Goal: Task Accomplishment & Management: Use online tool/utility

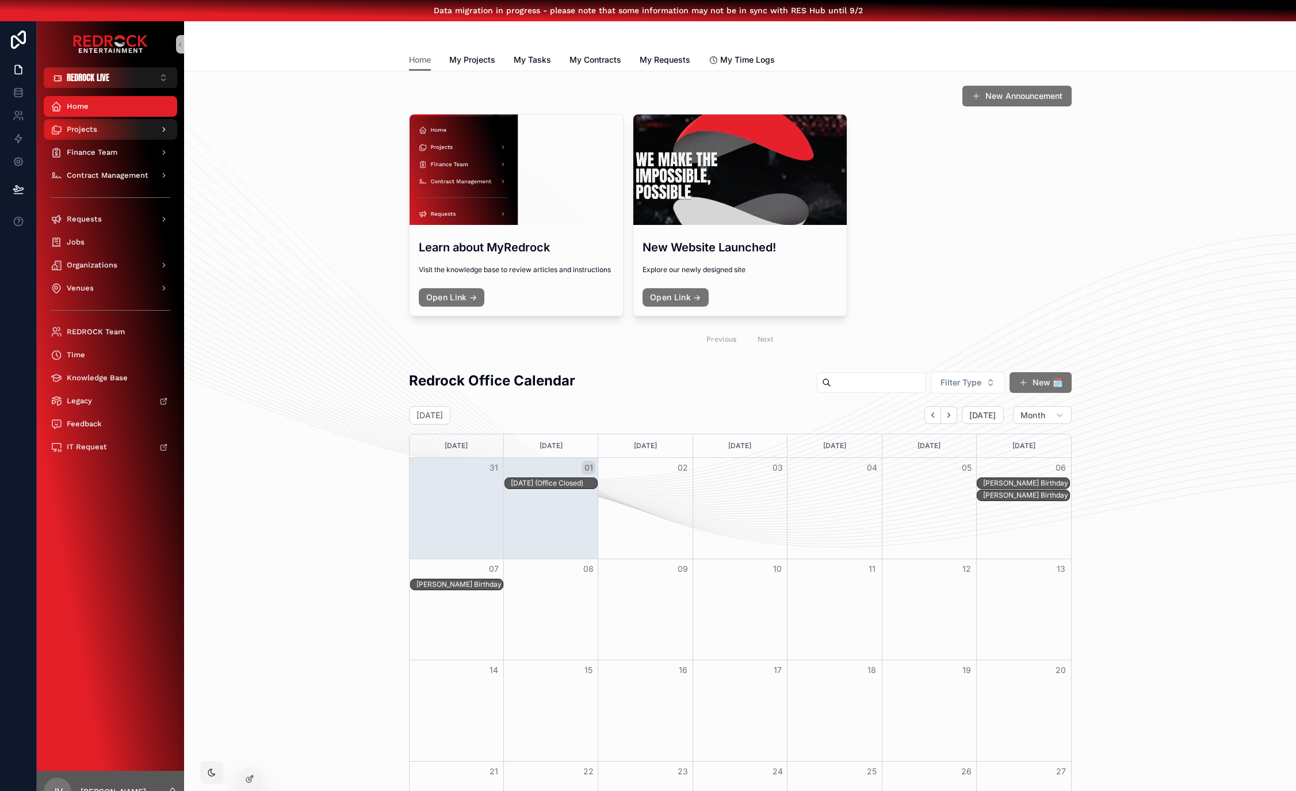
click at [113, 131] on div "Projects" at bounding box center [111, 129] width 120 height 18
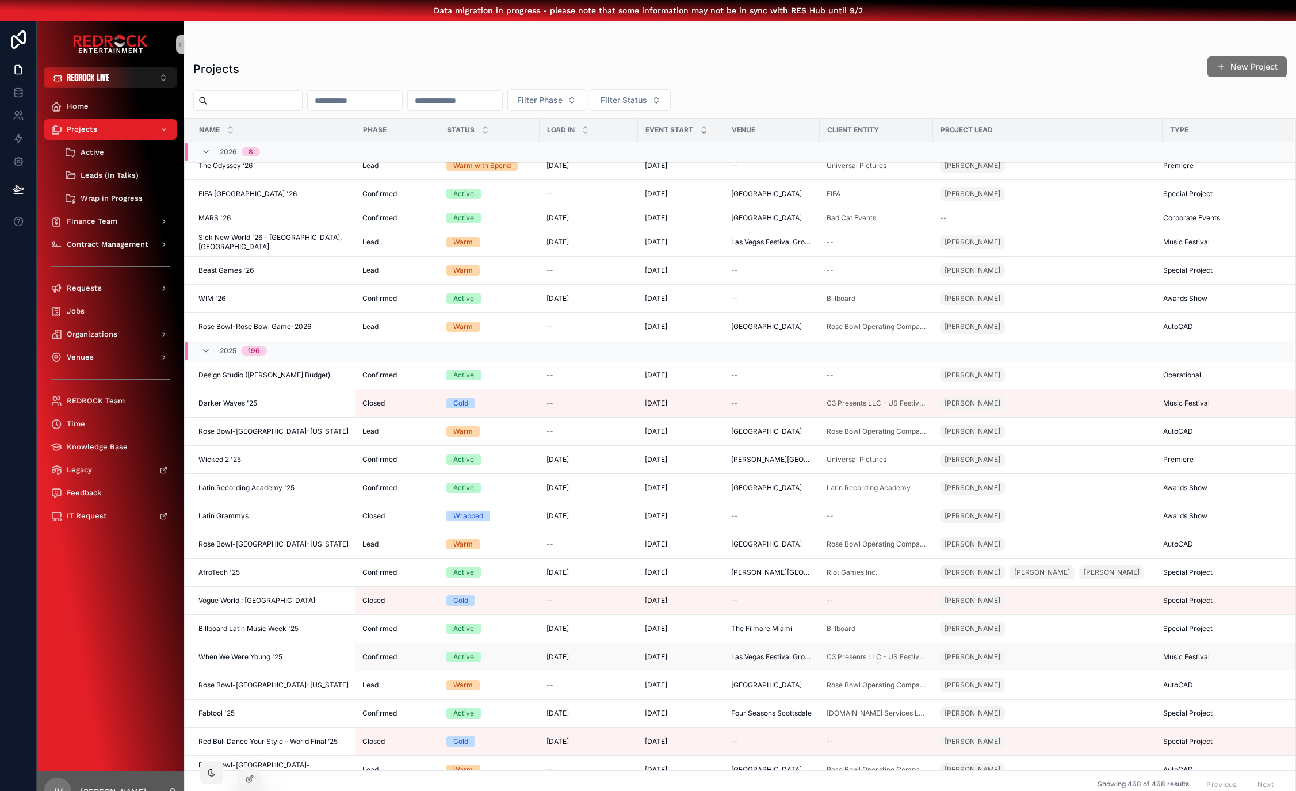
scroll to position [171, 0]
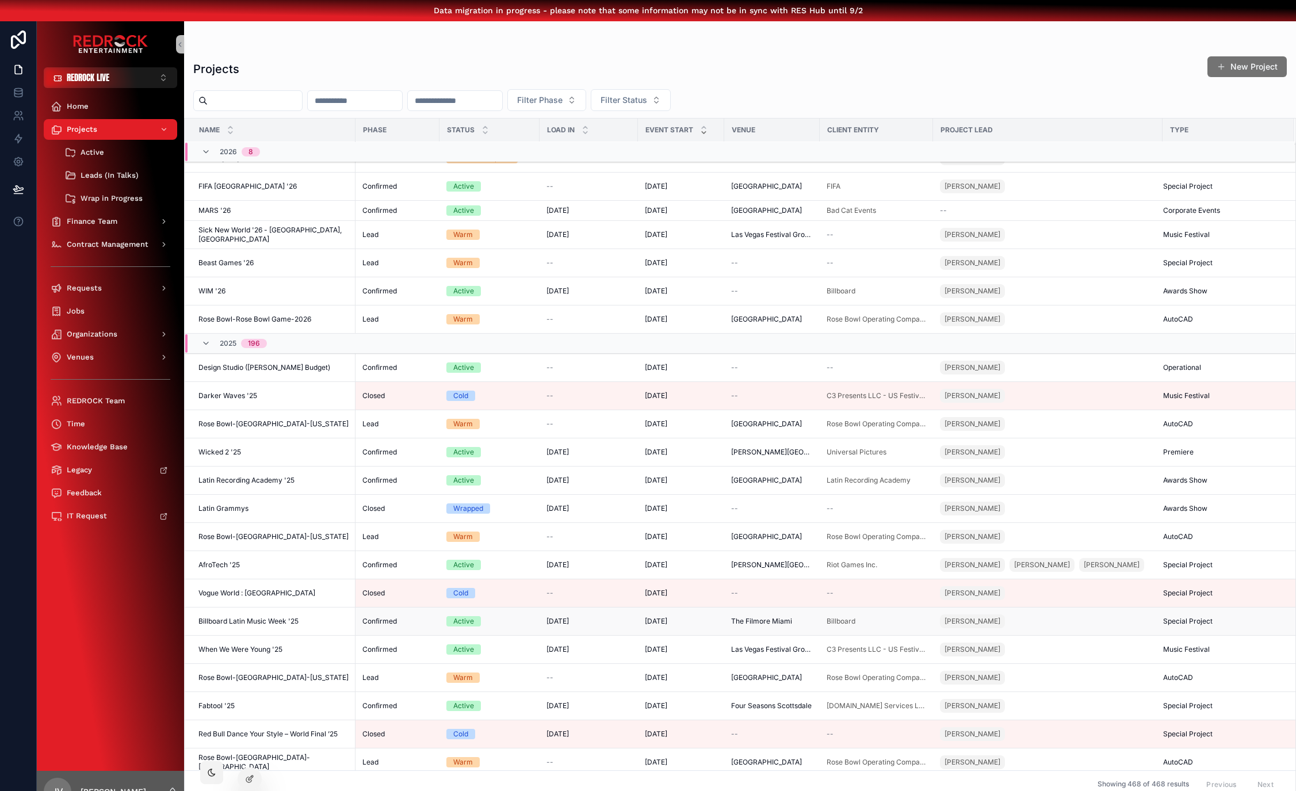
click at [258, 626] on span "Billboard Latin Music Week '25" at bounding box center [249, 621] width 100 height 9
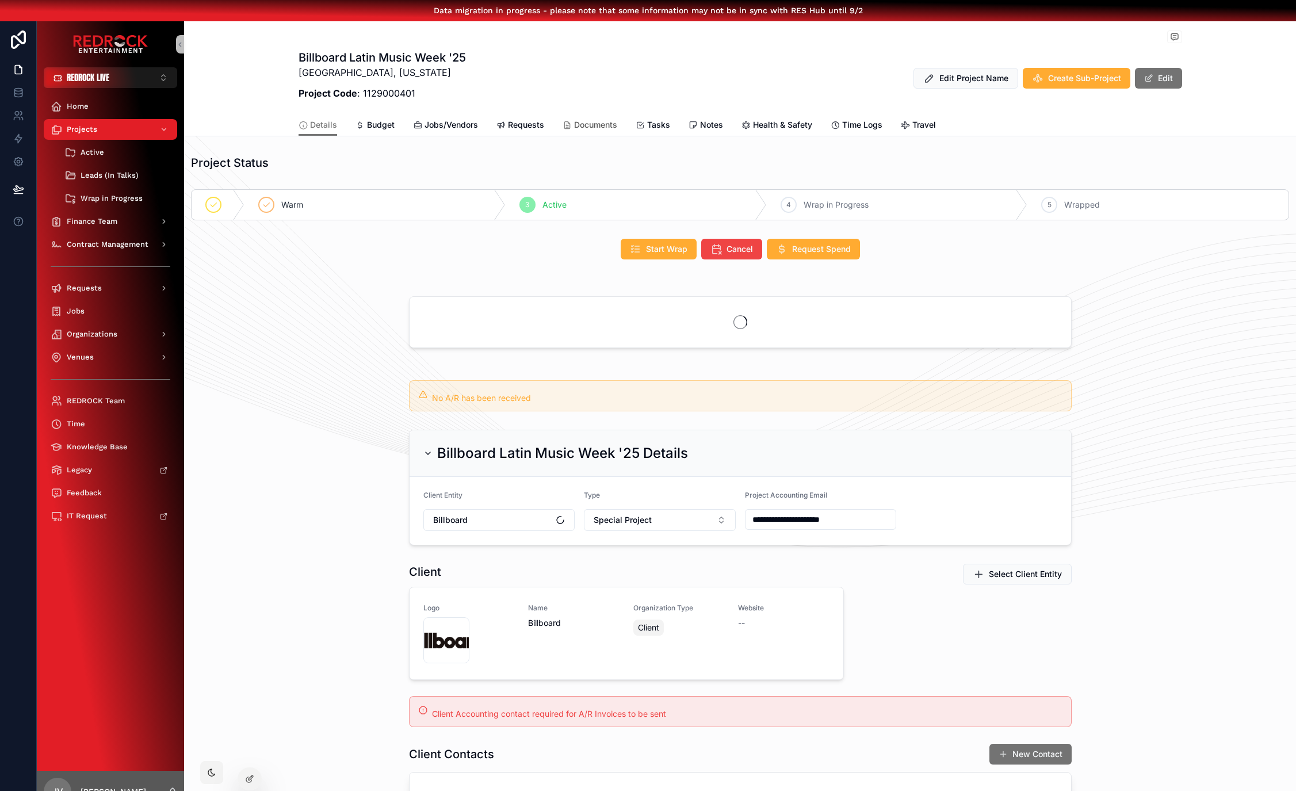
click at [583, 127] on span "Documents" at bounding box center [595, 125] width 43 height 12
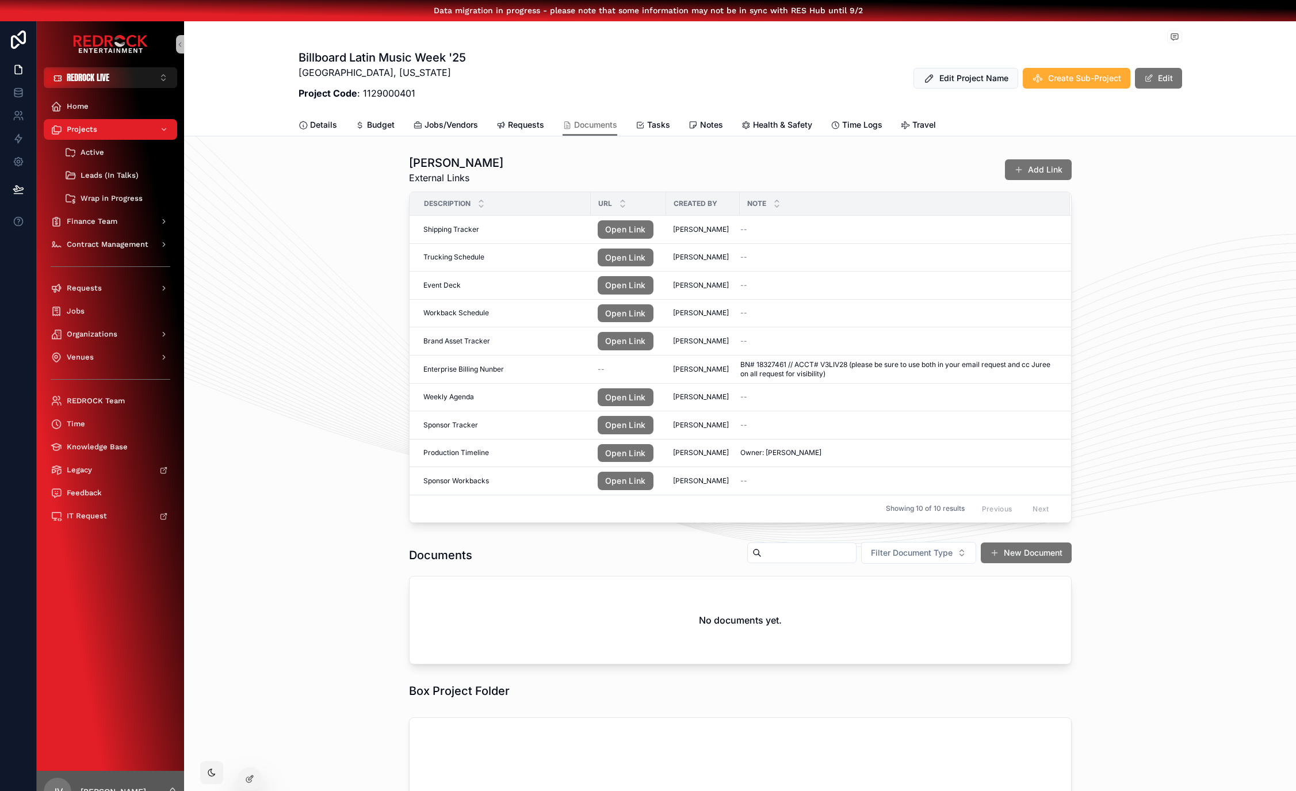
drag, startPoint x: 566, startPoint y: 68, endPoint x: 531, endPoint y: 59, distance: 36.7
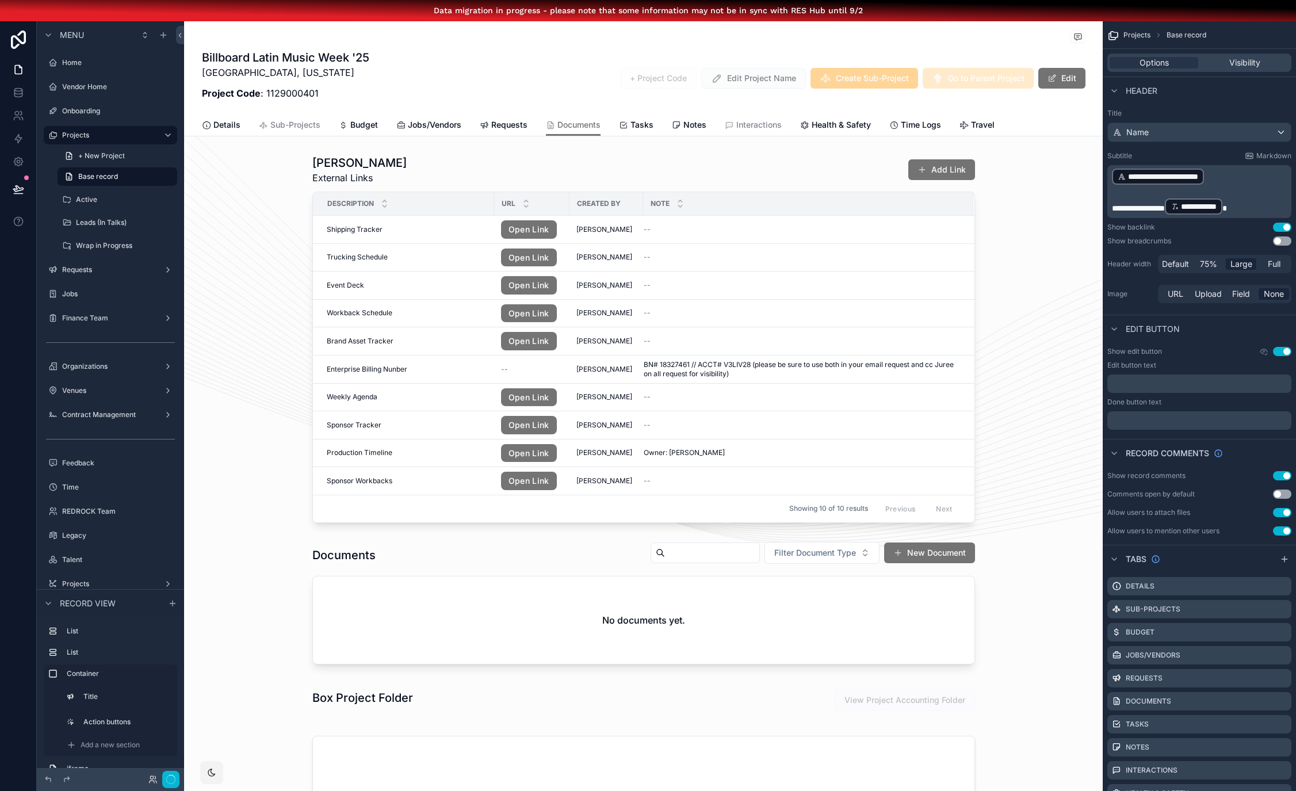
drag, startPoint x: 556, startPoint y: 85, endPoint x: 473, endPoint y: 73, distance: 83.8
click at [661, 179] on div "scrollable content" at bounding box center [643, 338] width 919 height 377
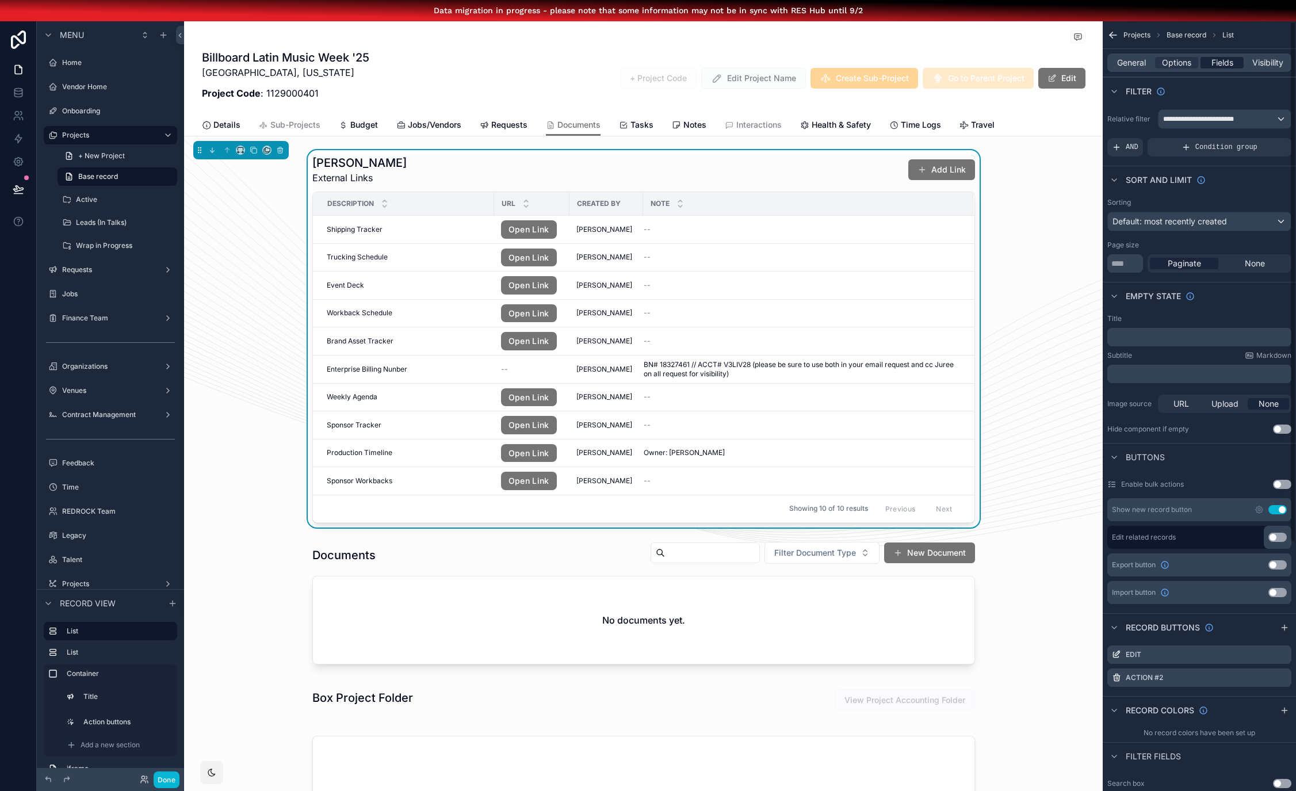
click at [1221, 60] on span "Fields" at bounding box center [1223, 63] width 22 height 12
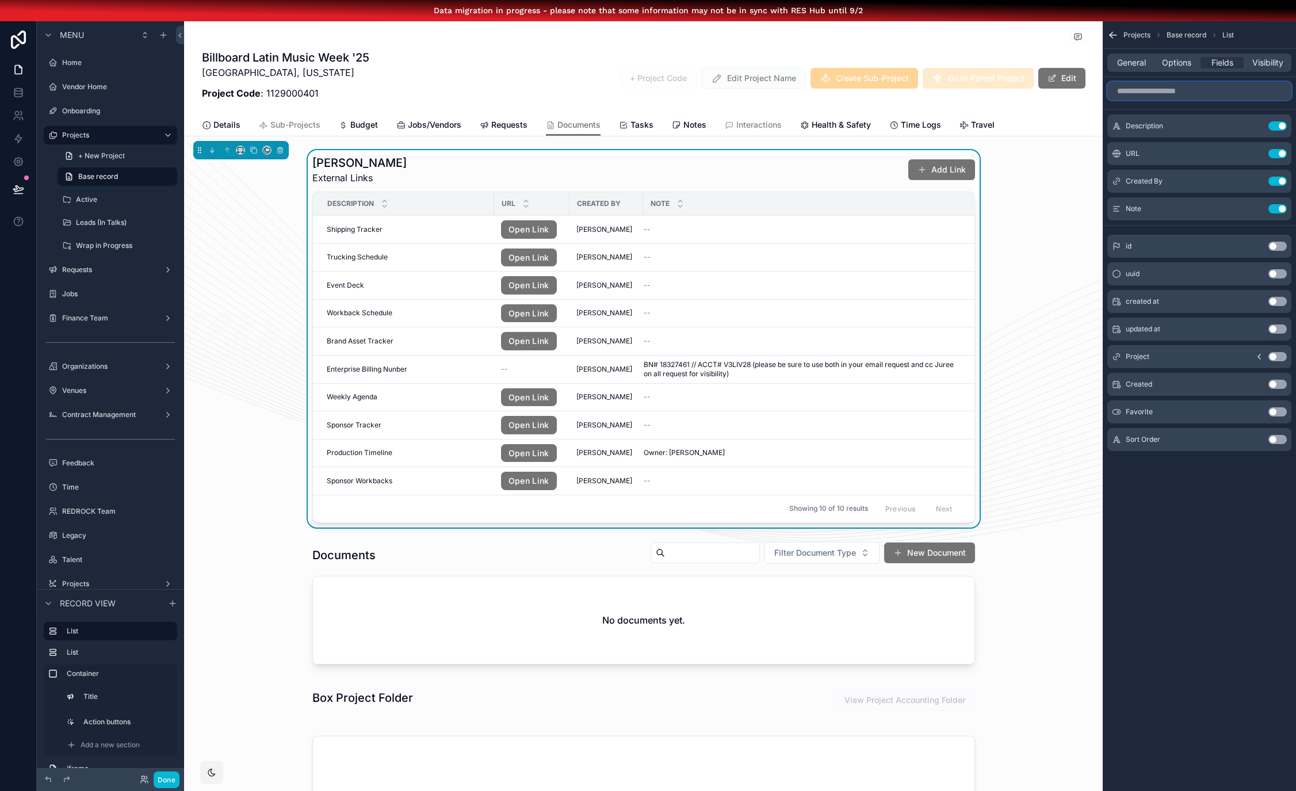
click at [1166, 94] on input "scrollable content" at bounding box center [1200, 91] width 184 height 18
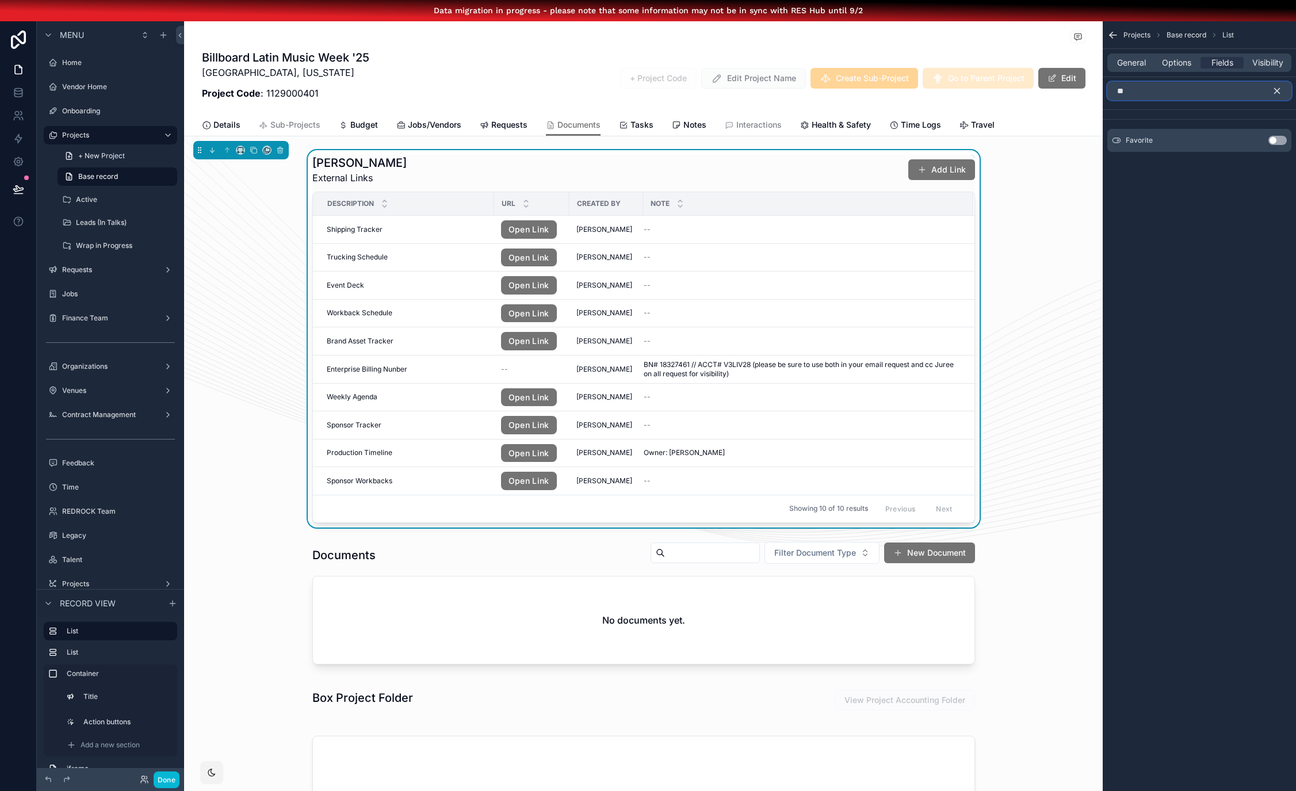
type input "**"
click at [1281, 137] on button "Use setting" at bounding box center [1278, 140] width 18 height 9
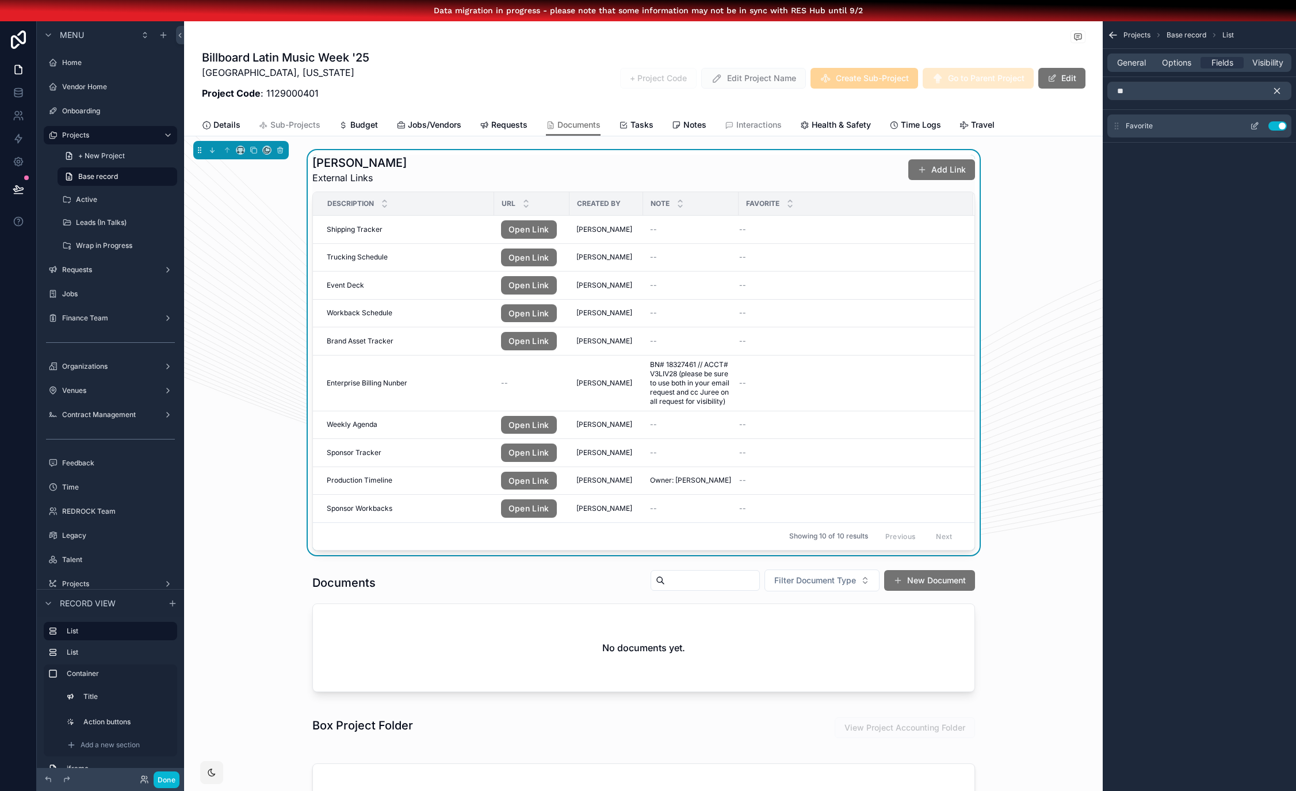
click at [1260, 129] on icon "scrollable content" at bounding box center [1254, 125] width 9 height 9
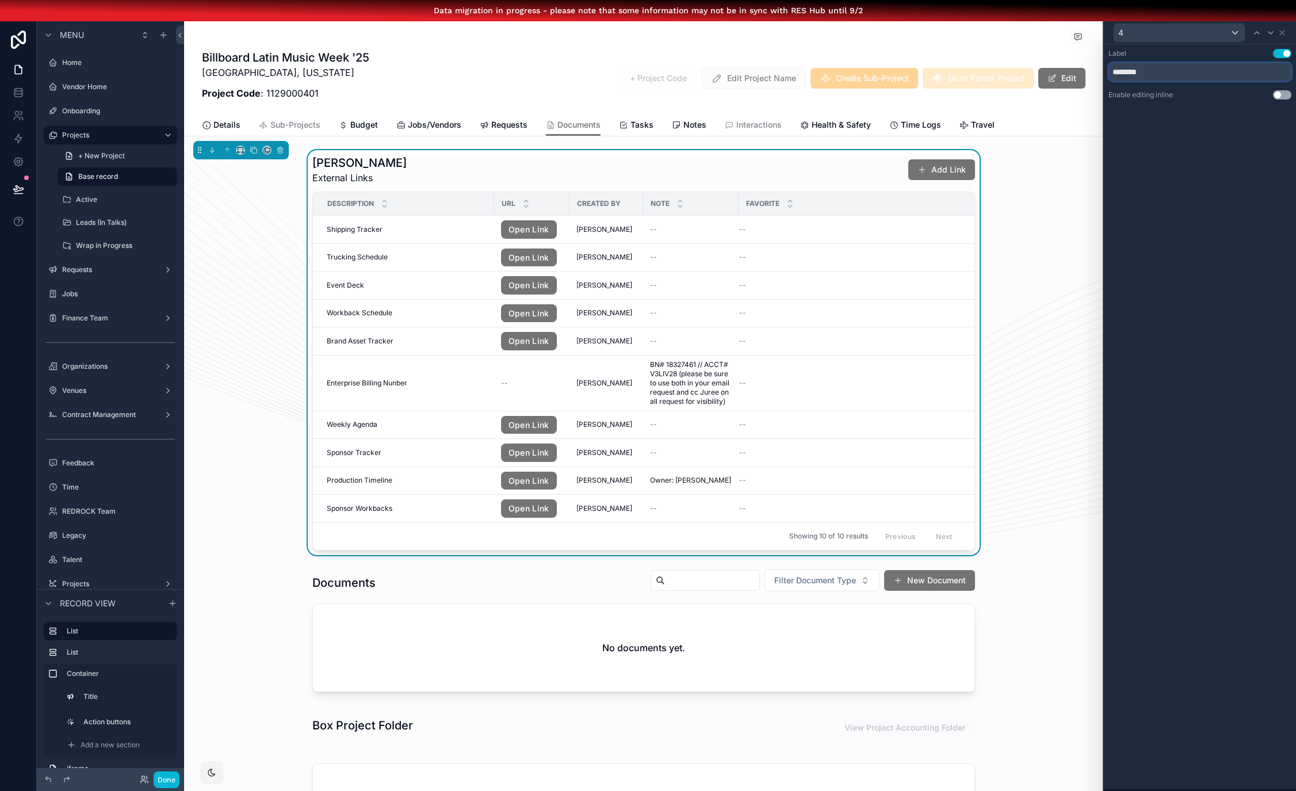
click at [1147, 68] on input "********" at bounding box center [1200, 72] width 183 height 18
type input "**********"
drag, startPoint x: 1213, startPoint y: 223, endPoint x: 1207, endPoint y: 212, distance: 12.6
click at [1212, 223] on div "**********" at bounding box center [1200, 428] width 192 height 768
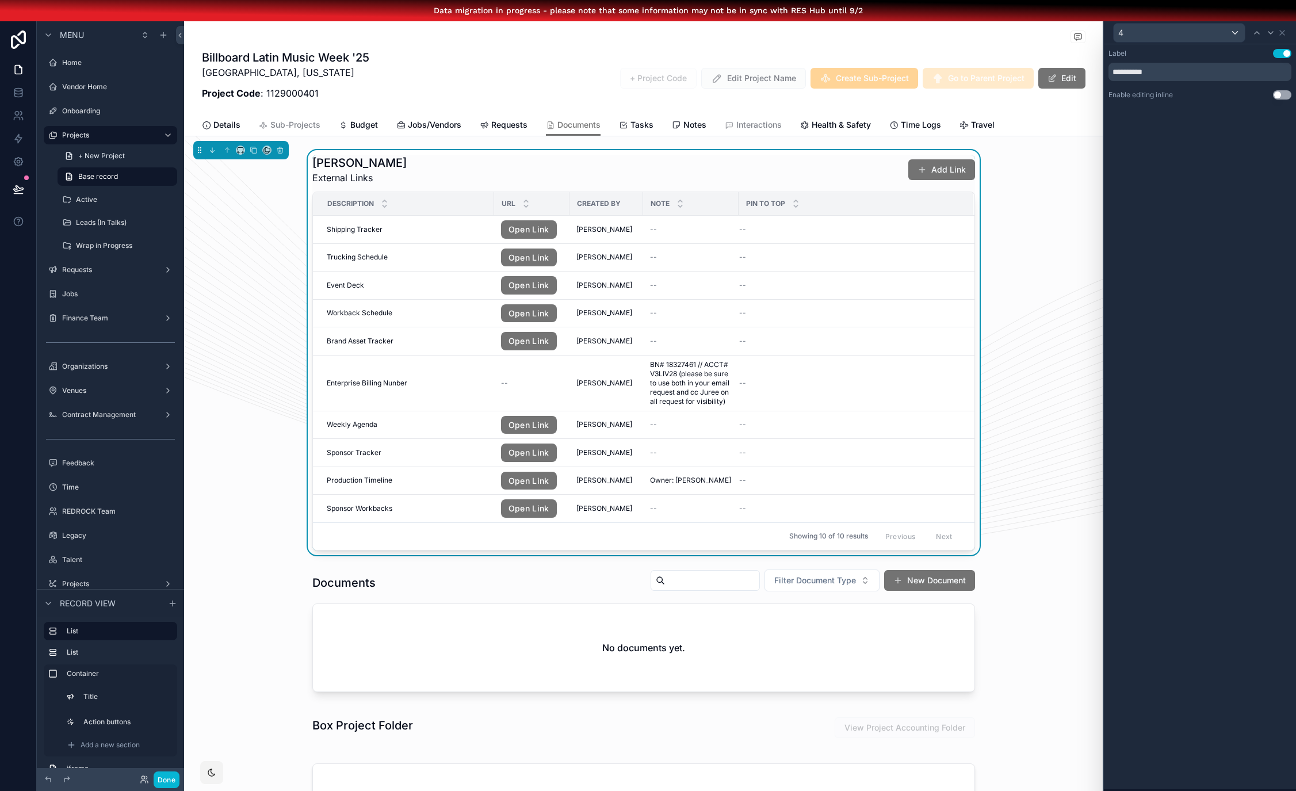
click at [1283, 96] on button "Use setting" at bounding box center [1282, 94] width 18 height 9
click at [237, 151] on icon "scrollable content" at bounding box center [240, 150] width 8 height 8
click at [265, 287] on span "Large" at bounding box center [257, 294] width 22 height 14
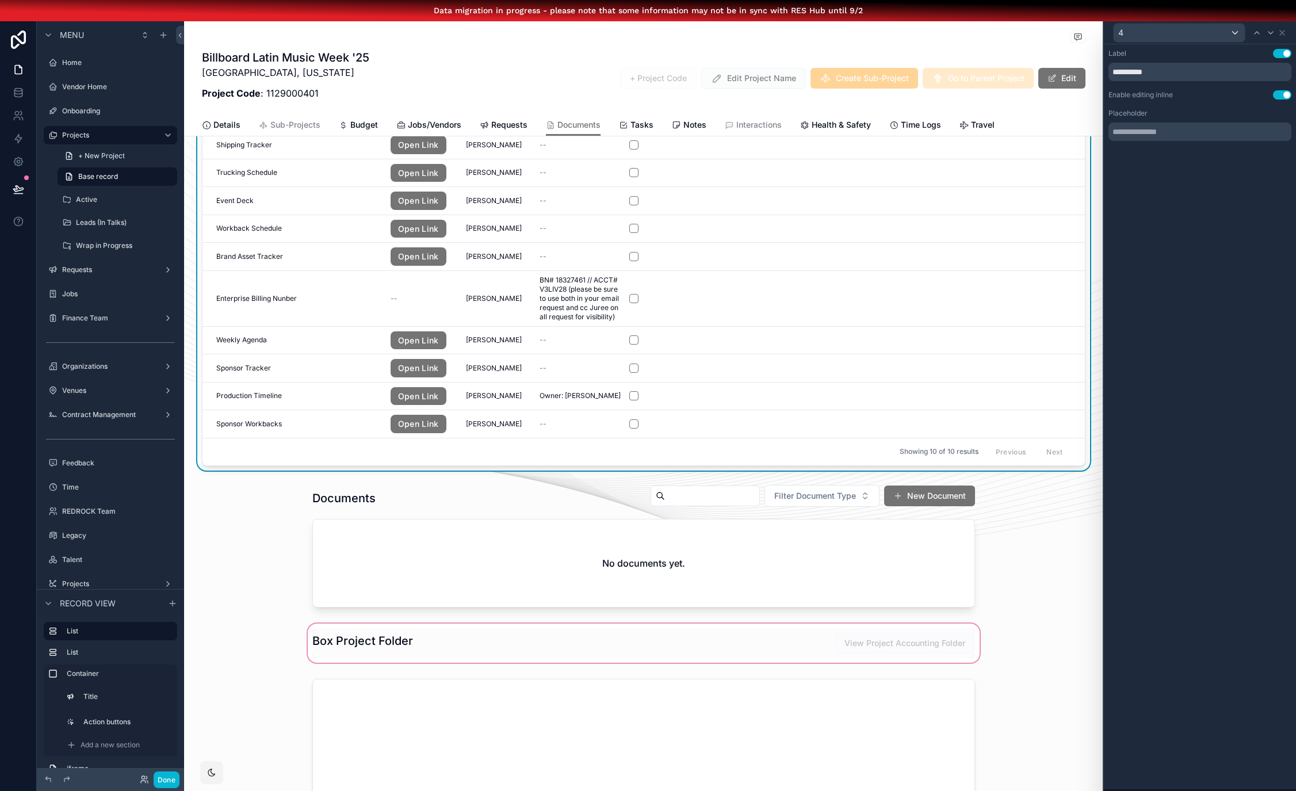
scroll to position [203, 0]
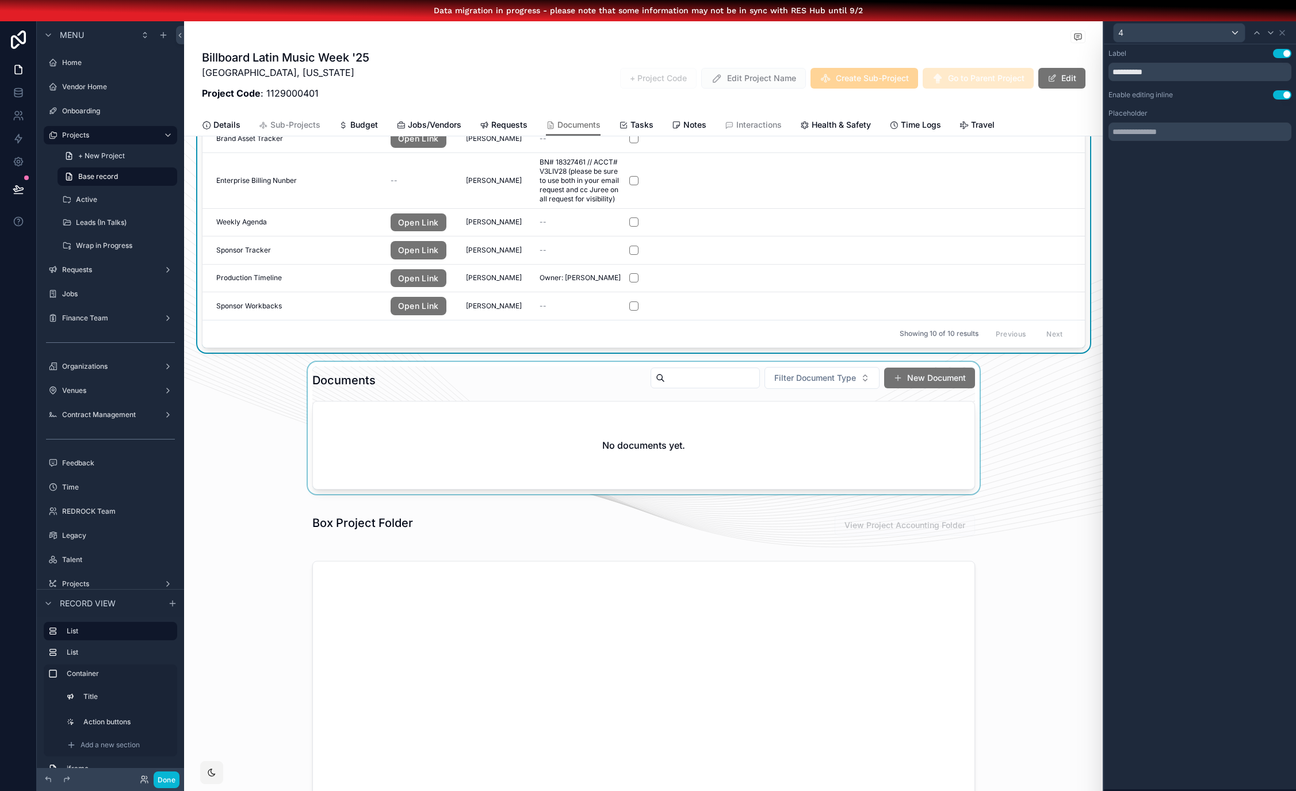
click at [447, 400] on div "scrollable content" at bounding box center [643, 428] width 919 height 132
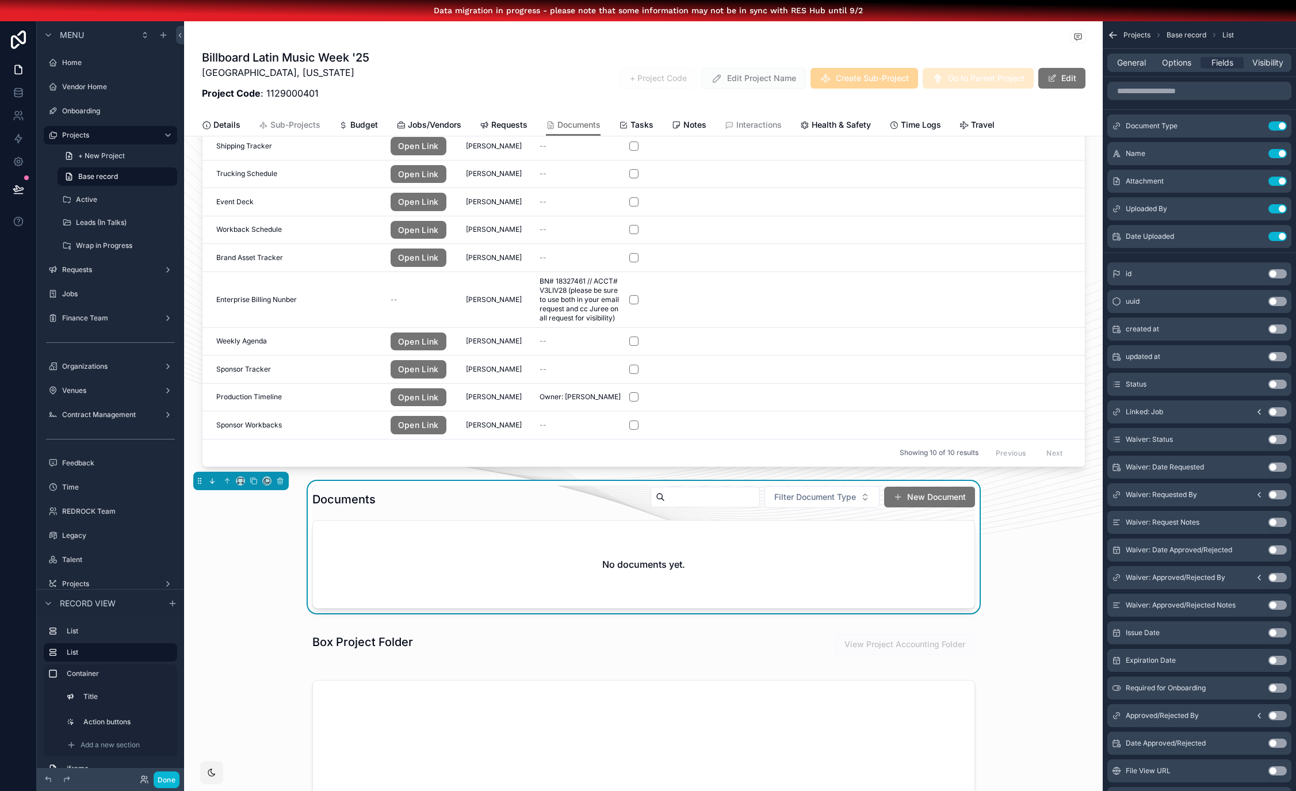
scroll to position [202, 0]
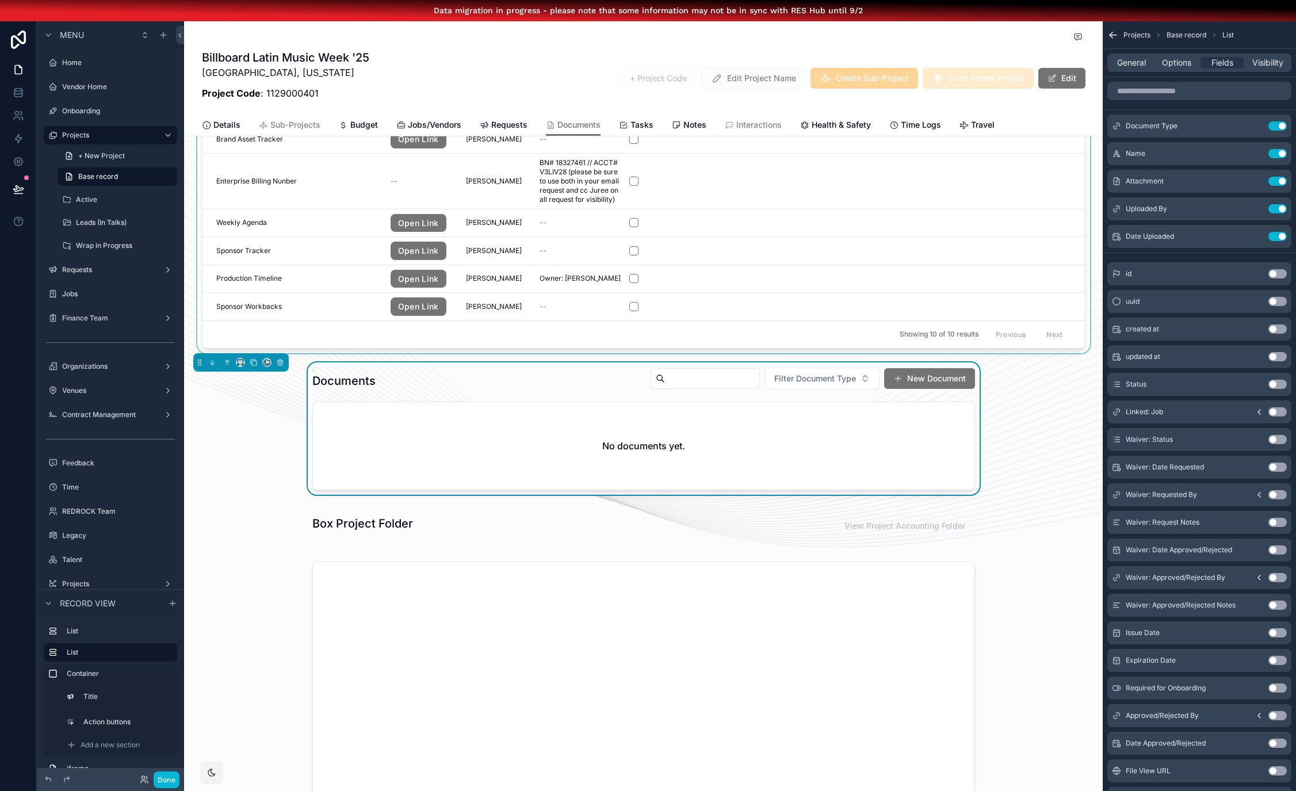
click at [716, 337] on div "Showing 10 of 10 results Previous Next" at bounding box center [644, 335] width 883 height 28
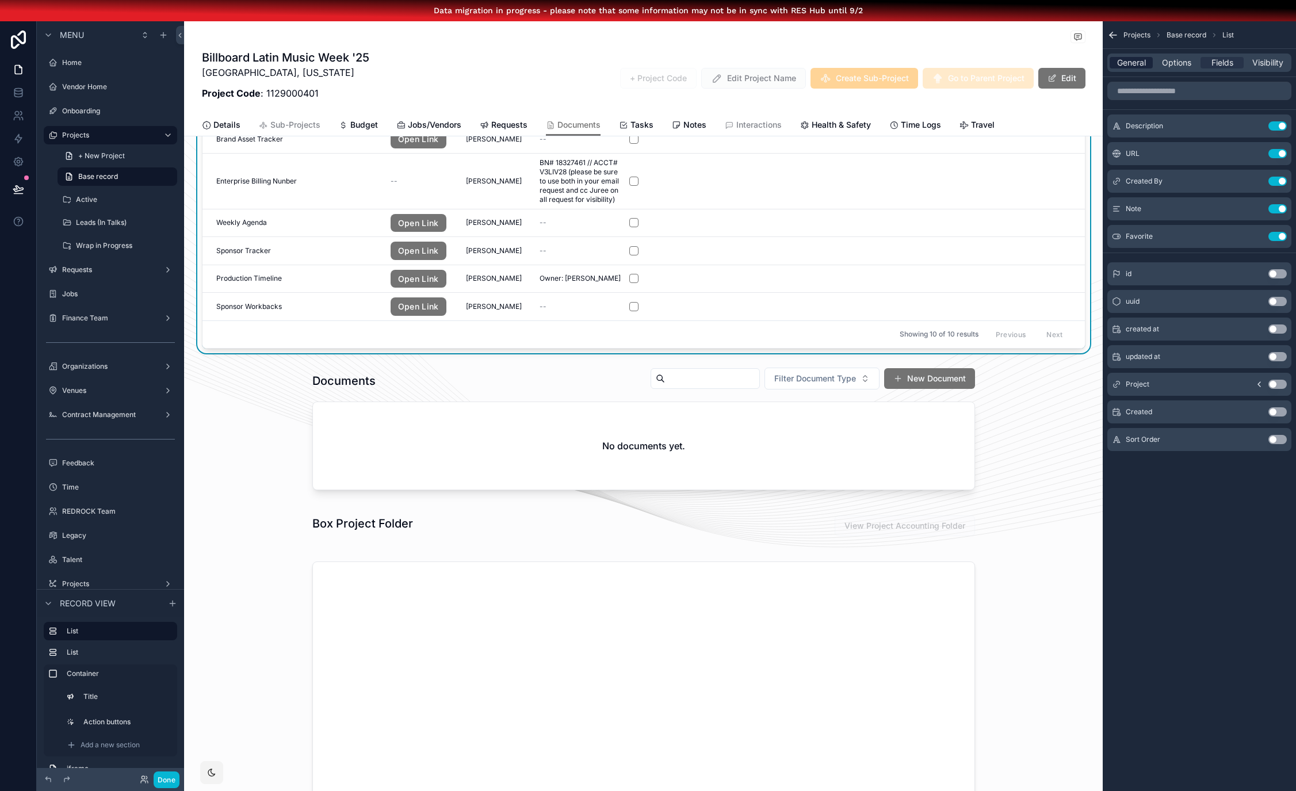
click at [1146, 66] on span "General" at bounding box center [1131, 63] width 29 height 12
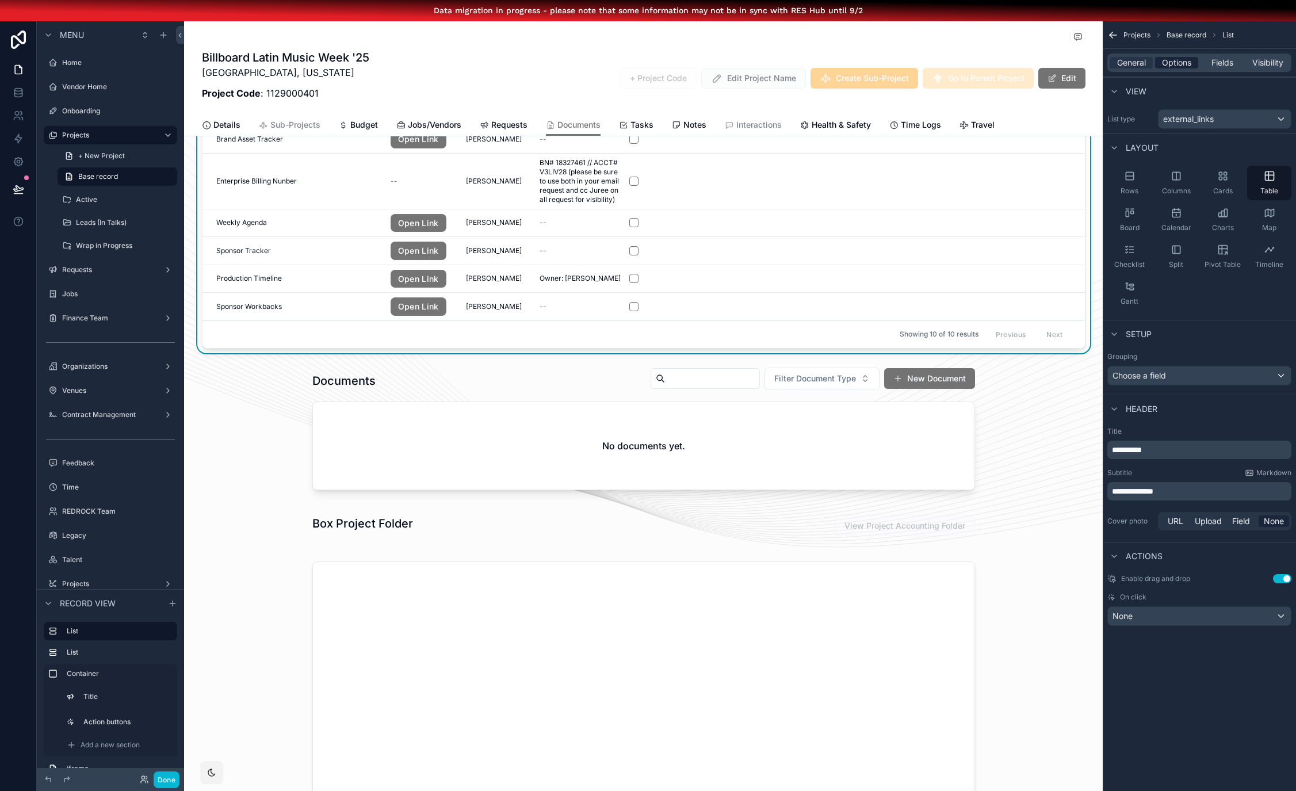
click at [1184, 61] on span "Options" at bounding box center [1176, 63] width 29 height 12
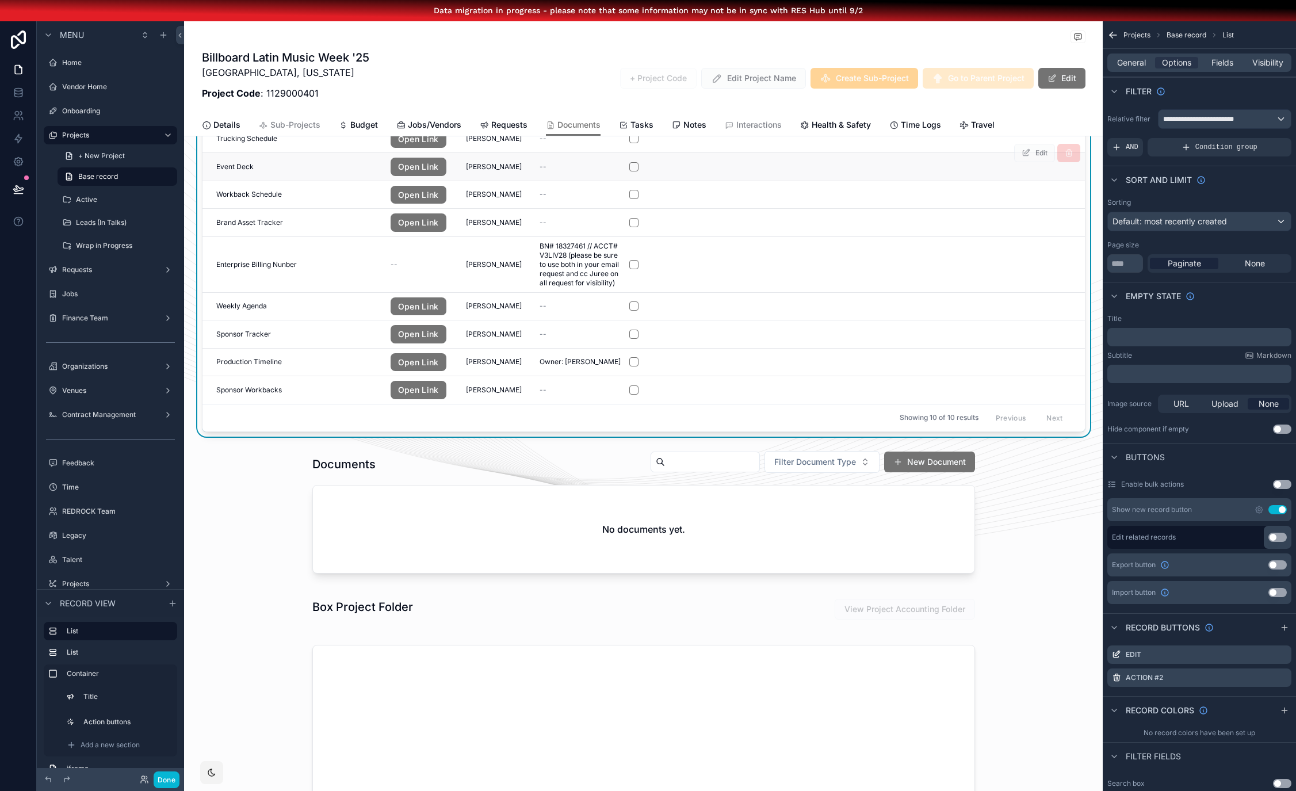
scroll to position [0, 0]
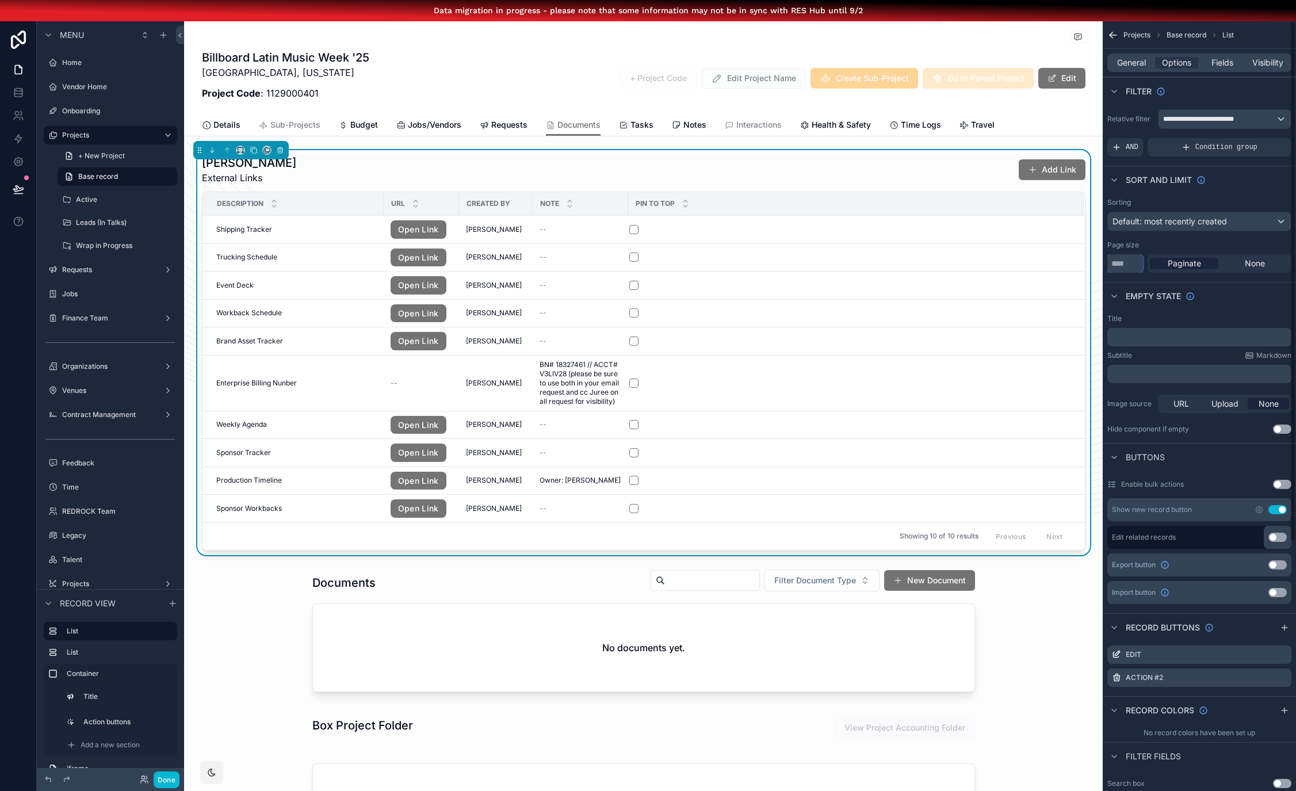
drag, startPoint x: 1140, startPoint y: 262, endPoint x: 1118, endPoint y: 262, distance: 21.9
click at [1118, 262] on input "**" at bounding box center [1126, 263] width 36 height 18
drag, startPoint x: 539, startPoint y: 201, endPoint x: 615, endPoint y: 205, distance: 76.1
click at [615, 205] on tr "Description URL Created By Note Pin to Top" at bounding box center [644, 204] width 883 height 24
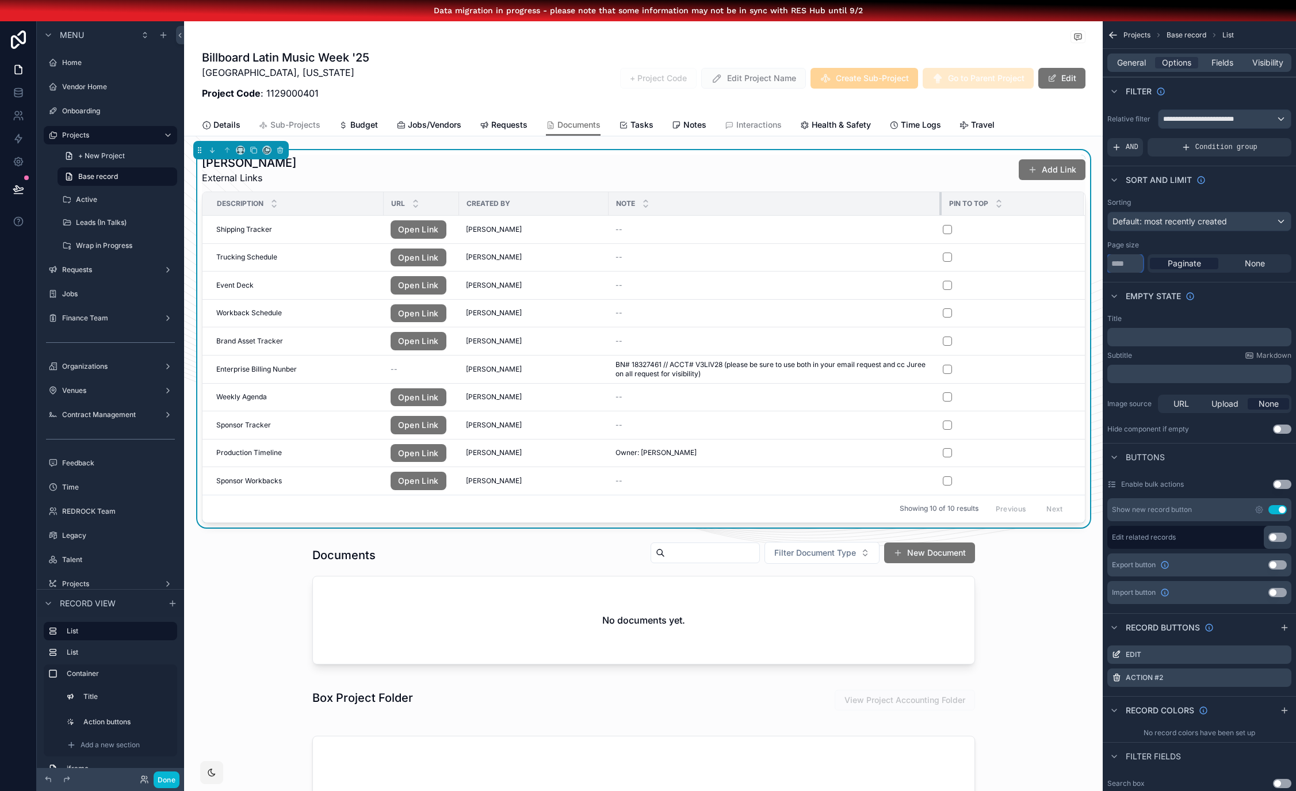
drag, startPoint x: 702, startPoint y: 201, endPoint x: 930, endPoint y: 212, distance: 228.7
click at [940, 212] on div "scrollable content" at bounding box center [942, 203] width 5 height 23
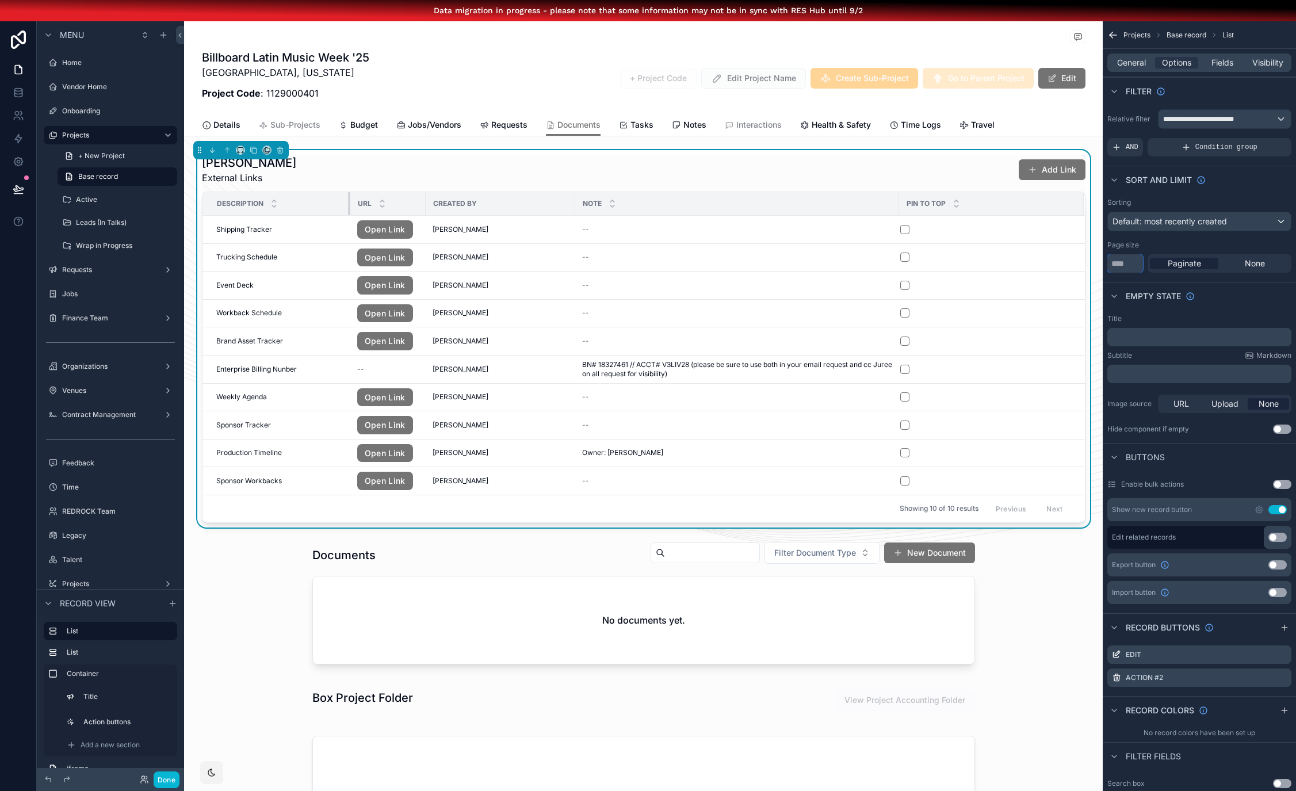
drag, startPoint x: 382, startPoint y: 202, endPoint x: 349, endPoint y: 202, distance: 33.4
click at [349, 202] on div "scrollable content" at bounding box center [350, 203] width 5 height 23
drag, startPoint x: 898, startPoint y: 203, endPoint x: 802, endPoint y: 200, distance: 96.1
click at [802, 200] on div "scrollable content" at bounding box center [803, 203] width 5 height 23
type input "**"
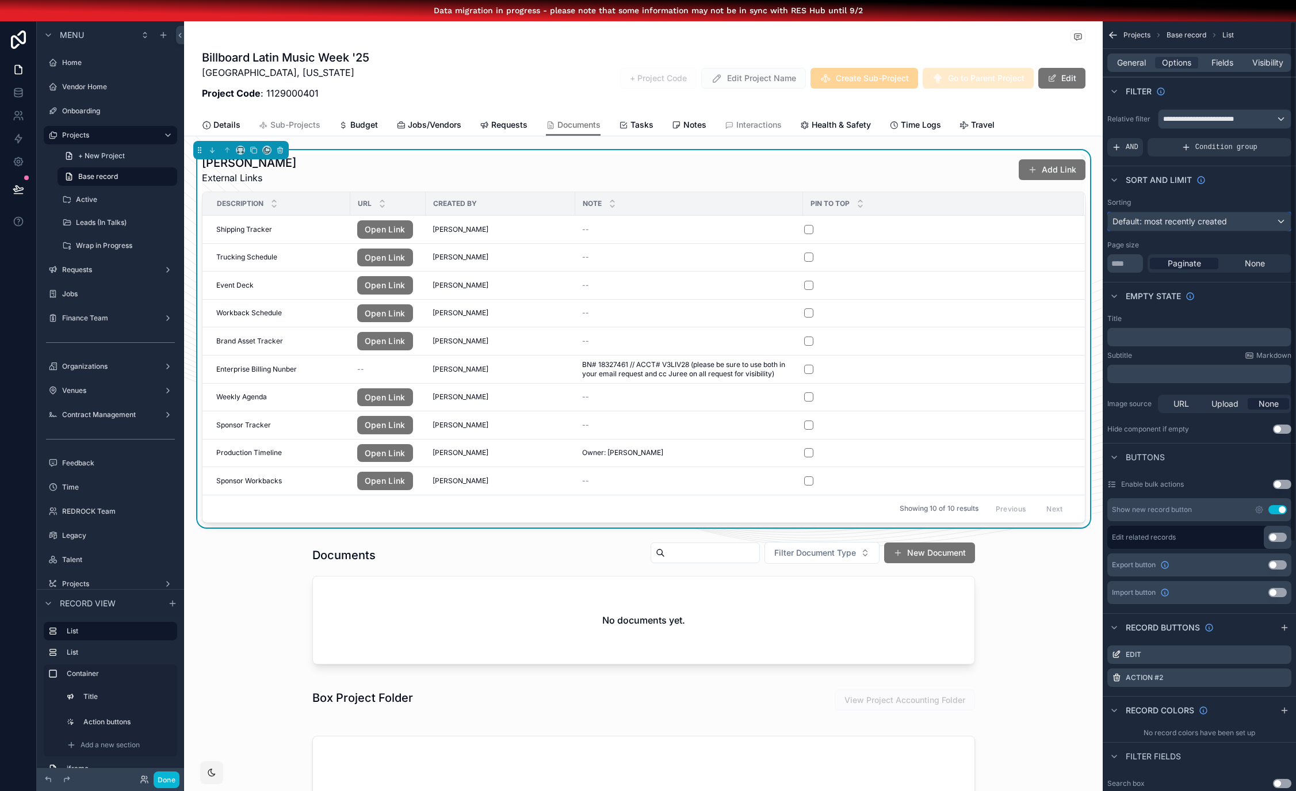
click at [1176, 218] on span "Default: most recently created" at bounding box center [1170, 221] width 115 height 10
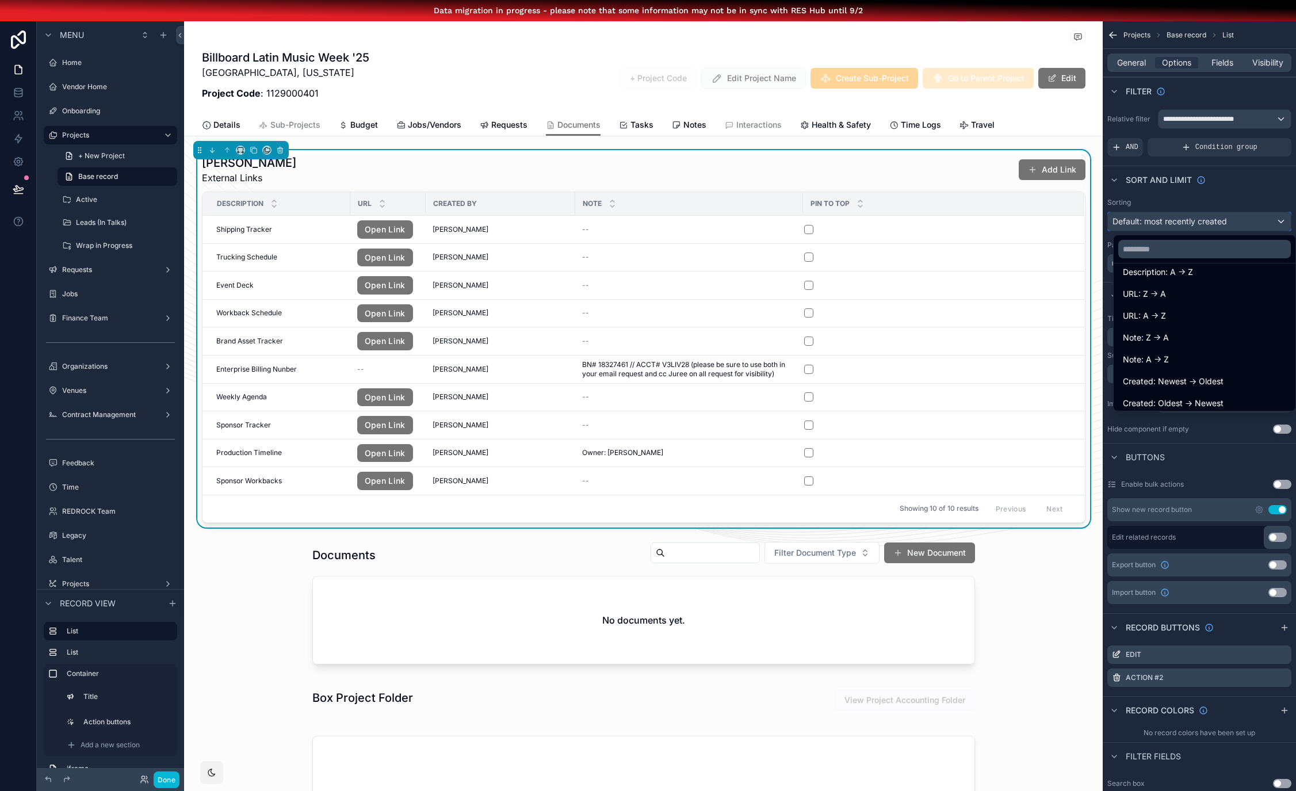
scroll to position [235, 0]
click at [1220, 398] on div "Sort Order: A -> Z" at bounding box center [1204, 398] width 163 height 14
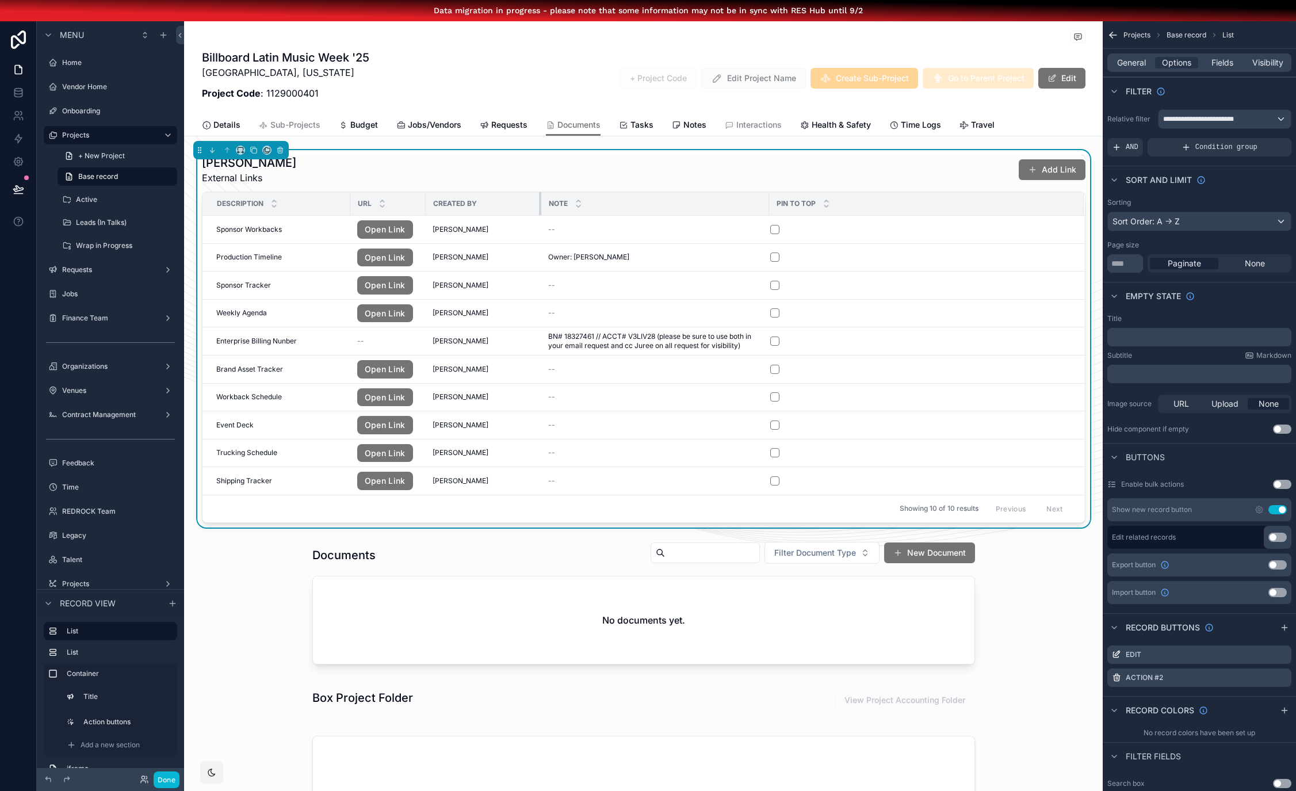
drag, startPoint x: 574, startPoint y: 202, endPoint x: 540, endPoint y: 202, distance: 33.9
click at [540, 202] on tr "Description URL Created By Note Pin to Top" at bounding box center [644, 204] width 883 height 24
click at [776, 257] on button "scrollable content" at bounding box center [774, 257] width 9 height 9
click at [1036, 614] on div "scrollable content" at bounding box center [643, 603] width 919 height 132
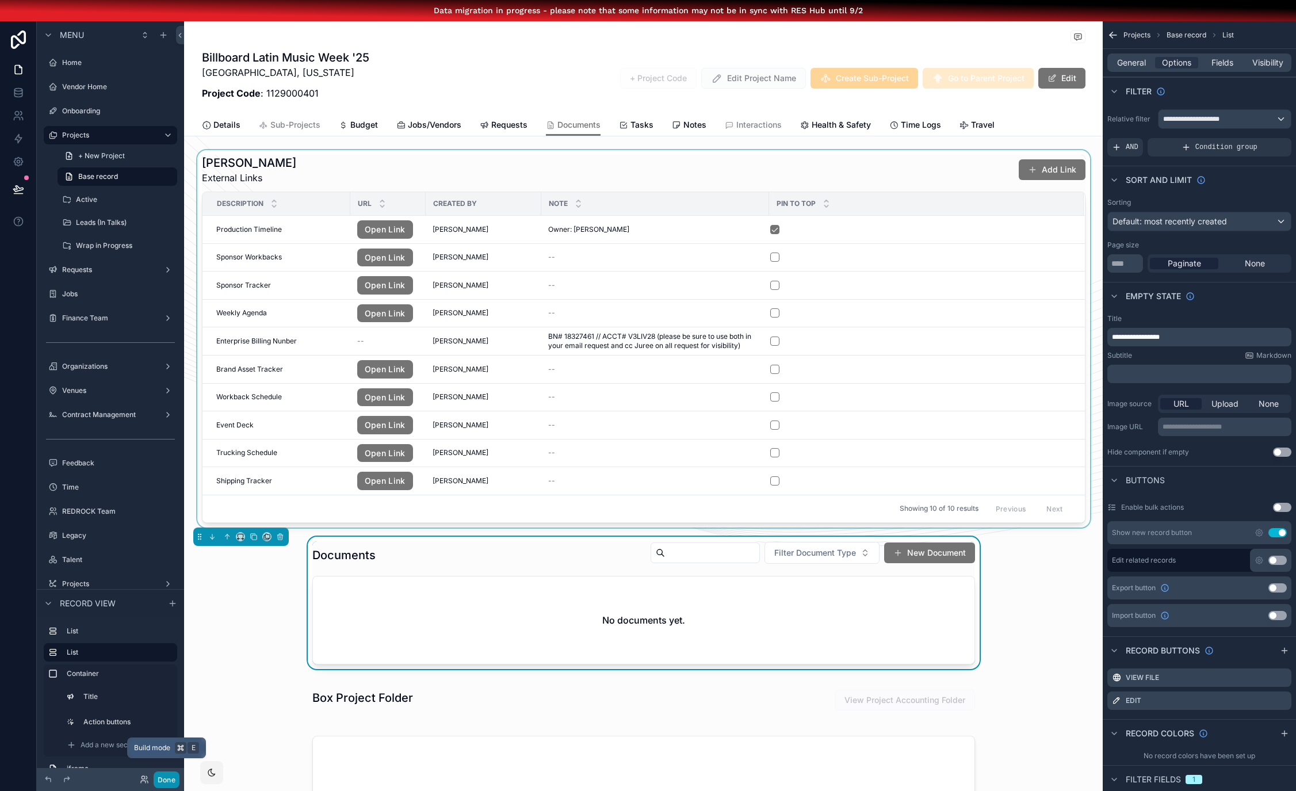
click at [172, 776] on button "Done" at bounding box center [167, 780] width 26 height 17
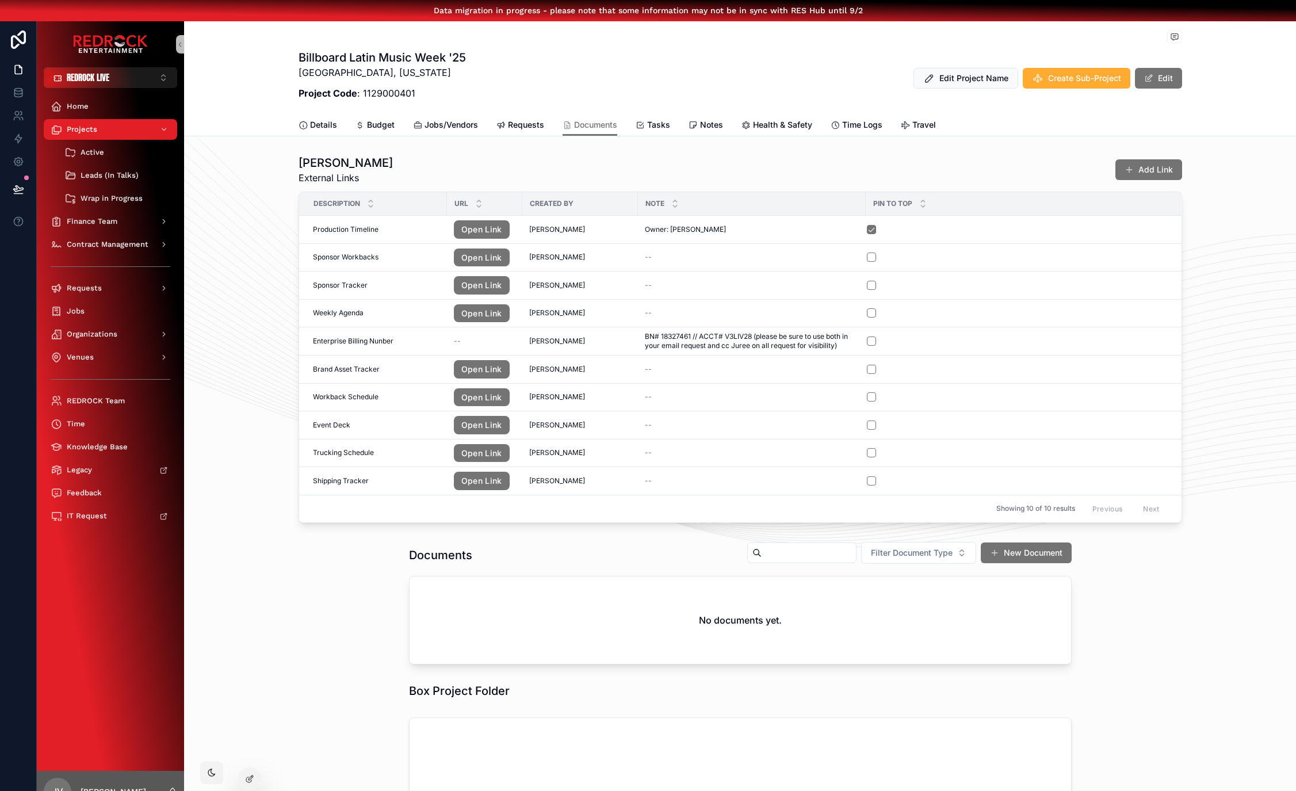
drag, startPoint x: 268, startPoint y: 461, endPoint x: 244, endPoint y: 399, distance: 66.5
click at [873, 232] on button "scrollable content" at bounding box center [871, 229] width 9 height 9
click at [787, 172] on div "Doc Locker External Links Add Link" at bounding box center [741, 170] width 884 height 30
click at [244, 781] on div at bounding box center [249, 779] width 23 height 22
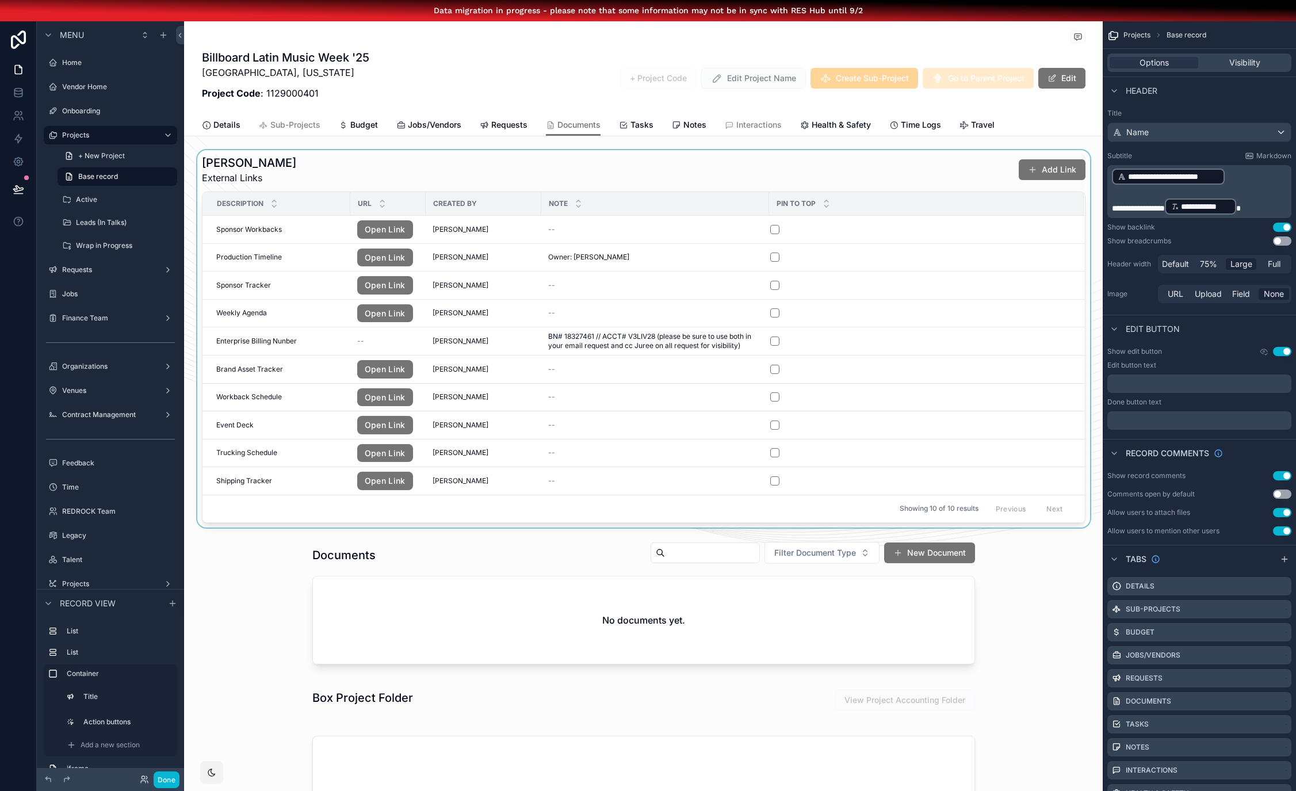
click at [727, 172] on div "scrollable content" at bounding box center [643, 338] width 919 height 377
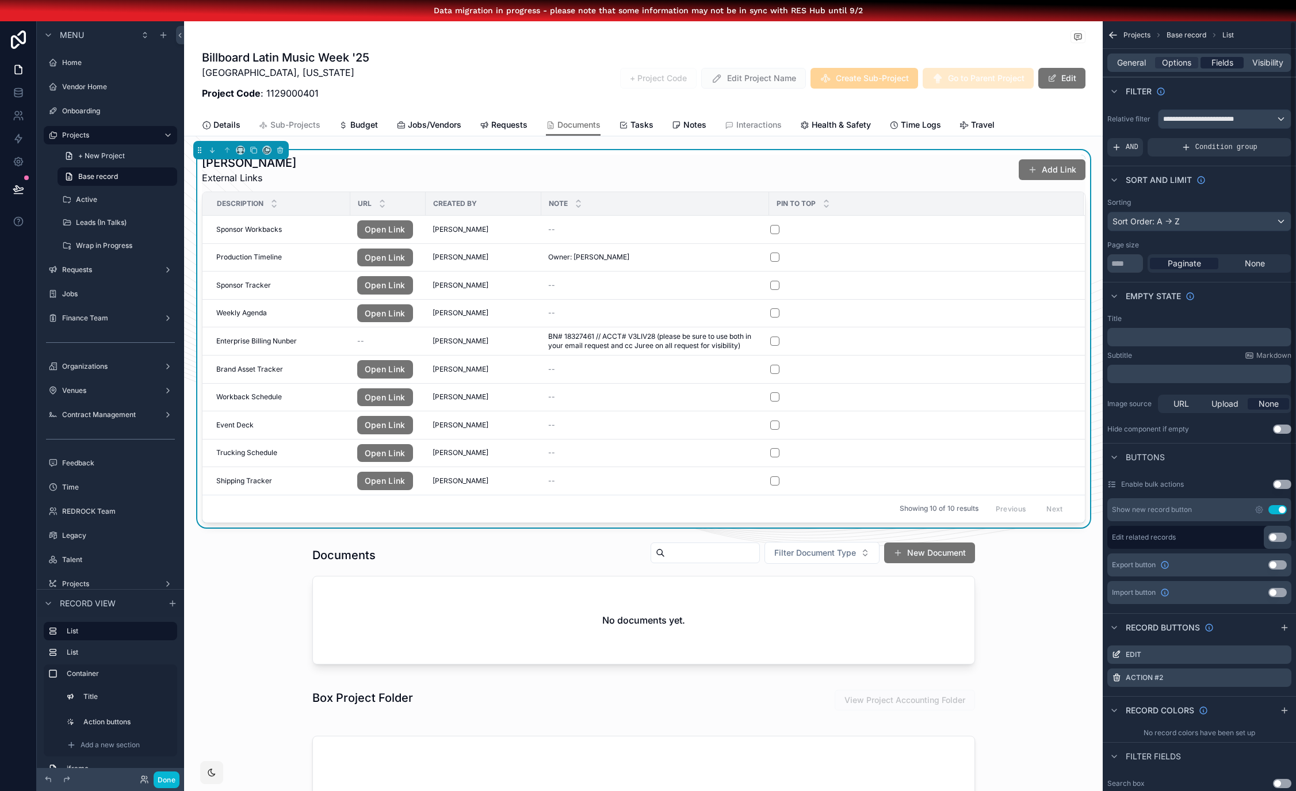
click at [1234, 59] on span "Fields" at bounding box center [1223, 63] width 22 height 12
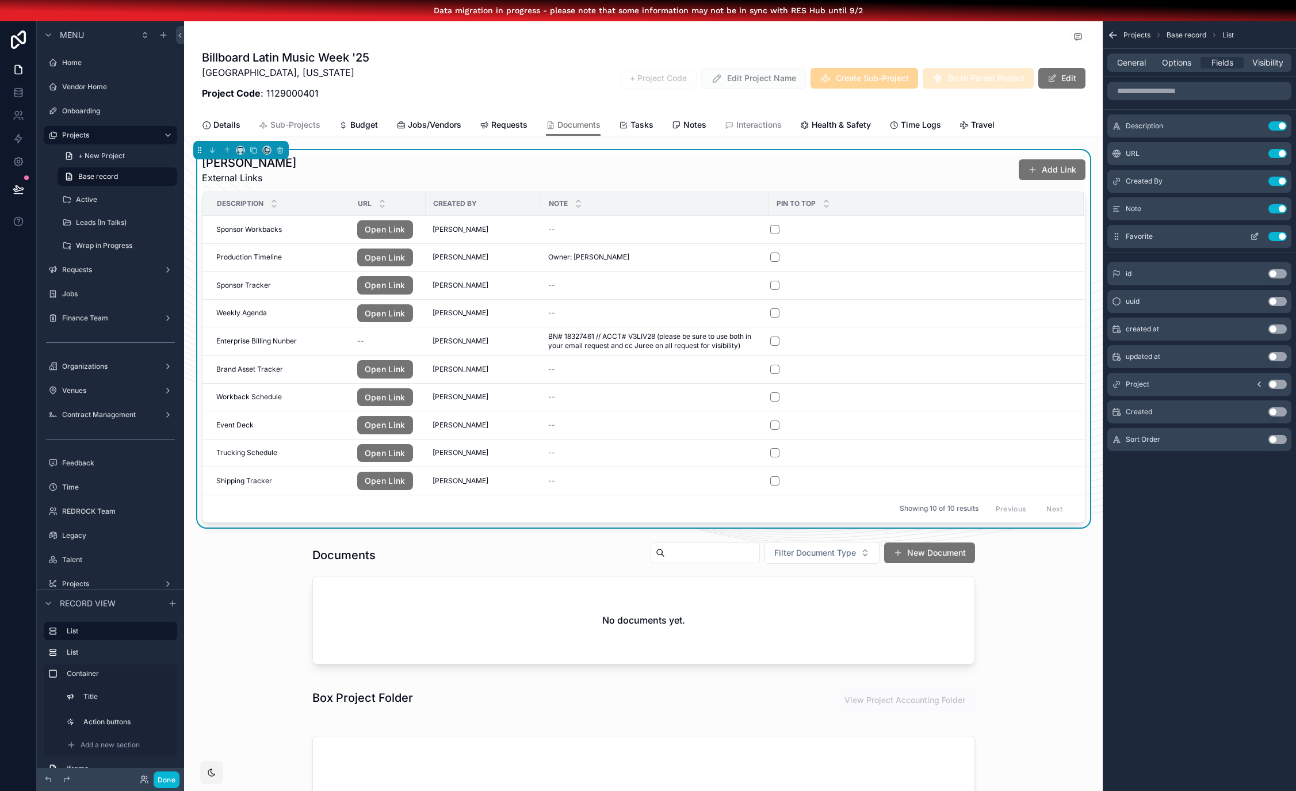
click at [1260, 236] on icon "scrollable content" at bounding box center [1254, 236] width 9 height 9
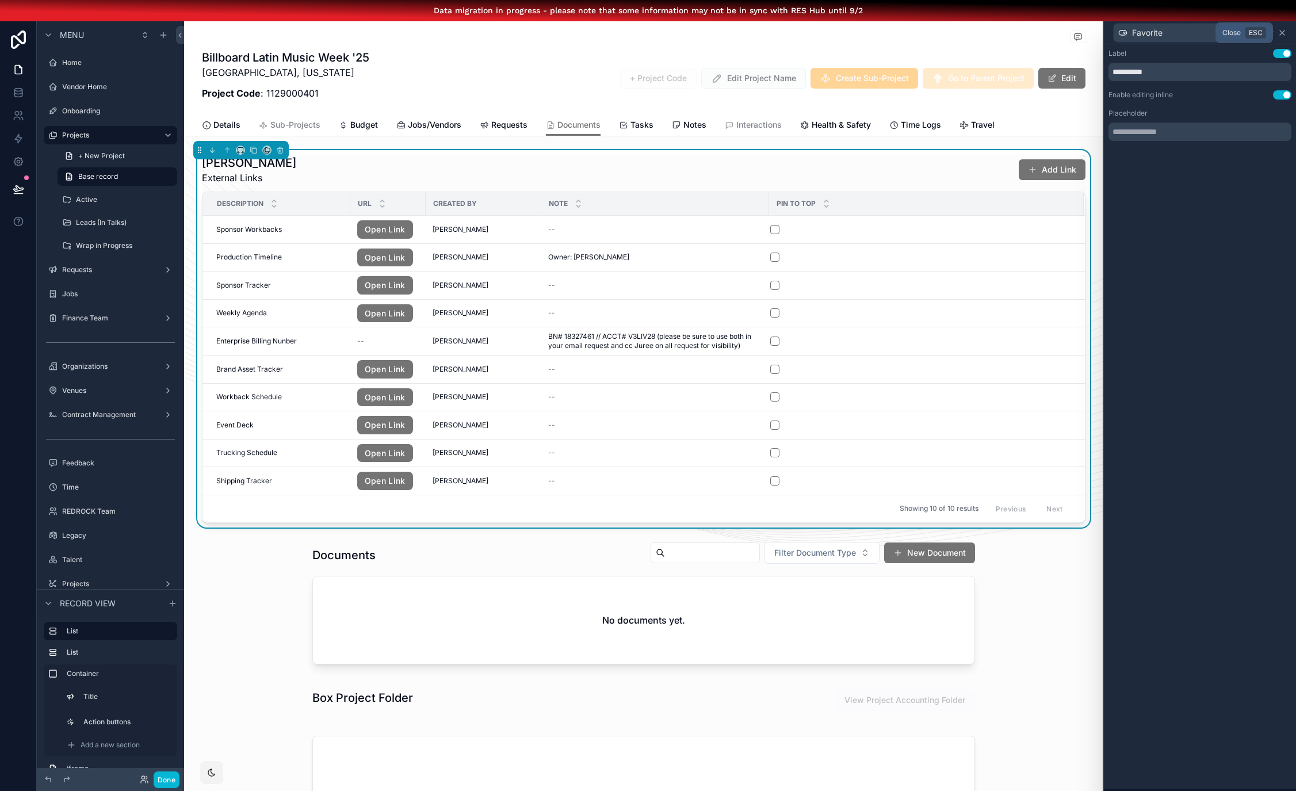
click at [1287, 34] on icon at bounding box center [1282, 32] width 9 height 9
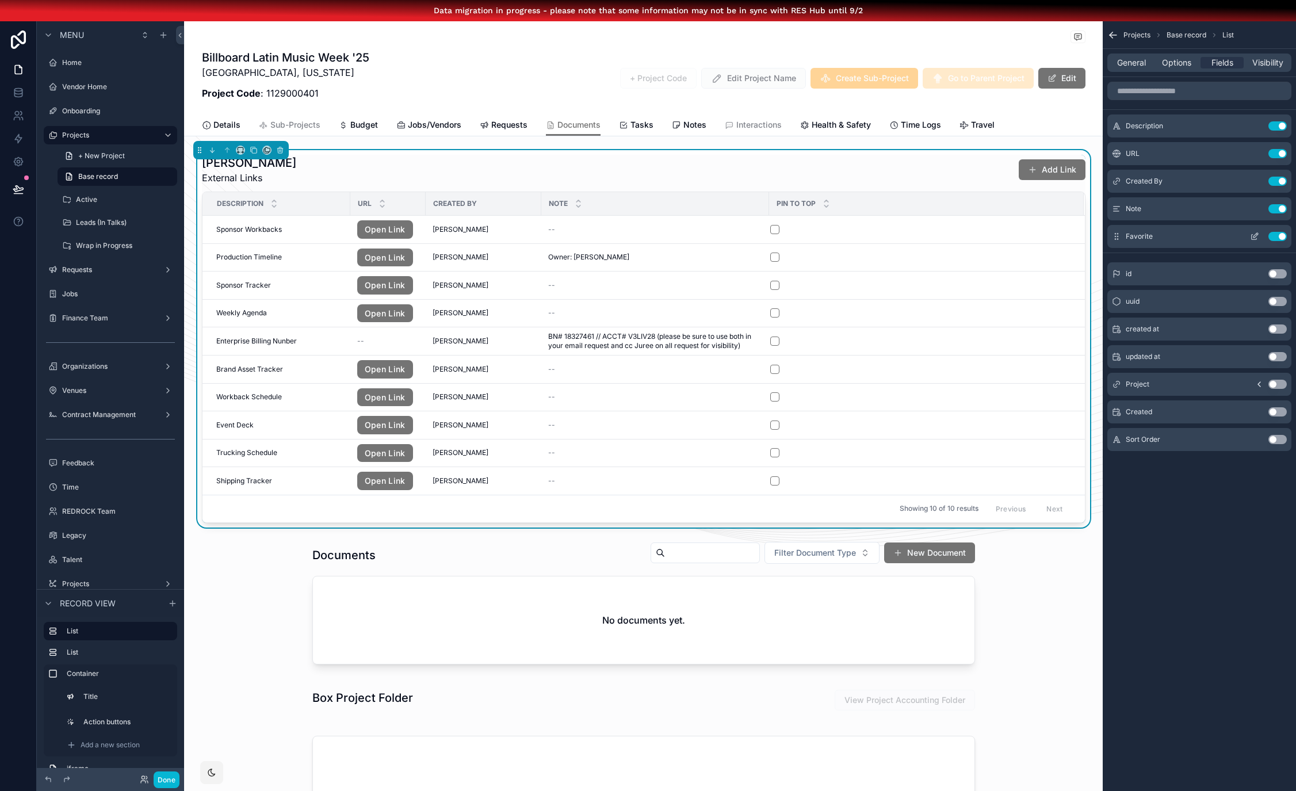
click at [1286, 237] on button "Use setting" at bounding box center [1278, 236] width 18 height 9
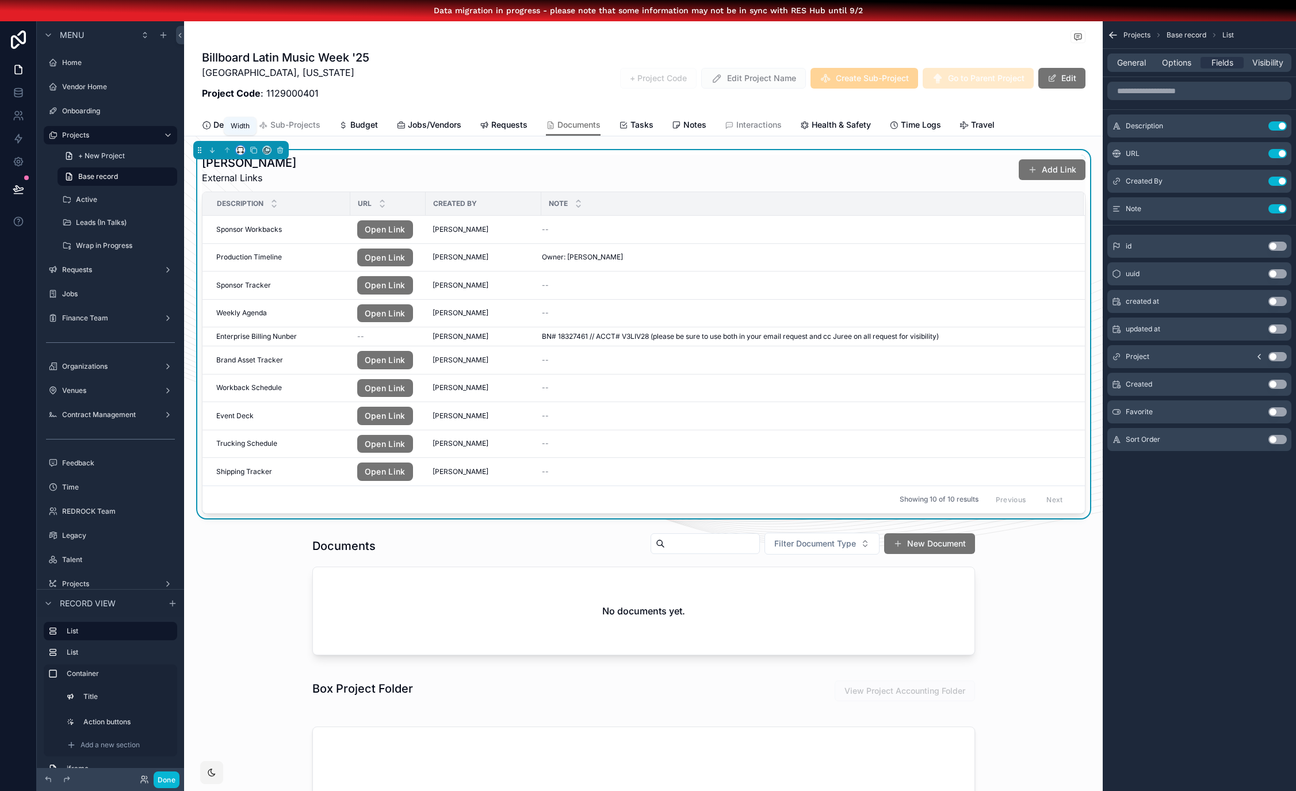
click at [242, 147] on icon "scrollable content" at bounding box center [240, 148] width 5 height 3
click at [269, 274] on span "Full width" at bounding box center [264, 272] width 36 height 14
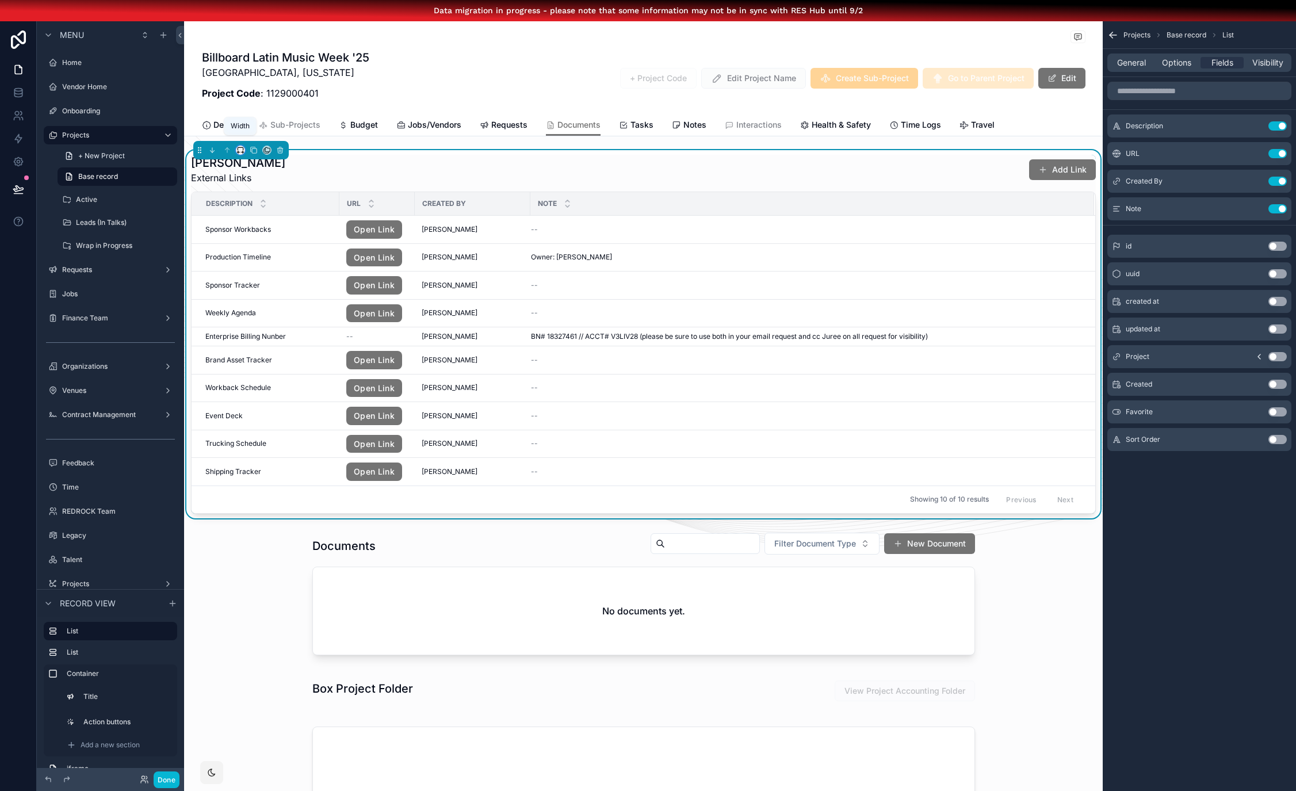
click at [243, 151] on icon "scrollable content" at bounding box center [240, 150] width 8 height 8
click at [262, 179] on div "Default" at bounding box center [265, 171] width 53 height 21
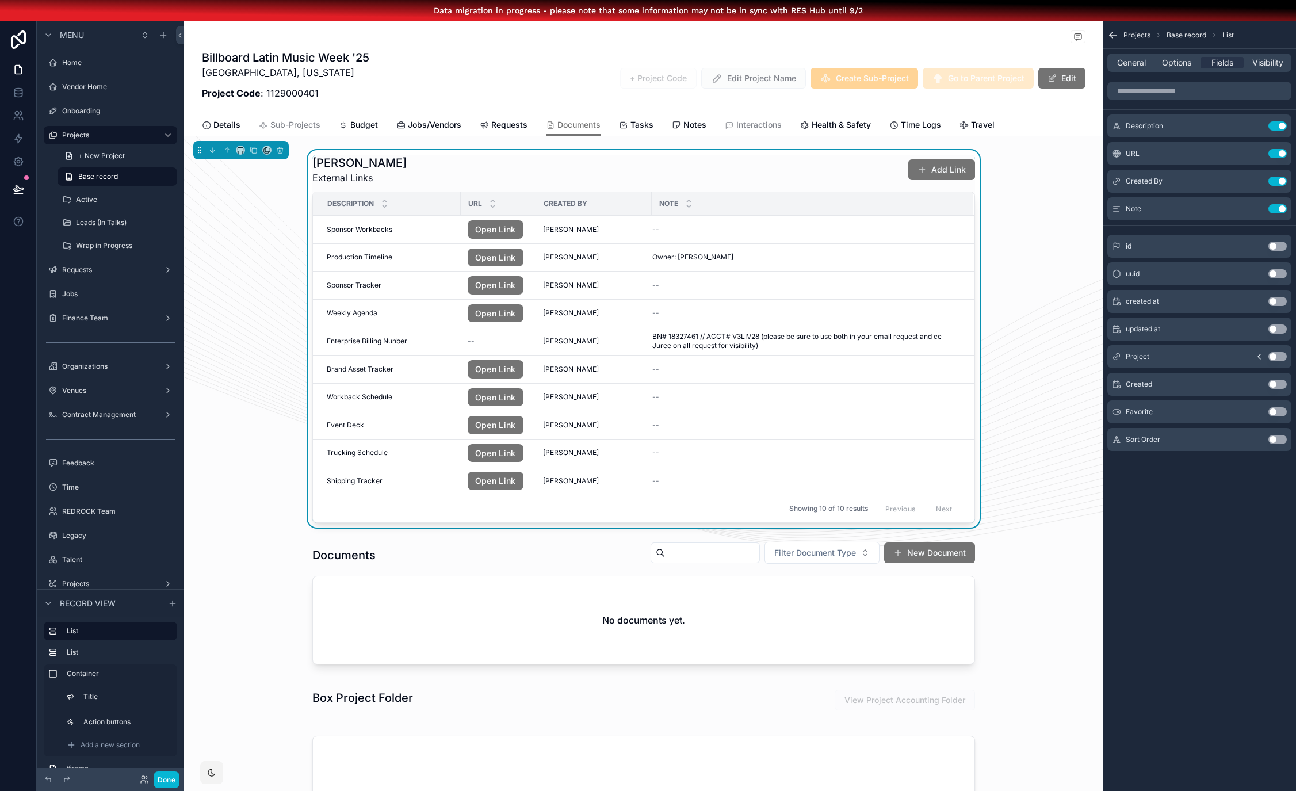
click at [827, 174] on div "Doc Locker External Links Add Link" at bounding box center [643, 170] width 663 height 30
click at [1189, 59] on span "Options" at bounding box center [1176, 63] width 29 height 12
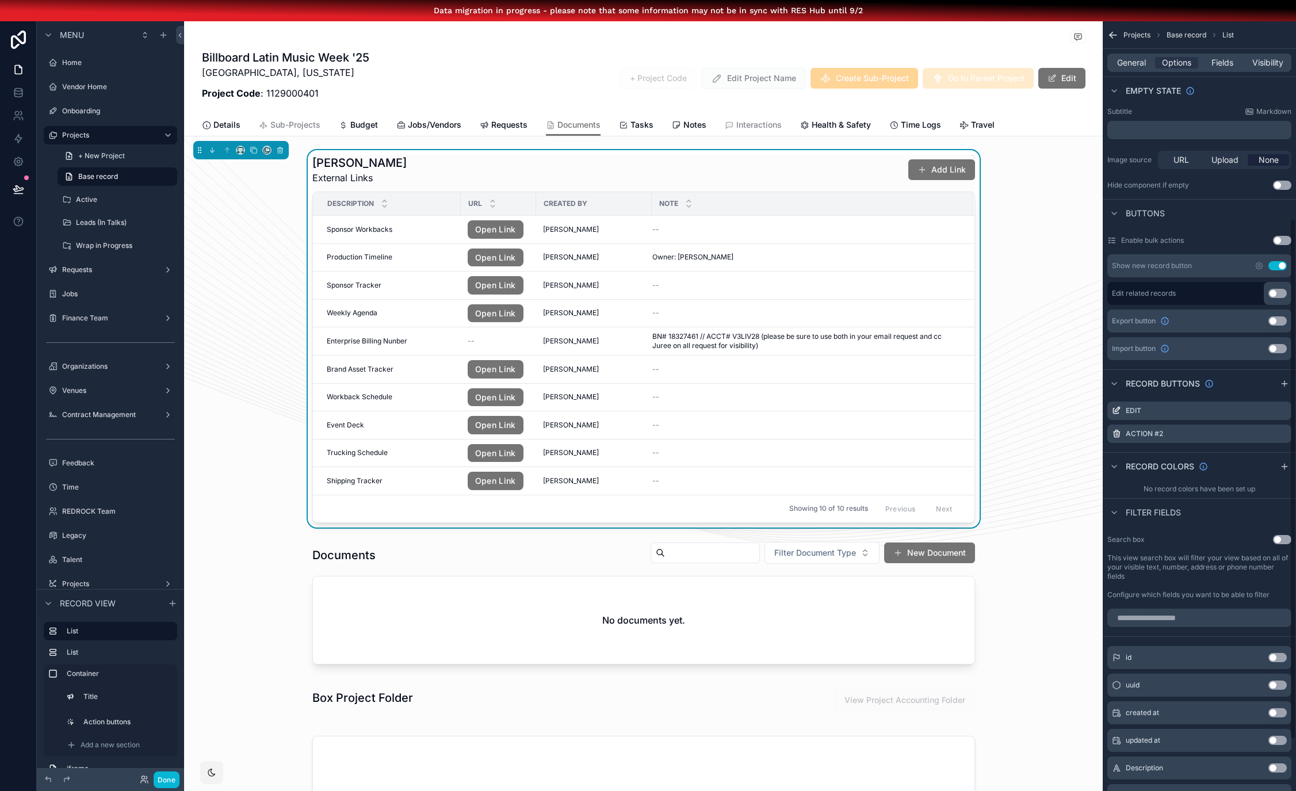
scroll to position [125, 0]
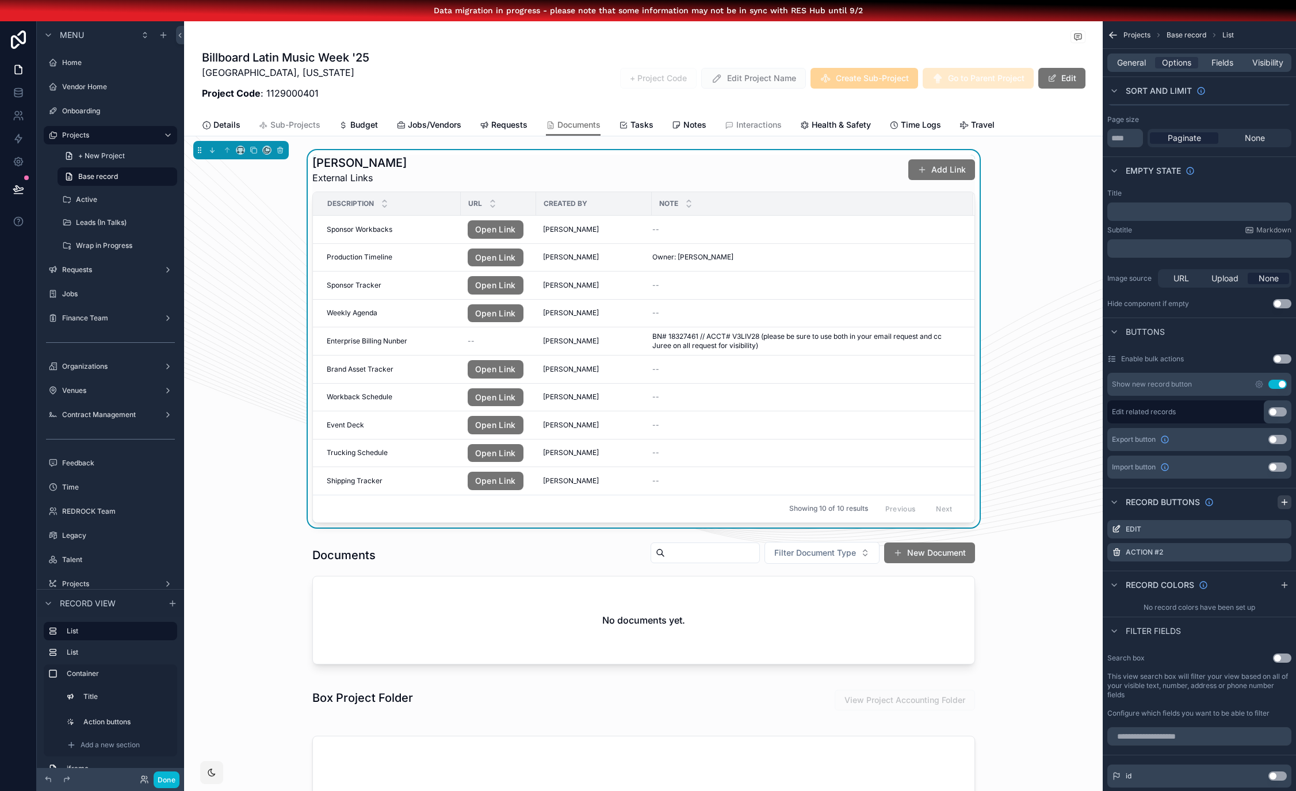
click at [1289, 503] on icon "scrollable content" at bounding box center [1284, 502] width 9 height 9
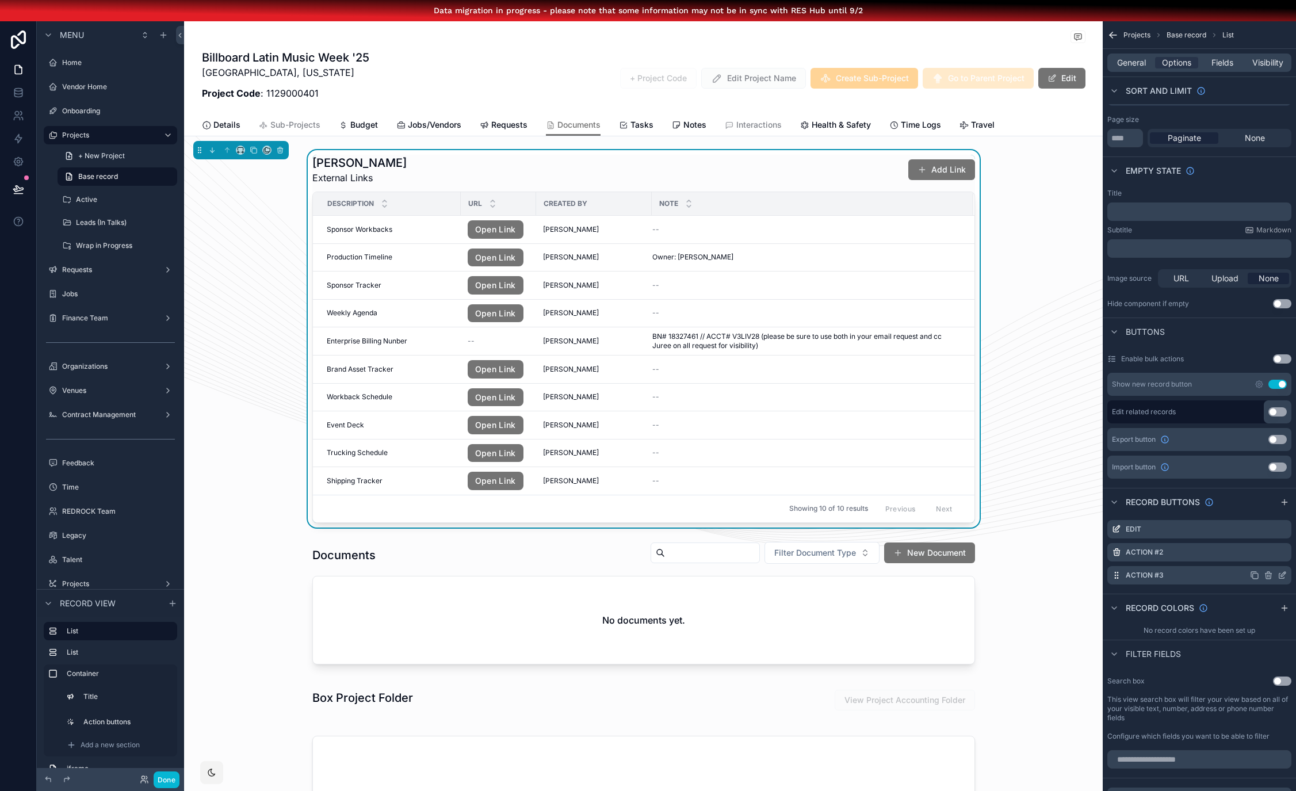
click at [1287, 574] on icon "scrollable content" at bounding box center [1282, 575] width 9 height 9
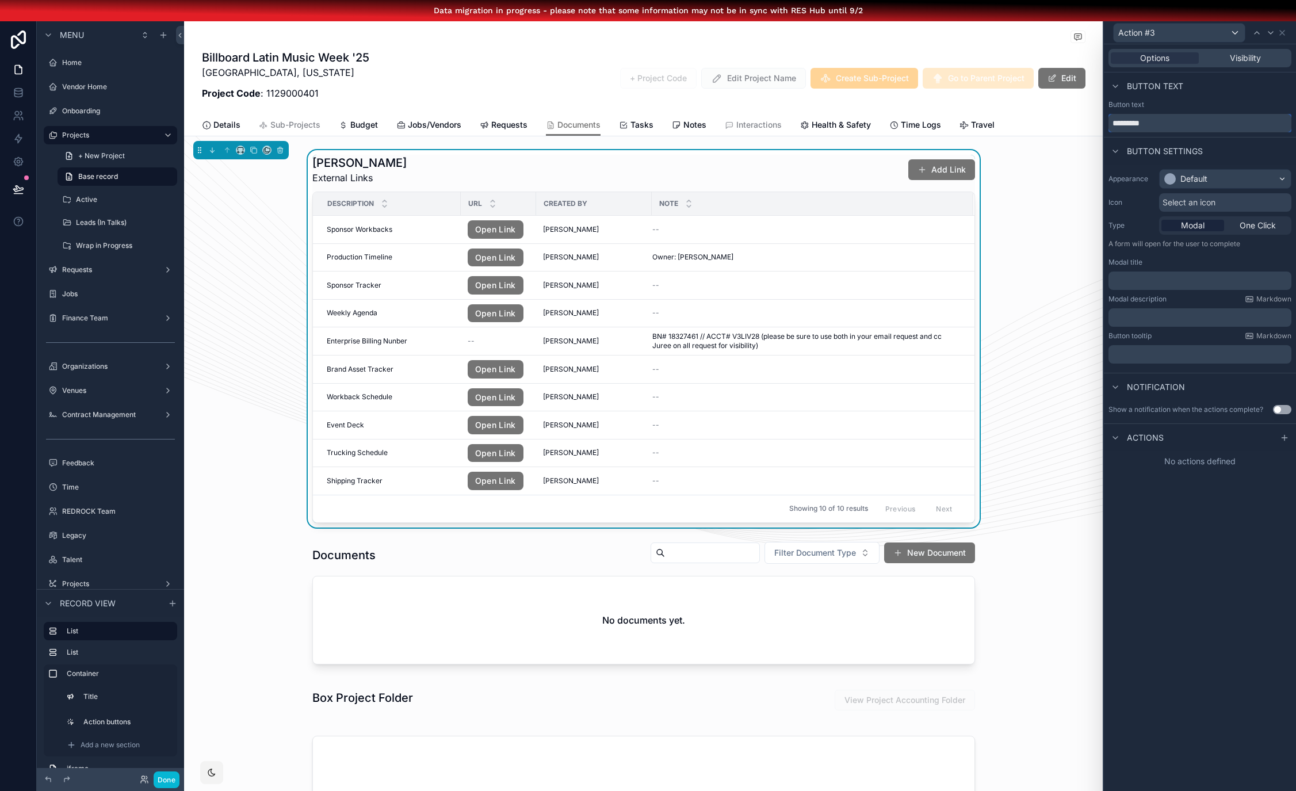
click at [1156, 123] on input "*********" at bounding box center [1200, 123] width 183 height 18
click at [1203, 200] on span "Select an icon" at bounding box center [1189, 203] width 53 height 12
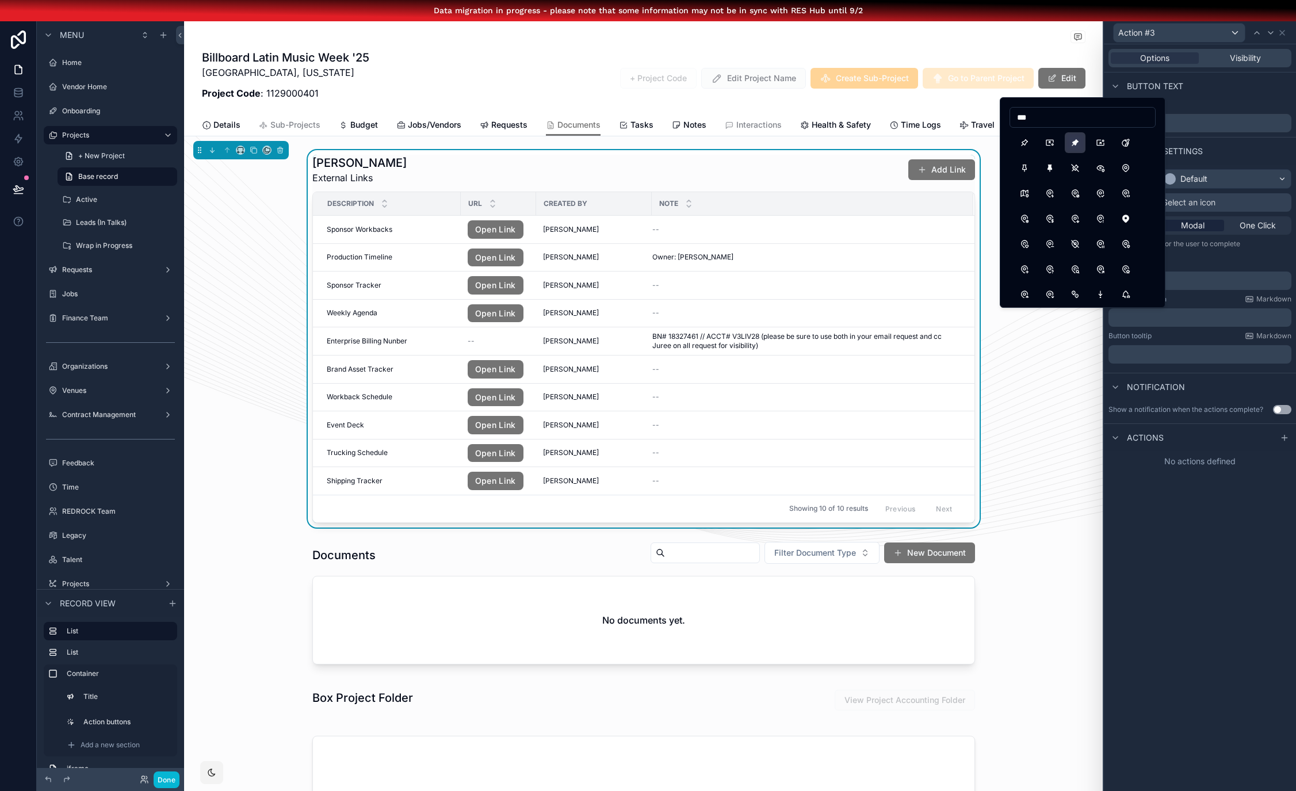
type input "***"
click at [1077, 143] on button "PinFilled" at bounding box center [1075, 142] width 21 height 21
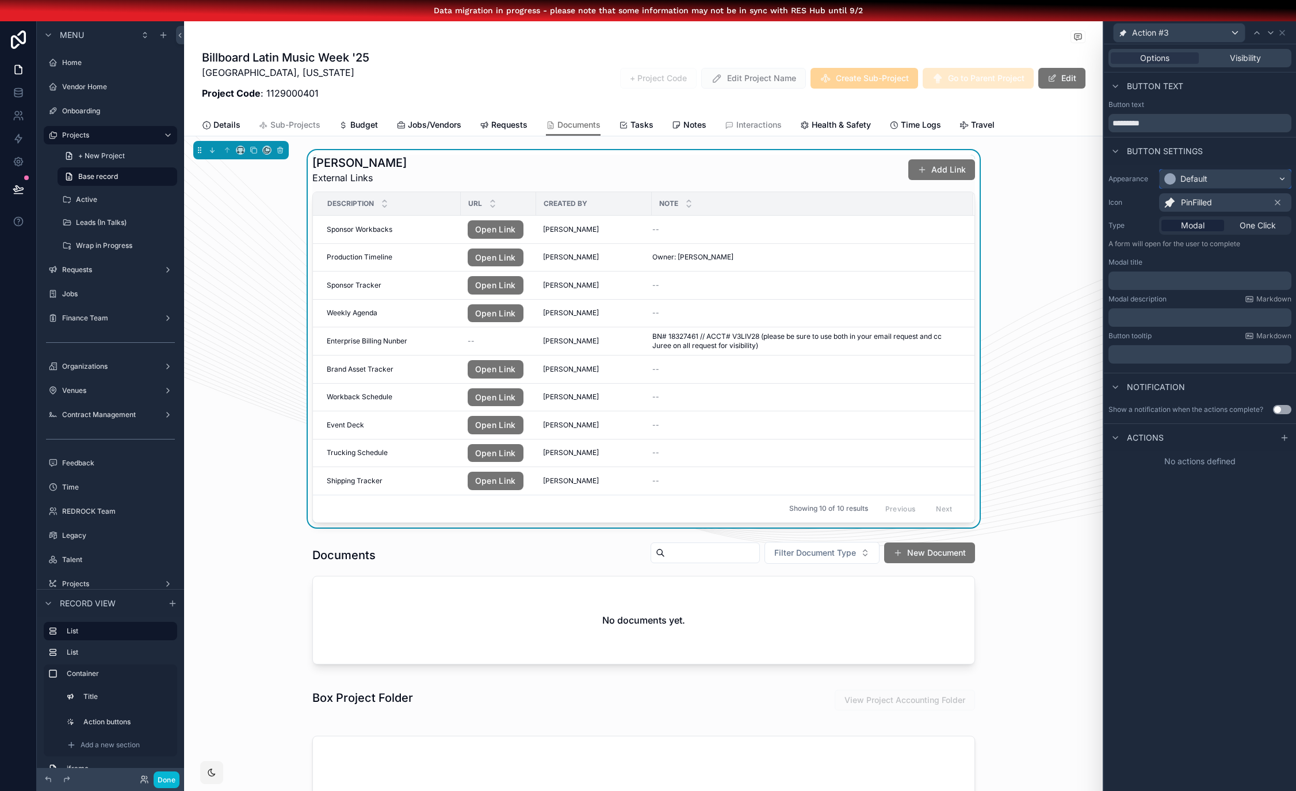
click at [1233, 181] on div "Default" at bounding box center [1225, 179] width 131 height 18
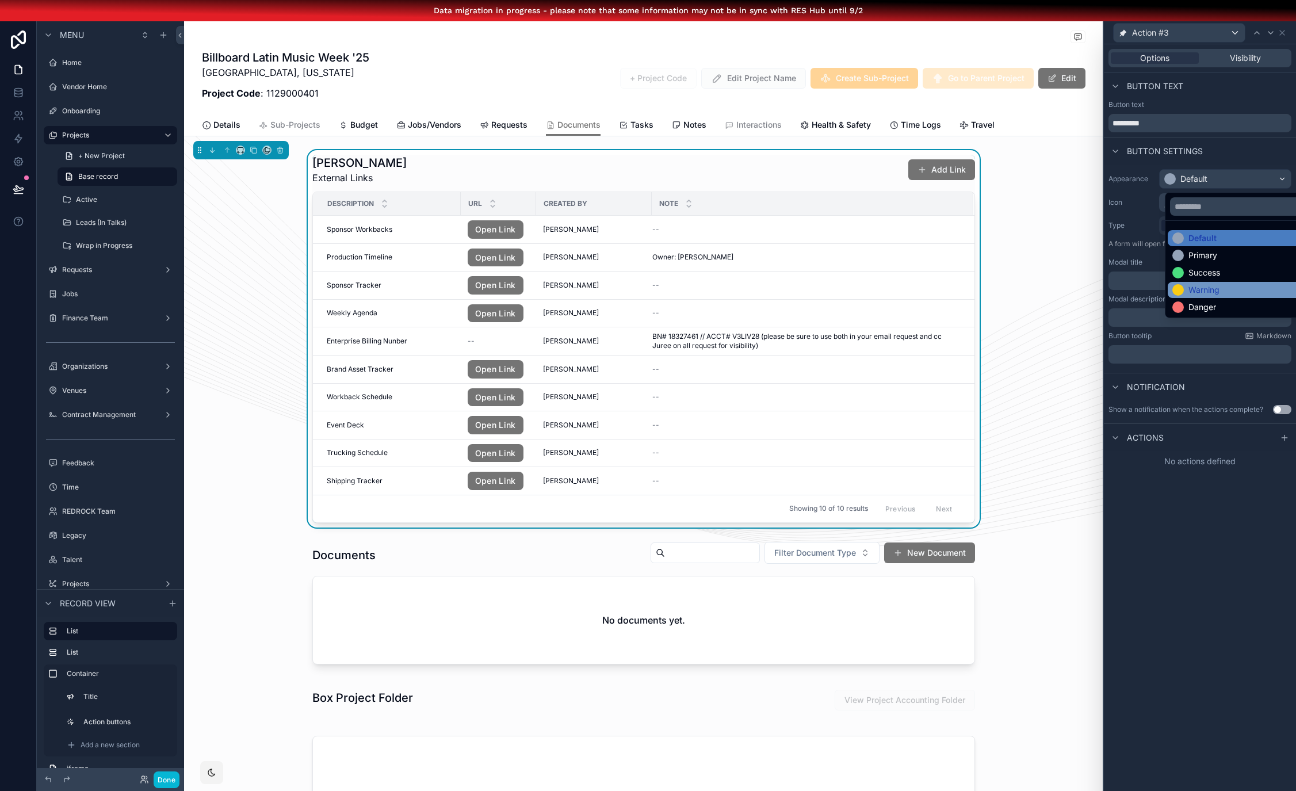
click at [1213, 288] on div "Warning" at bounding box center [1204, 290] width 31 height 12
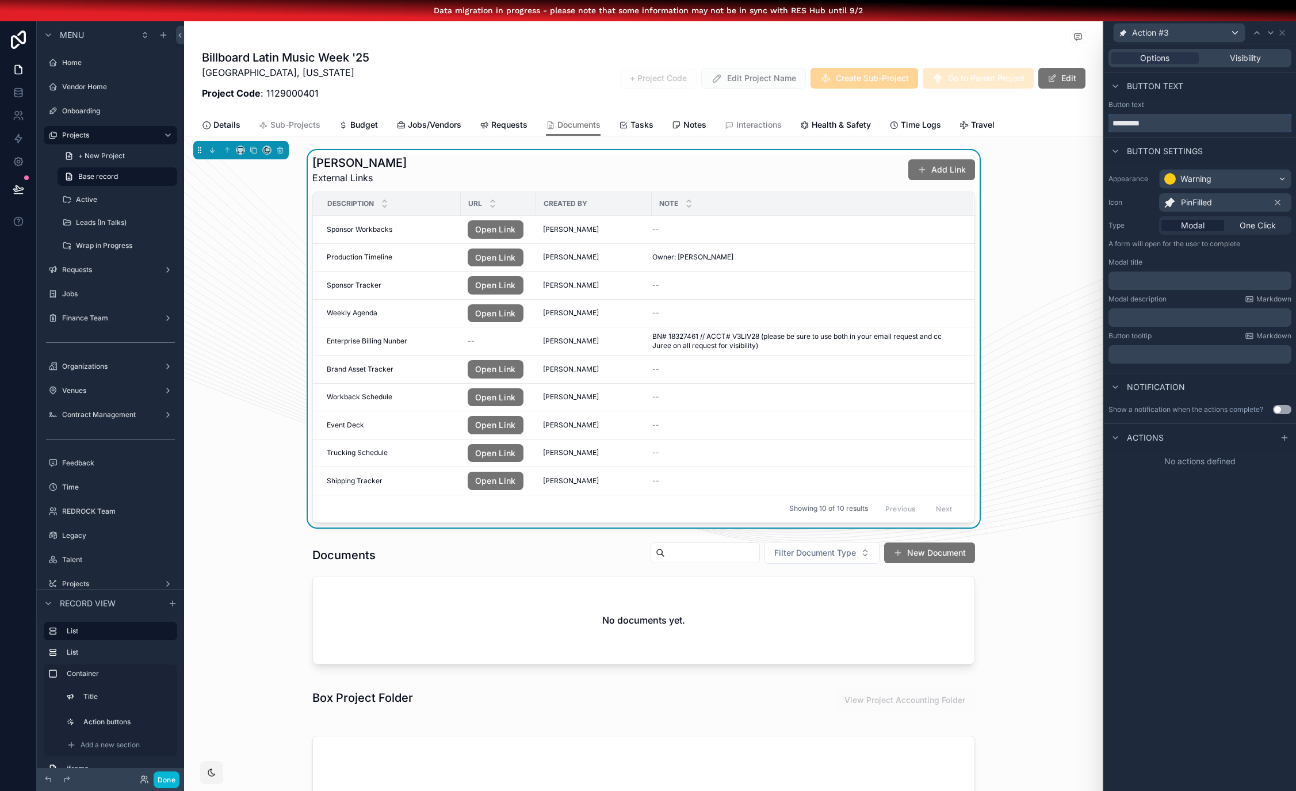
click at [1183, 126] on input "*********" at bounding box center [1200, 123] width 183 height 18
click at [1178, 127] on input "*********" at bounding box center [1200, 123] width 183 height 18
type input "*"
click at [1240, 205] on div "PinFilled" at bounding box center [1225, 202] width 132 height 18
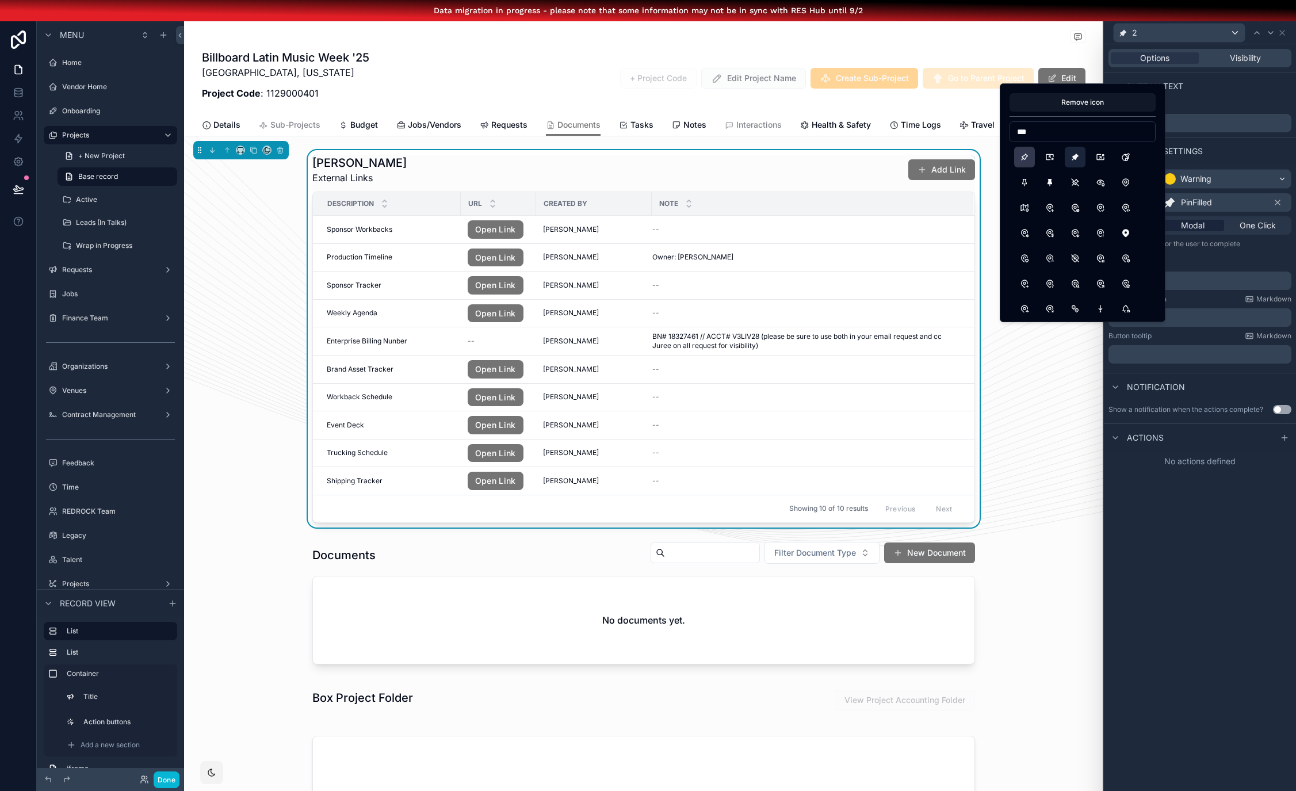
type input "***"
click at [1026, 154] on button "Pin" at bounding box center [1024, 157] width 21 height 21
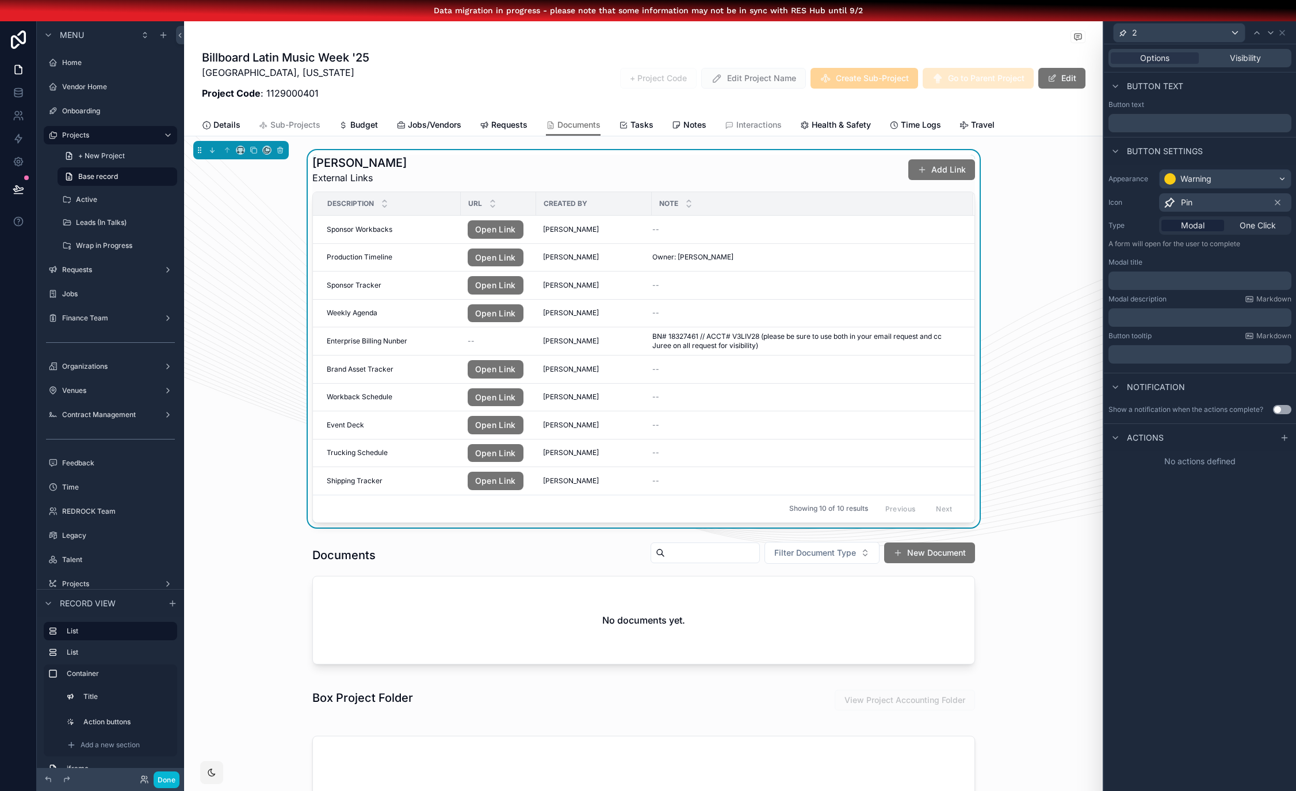
drag, startPoint x: 1180, startPoint y: 620, endPoint x: 1169, endPoint y: 608, distance: 15.9
click at [1180, 620] on div "Options Visibility Button text Button text Button settings Appearance Warning I…" at bounding box center [1200, 428] width 192 height 768
click at [1261, 230] on span "One Click" at bounding box center [1258, 226] width 36 height 12
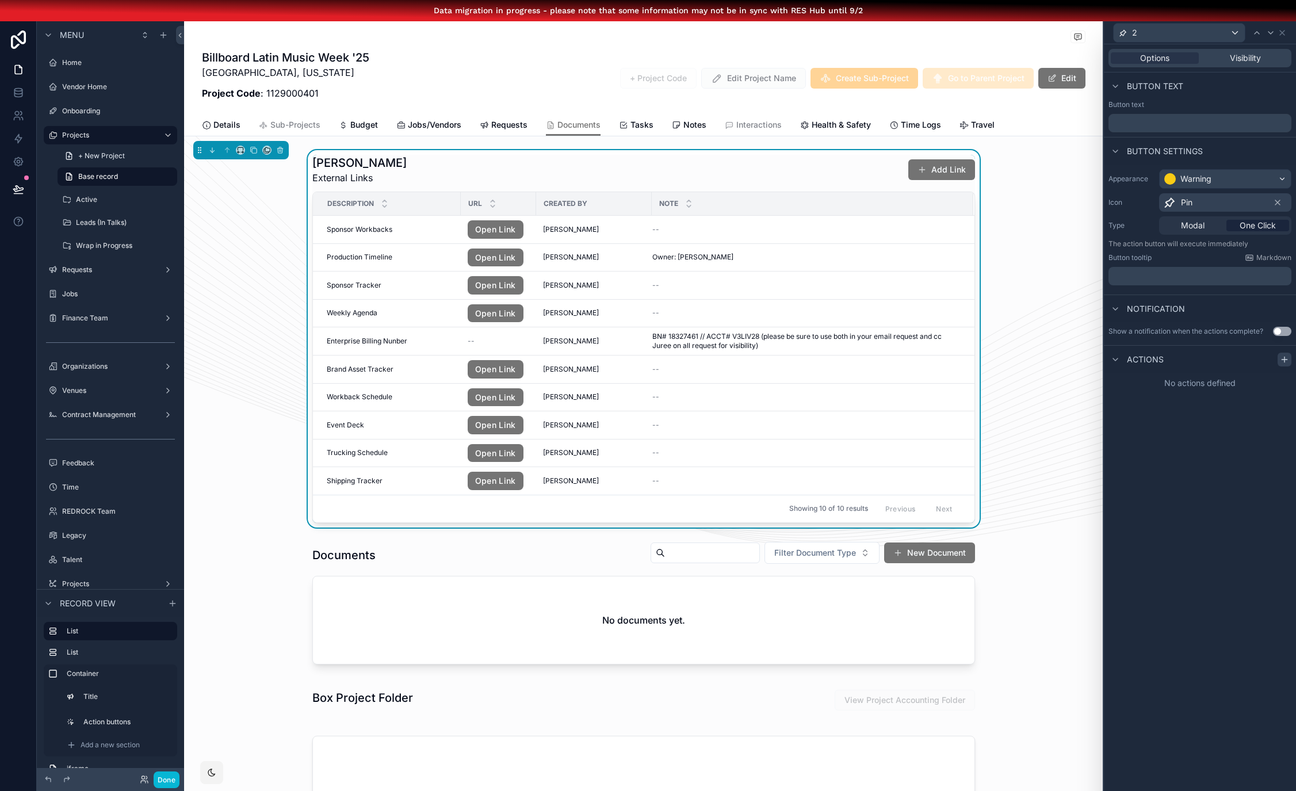
click at [1289, 360] on icon at bounding box center [1284, 359] width 9 height 9
click at [1204, 398] on div "Select a type" at bounding box center [1200, 405] width 173 height 18
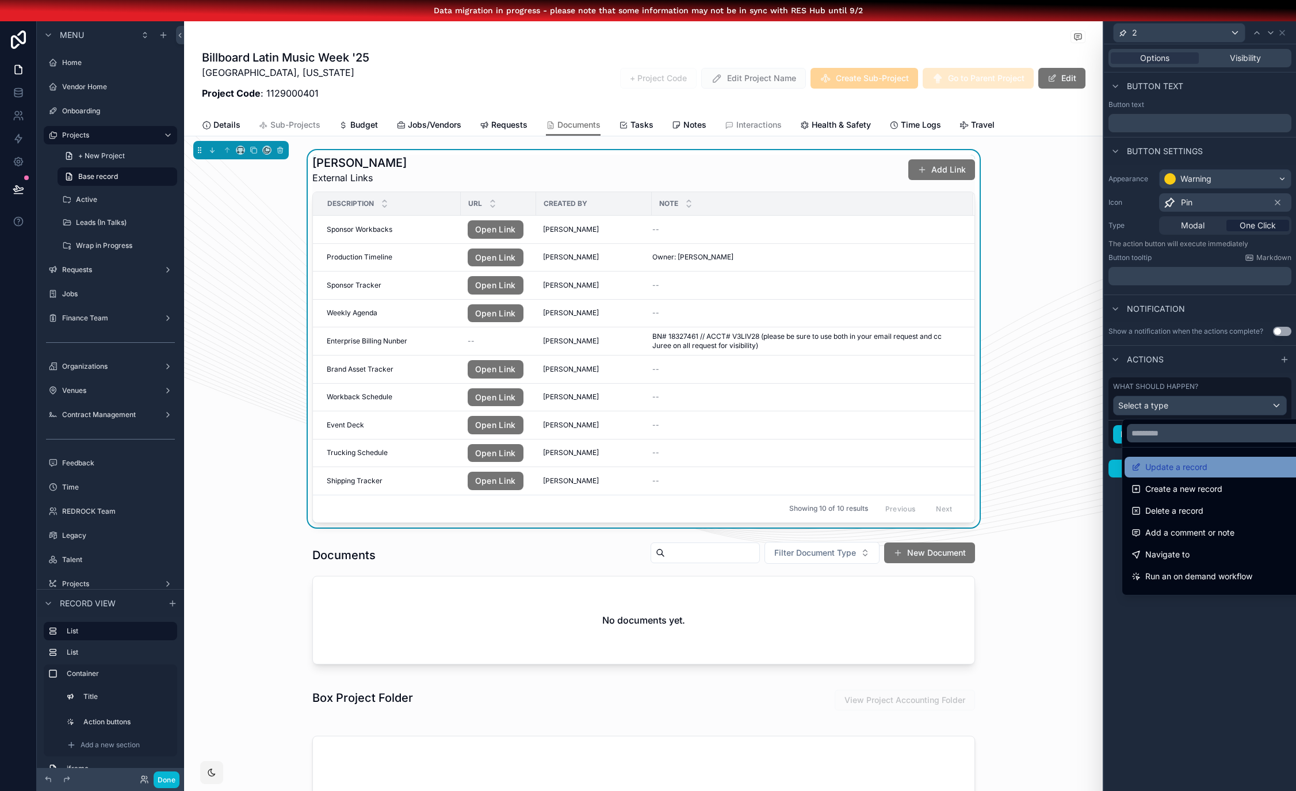
click at [1181, 471] on span "Update a record" at bounding box center [1177, 467] width 62 height 14
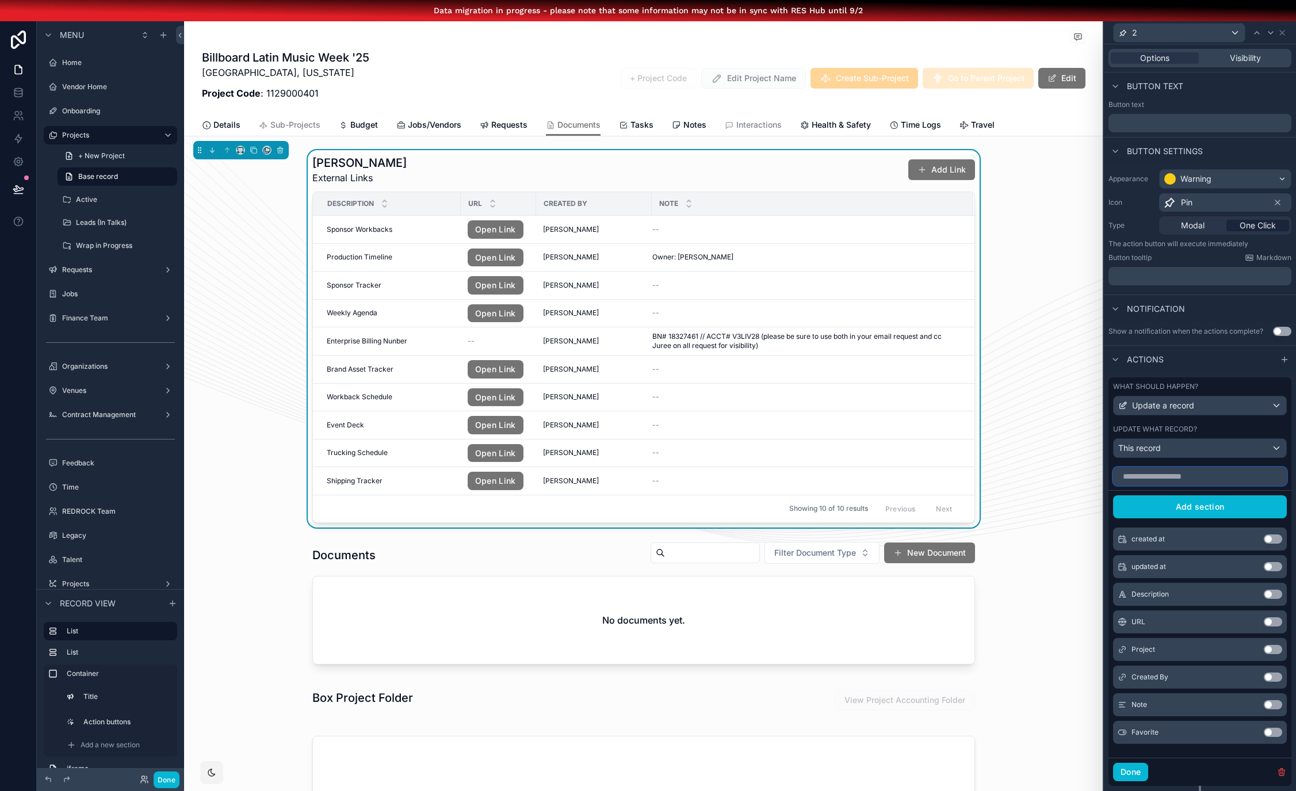
click at [1199, 477] on input "text" at bounding box center [1200, 476] width 174 height 18
click at [1283, 735] on button "Use setting" at bounding box center [1273, 732] width 18 height 9
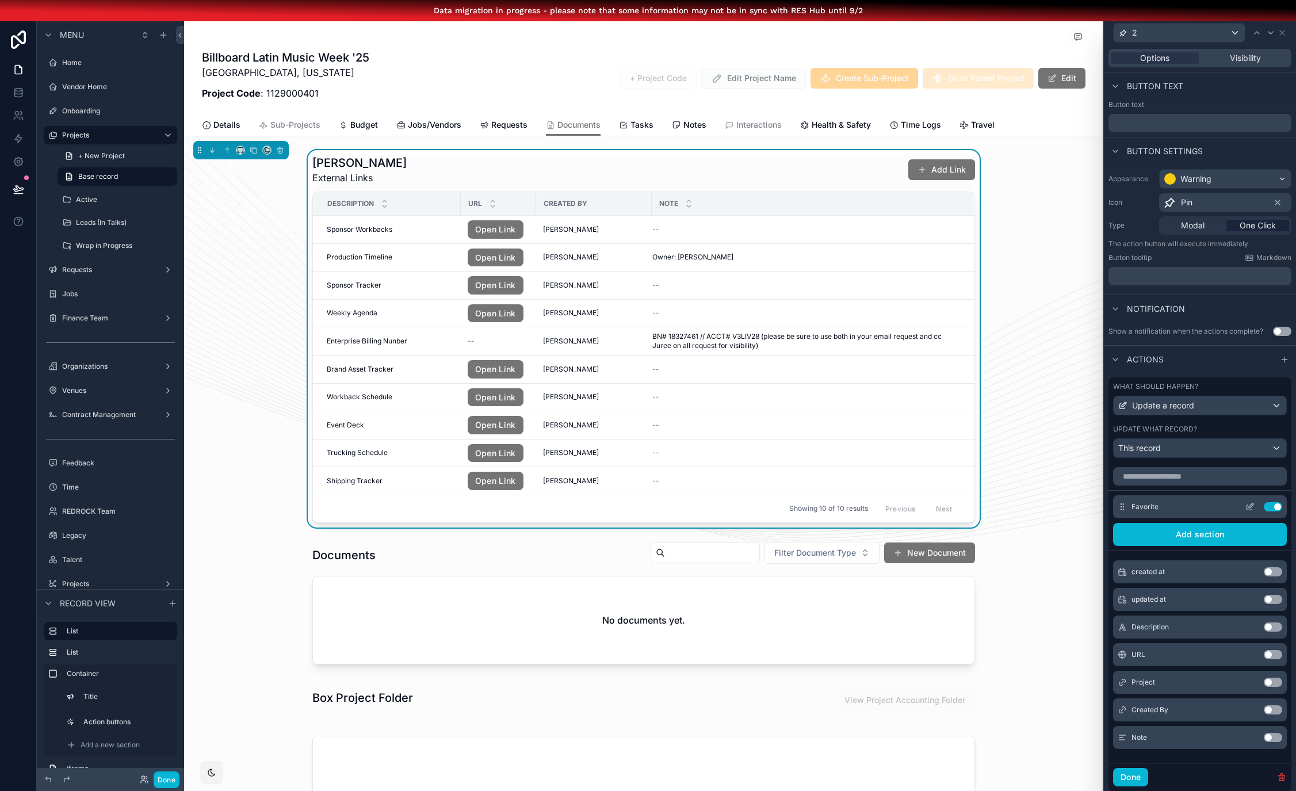
click at [1249, 509] on icon at bounding box center [1250, 506] width 9 height 9
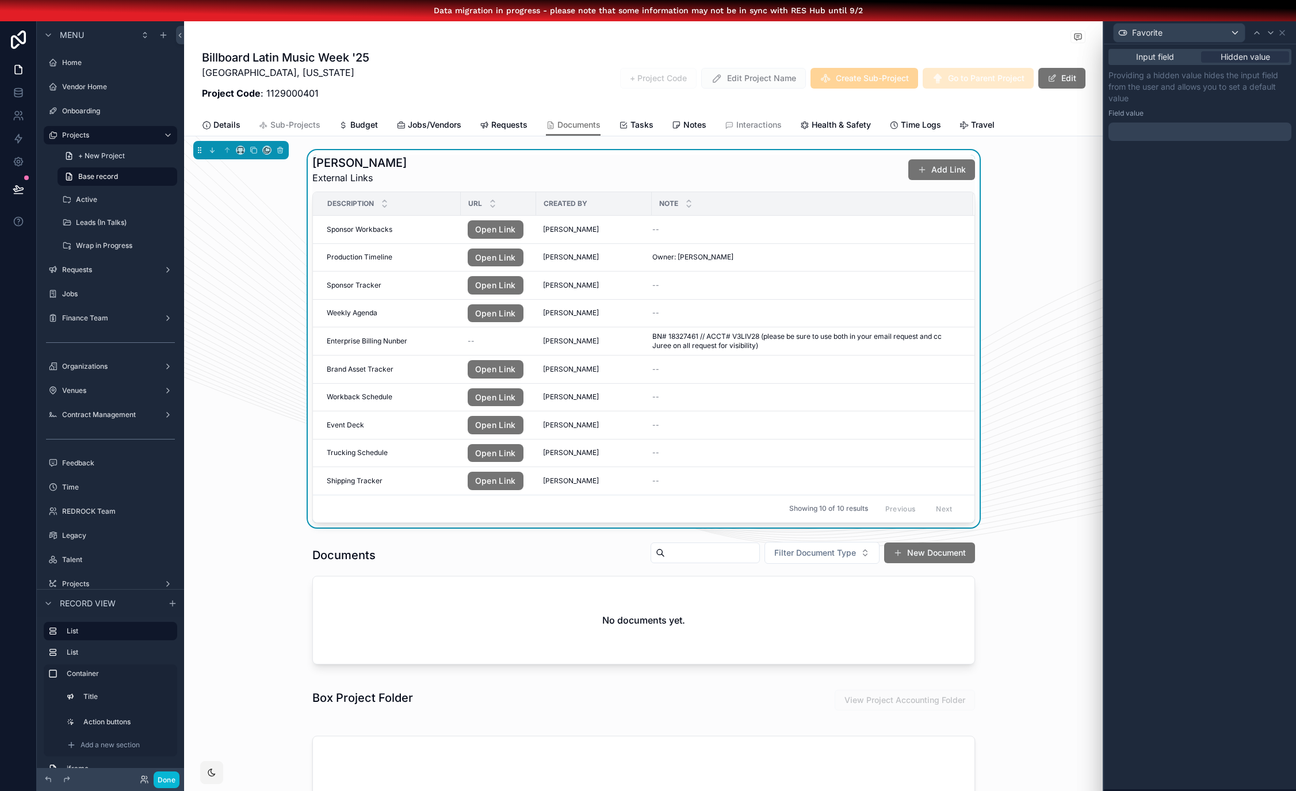
click at [1222, 134] on div at bounding box center [1200, 132] width 183 height 18
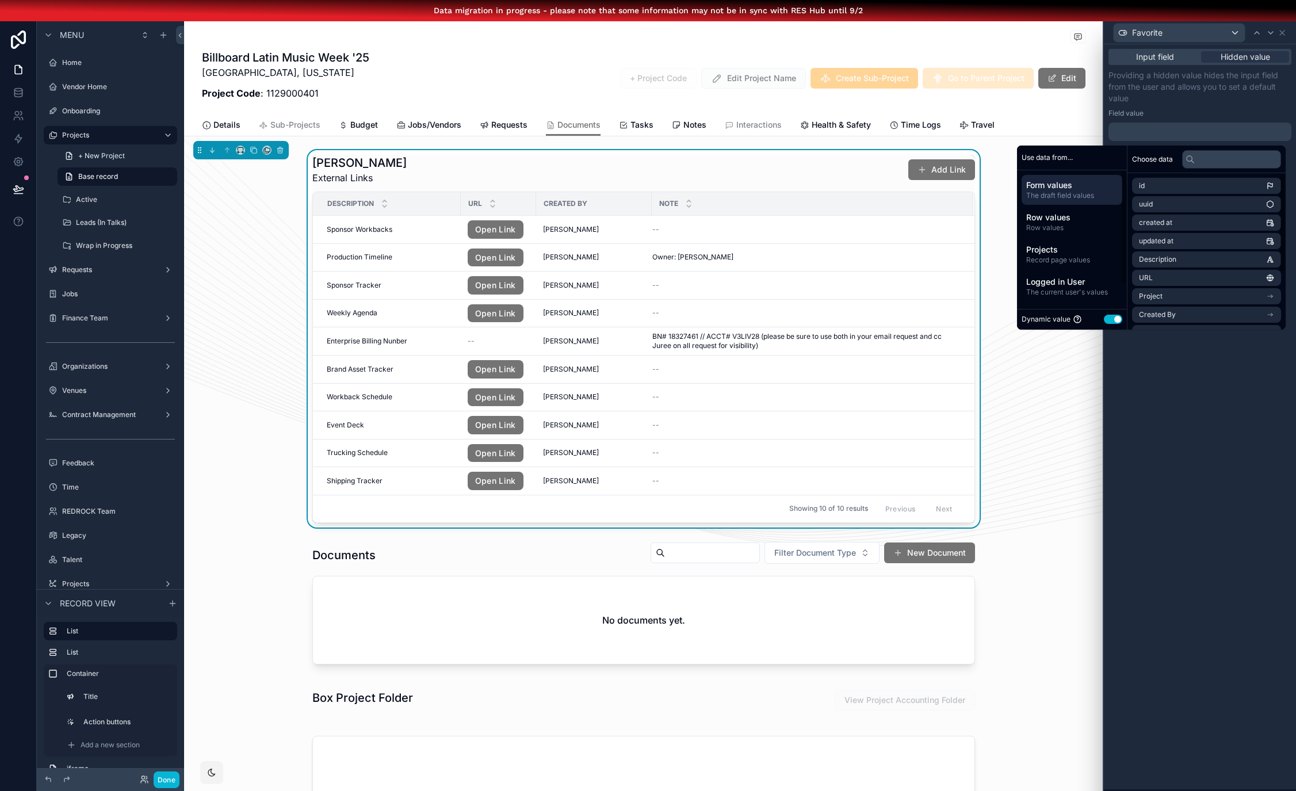
click at [1120, 317] on button "Use setting" at bounding box center [1113, 319] width 18 height 9
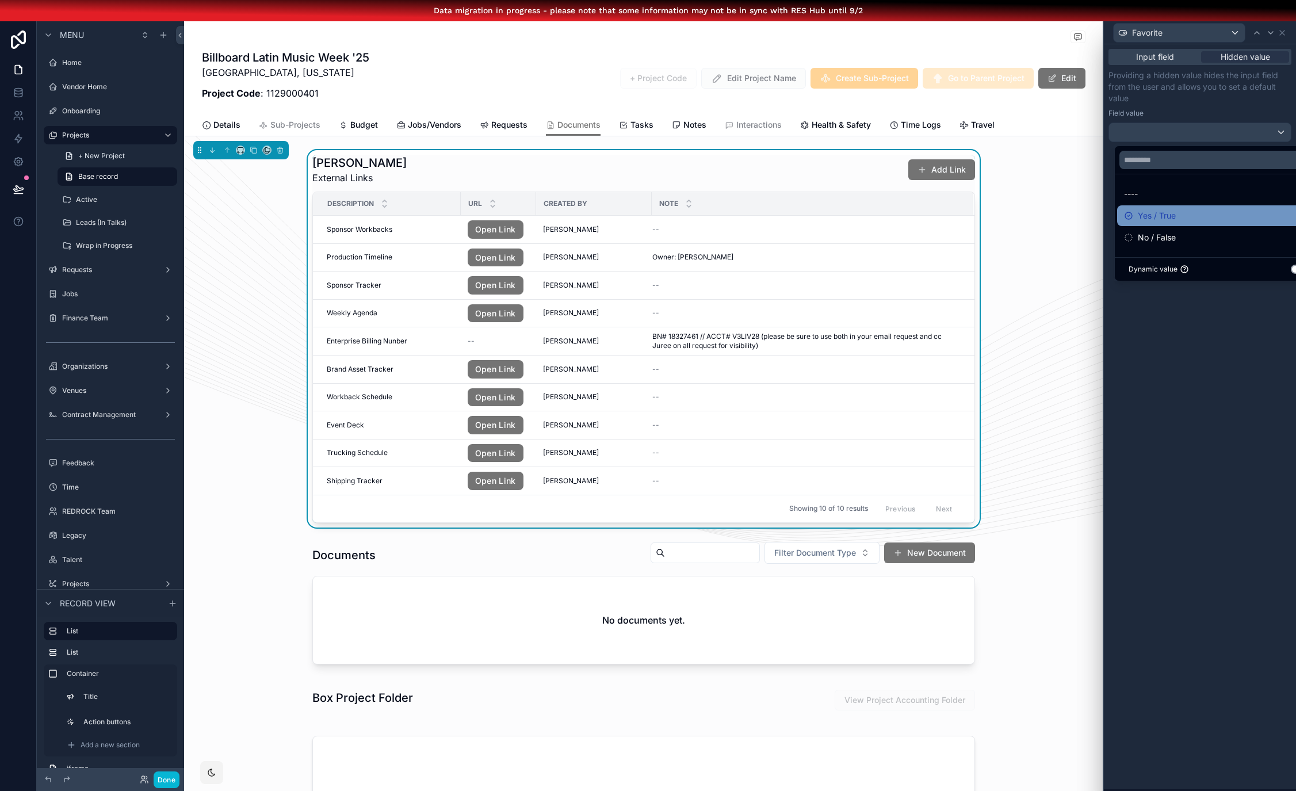
click at [1182, 218] on div "Yes / True" at bounding box center [1219, 216] width 190 height 14
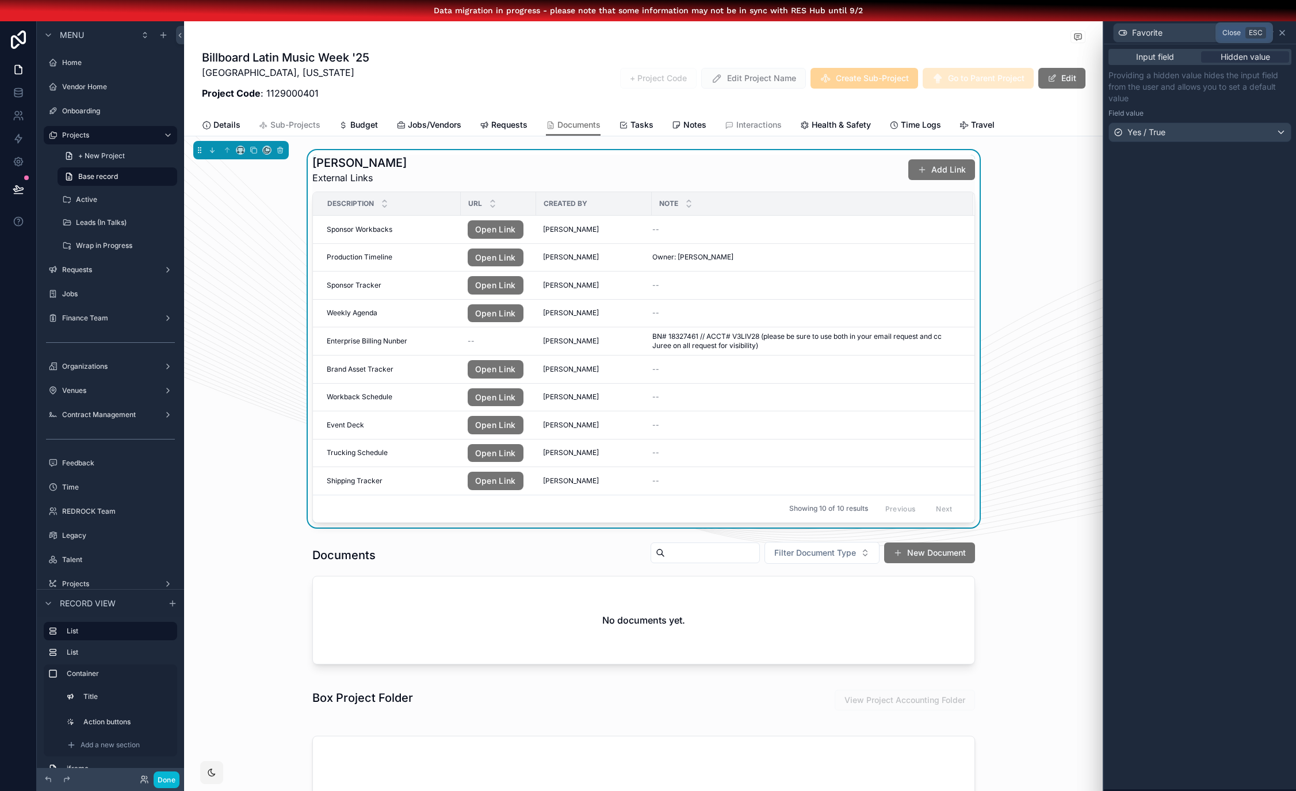
click at [1287, 29] on icon at bounding box center [1282, 32] width 9 height 9
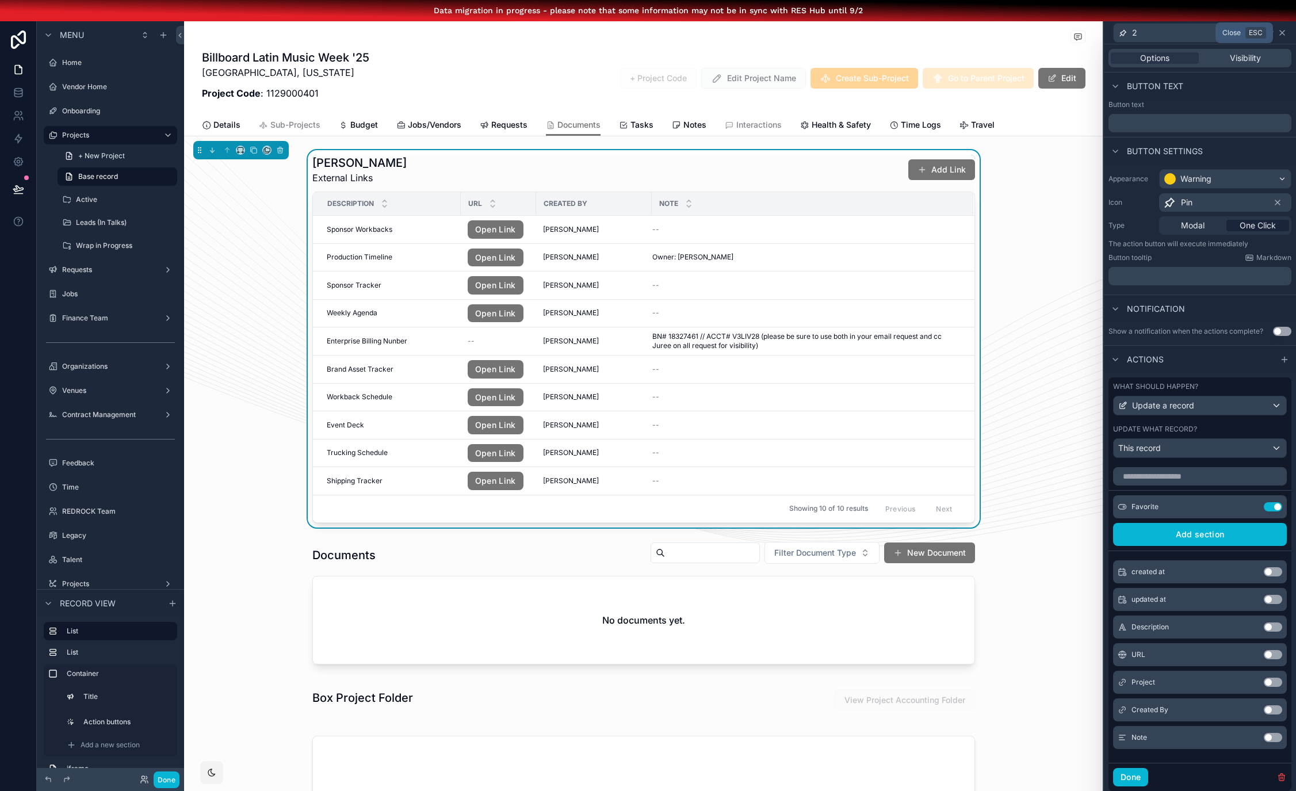
click at [1285, 32] on icon at bounding box center [1282, 32] width 5 height 5
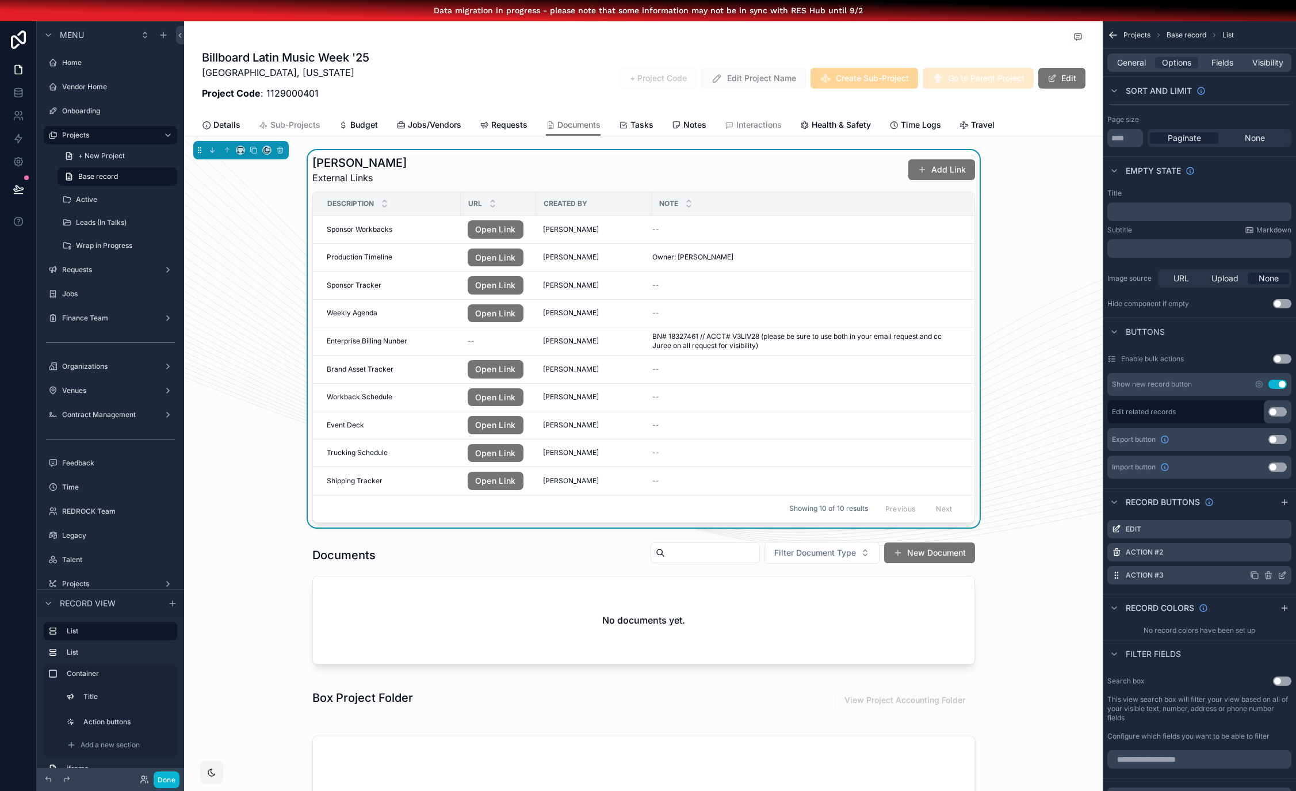
click at [1260, 577] on icon "scrollable content" at bounding box center [1254, 575] width 9 height 9
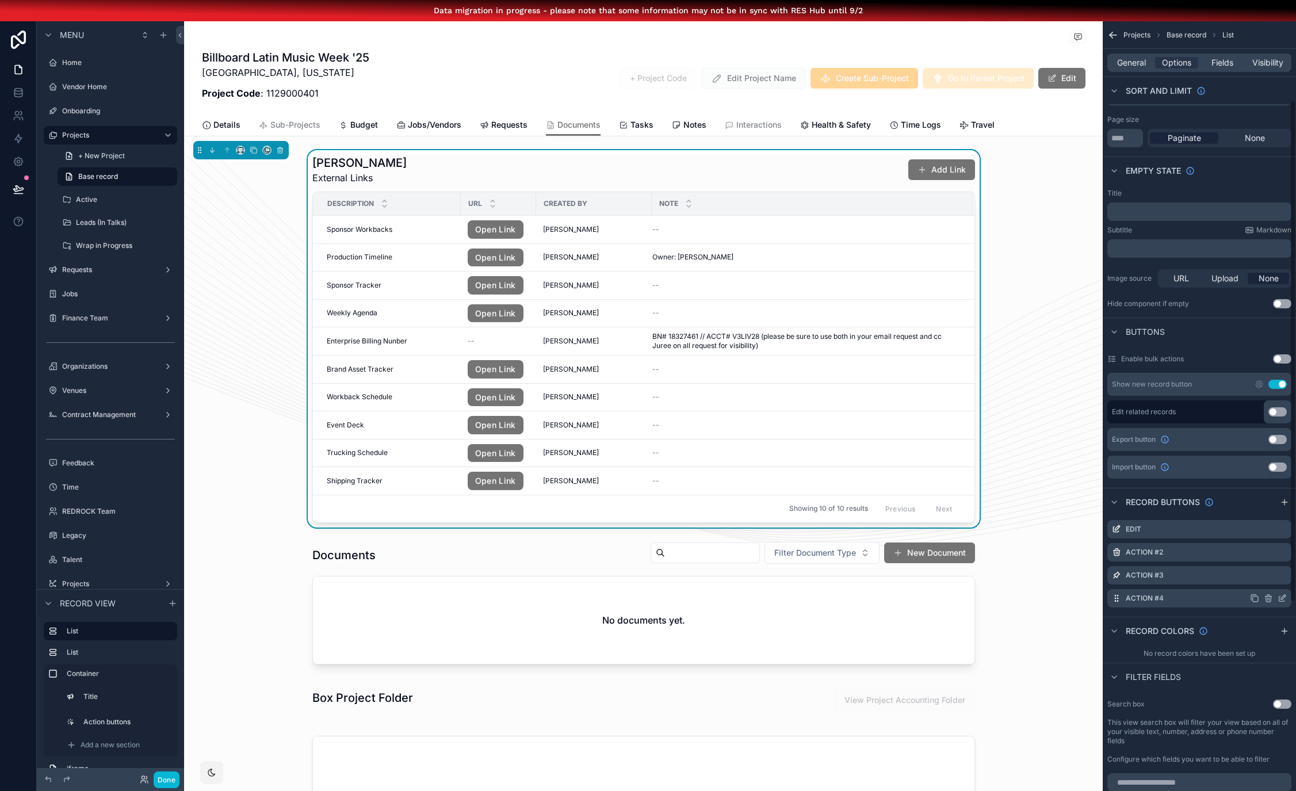
click at [1285, 597] on icon "scrollable content" at bounding box center [1282, 599] width 5 height 5
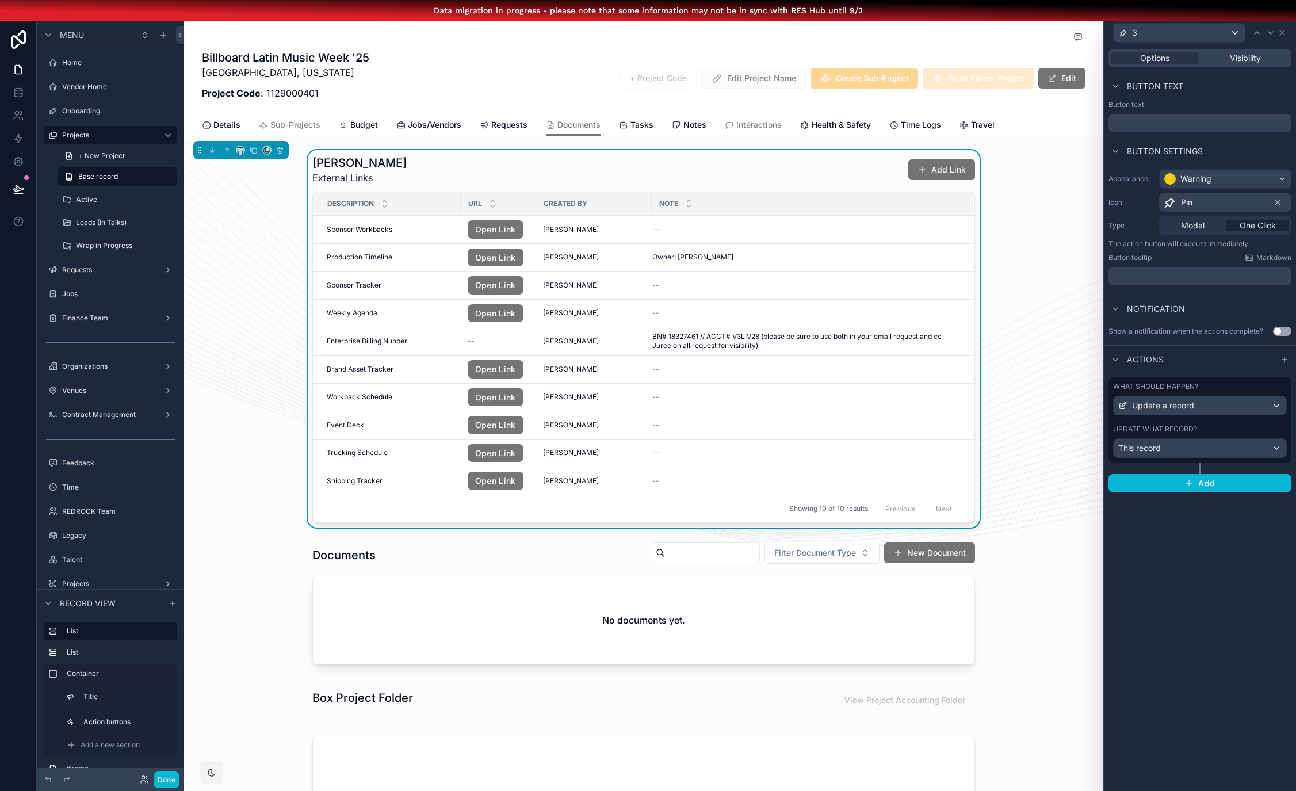
click at [1212, 199] on div "Pin" at bounding box center [1225, 202] width 132 height 18
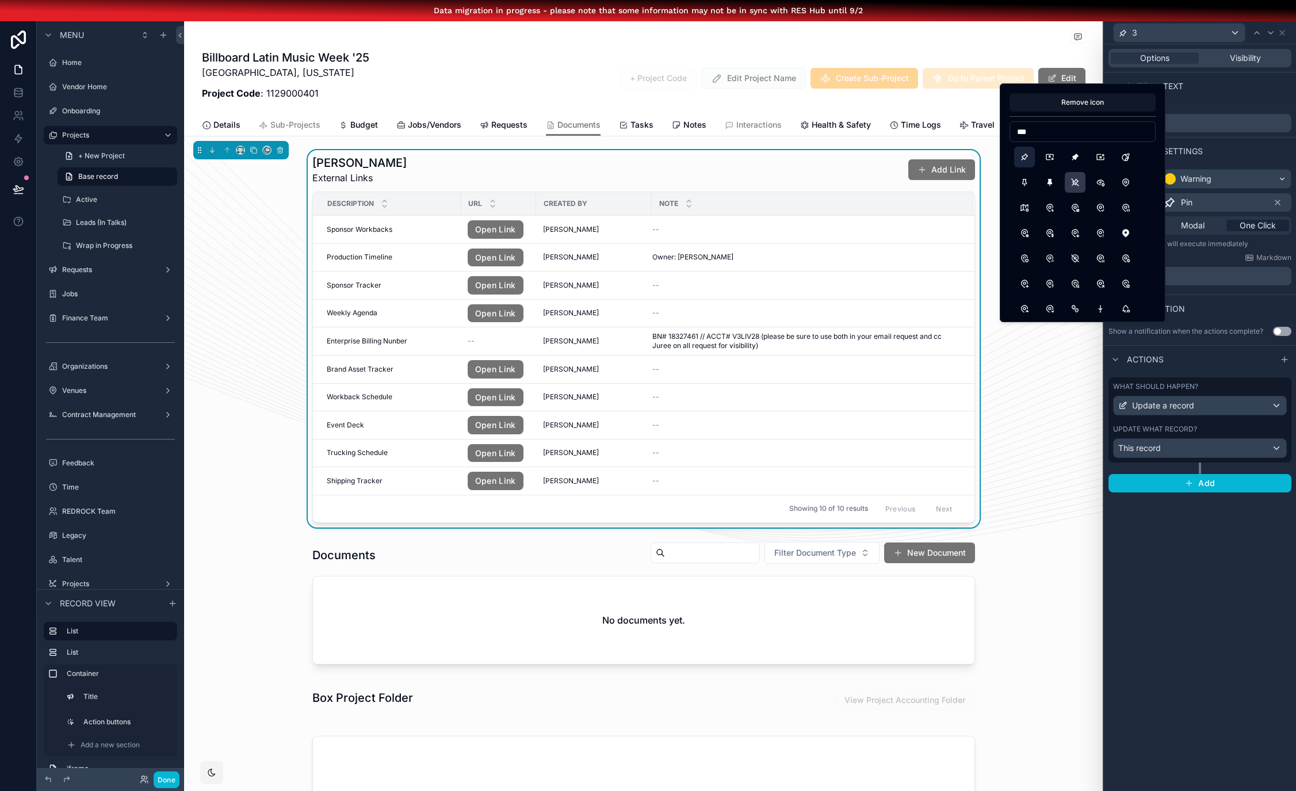
type input "***"
click at [1081, 180] on button "PinnedOff" at bounding box center [1075, 182] width 21 height 21
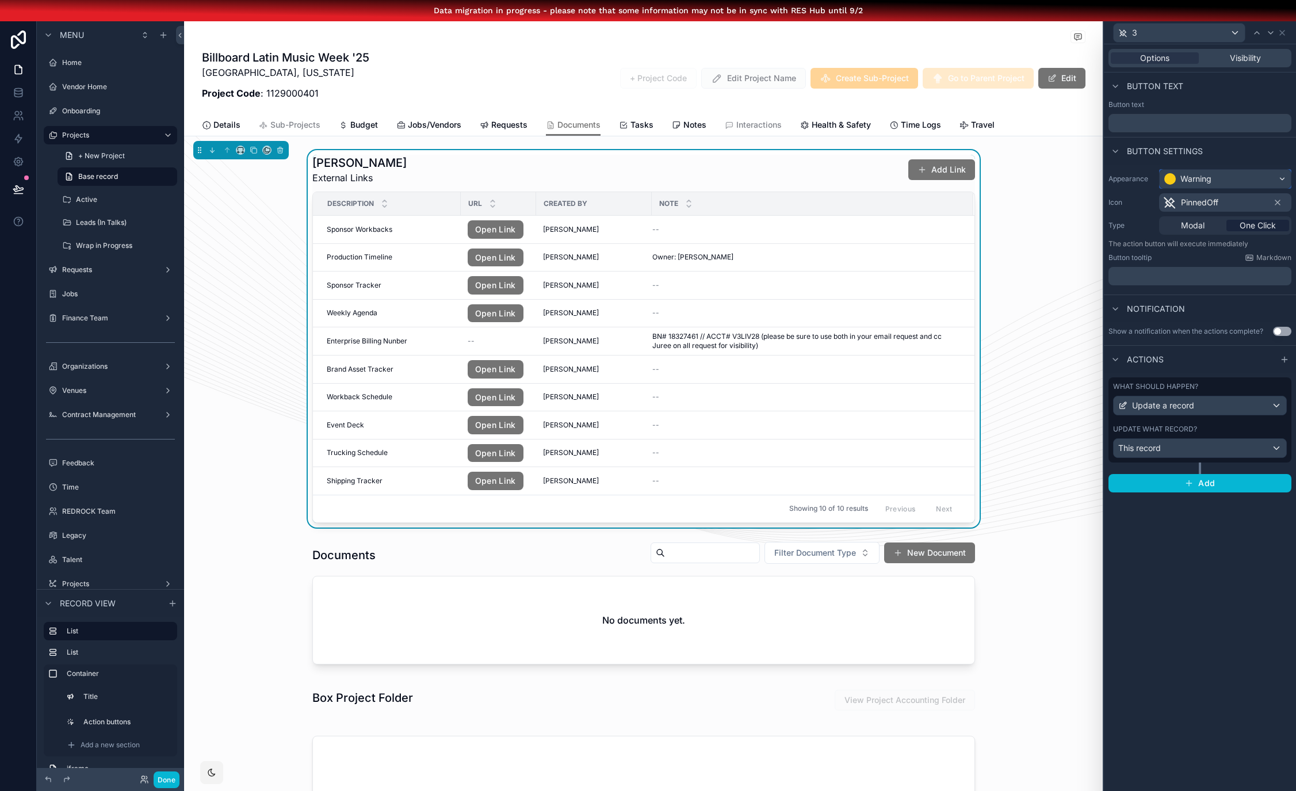
click at [1191, 178] on div "Warning" at bounding box center [1196, 179] width 31 height 12
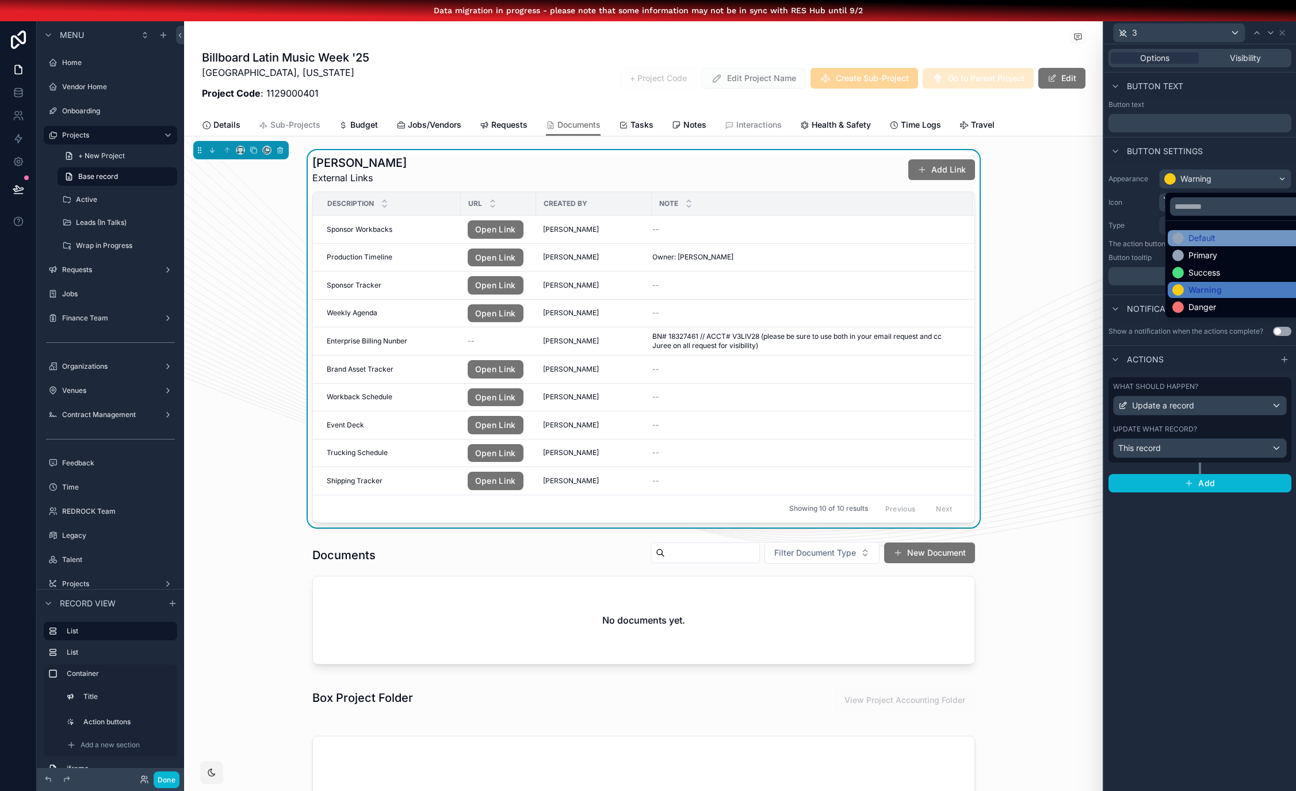
click at [1216, 236] on div "Default" at bounding box center [1245, 238] width 144 height 12
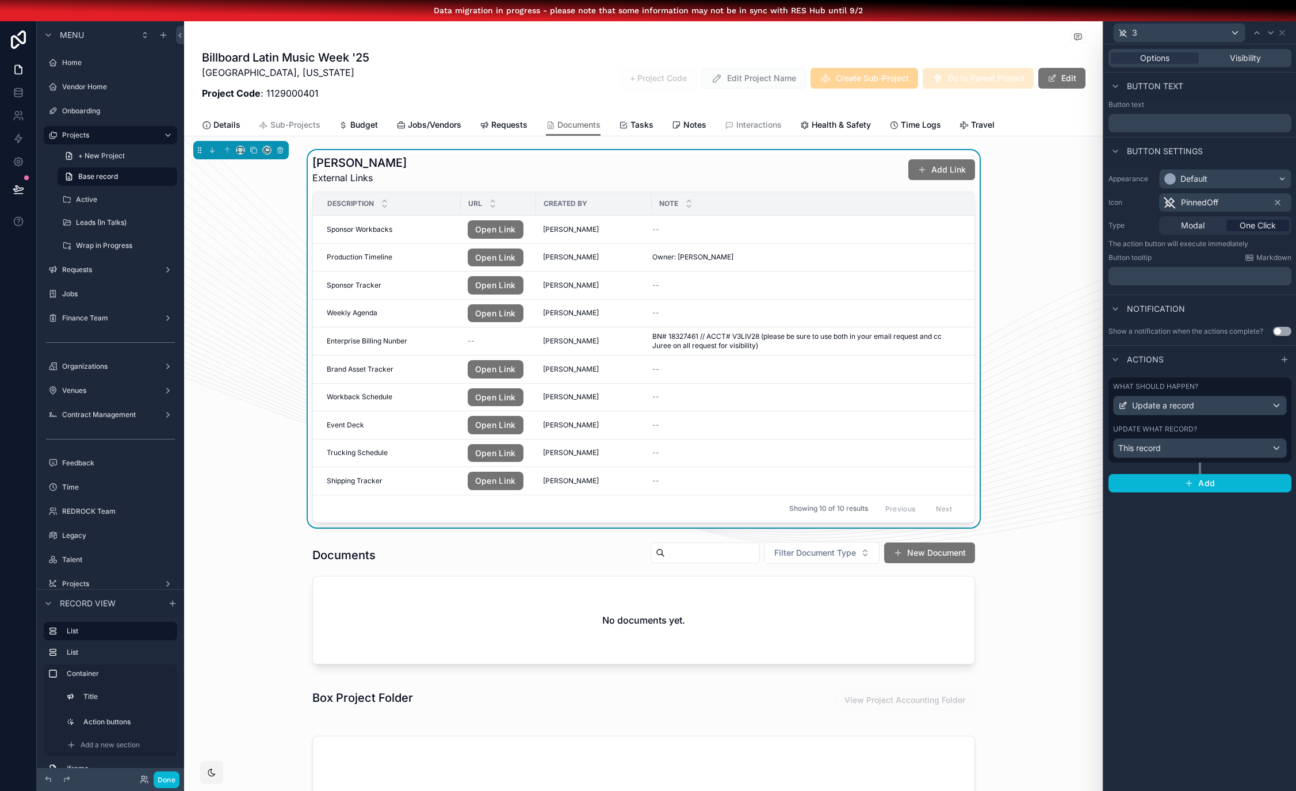
click at [1223, 432] on div "Update what record?" at bounding box center [1200, 429] width 174 height 9
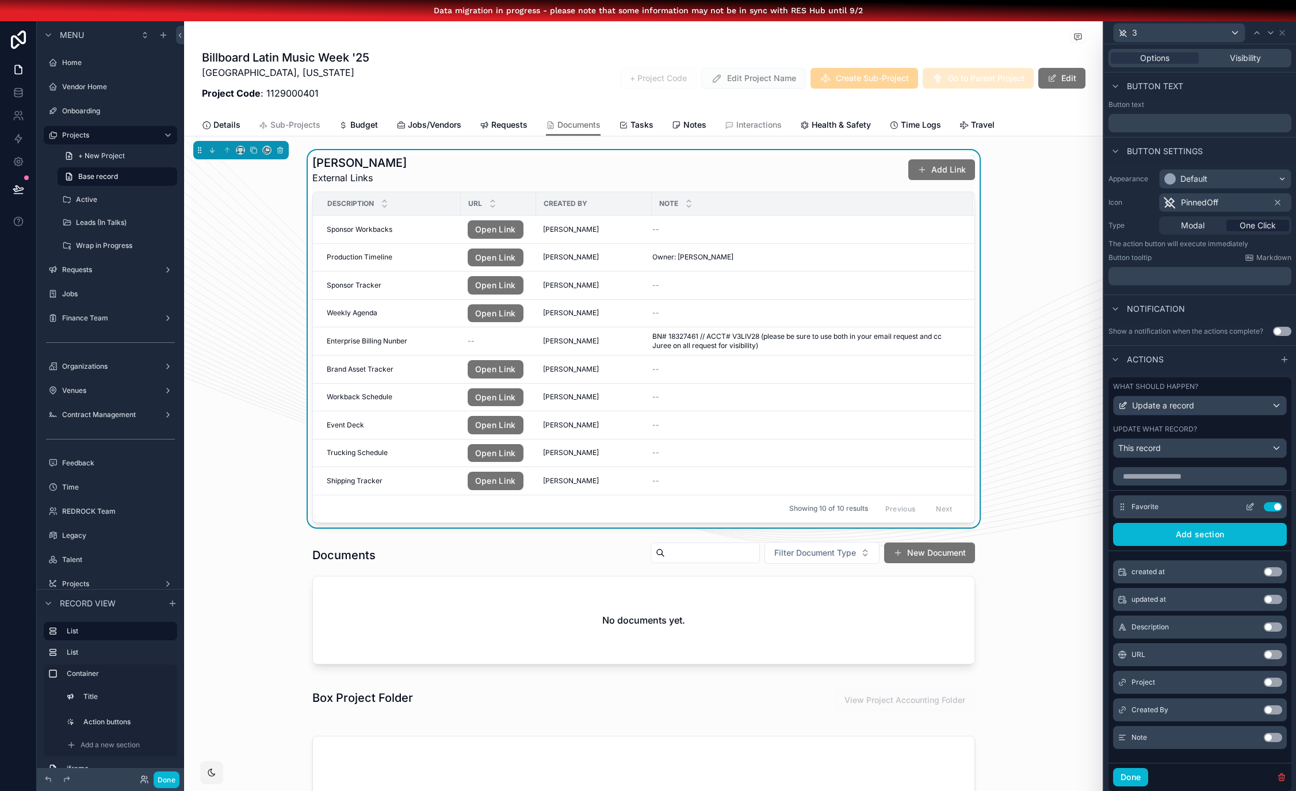
click at [1252, 506] on icon at bounding box center [1251, 505] width 5 height 5
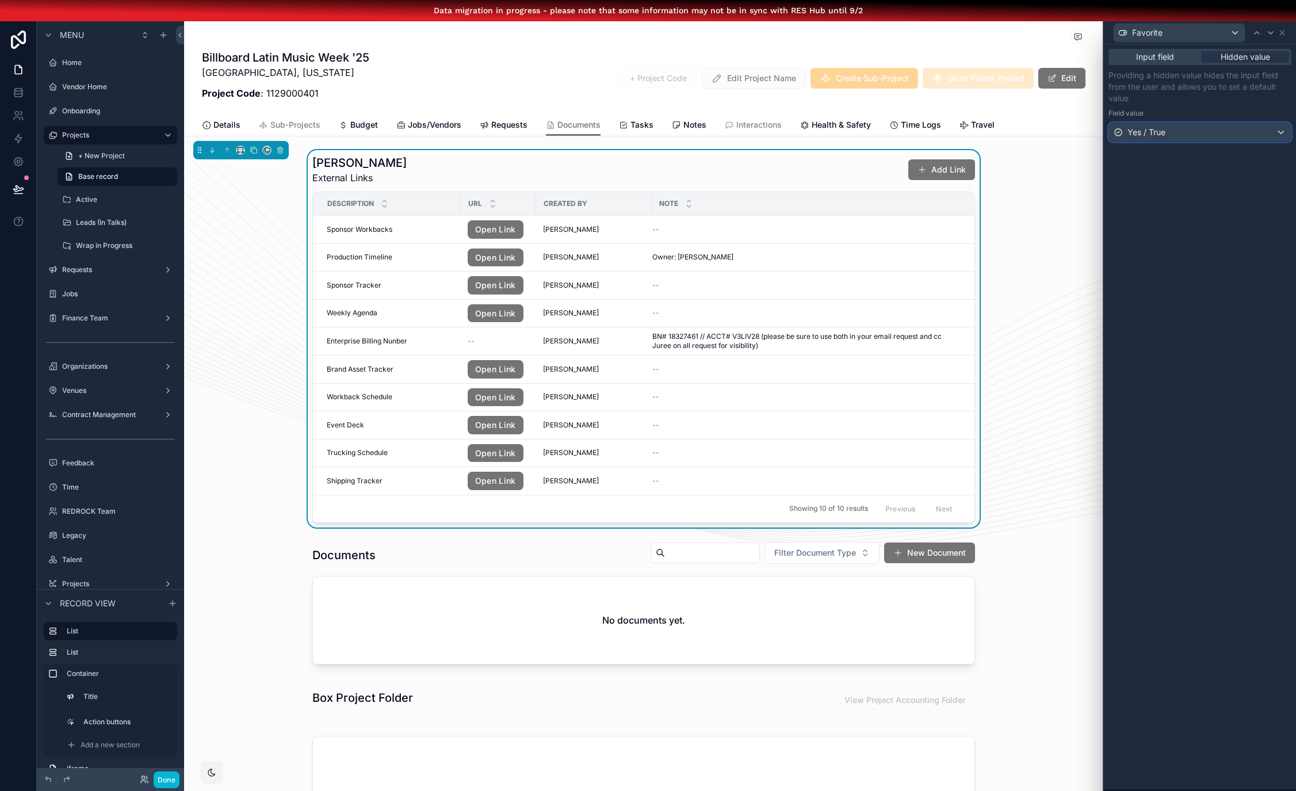
click at [1238, 131] on div "Yes / True" at bounding box center [1200, 132] width 182 height 18
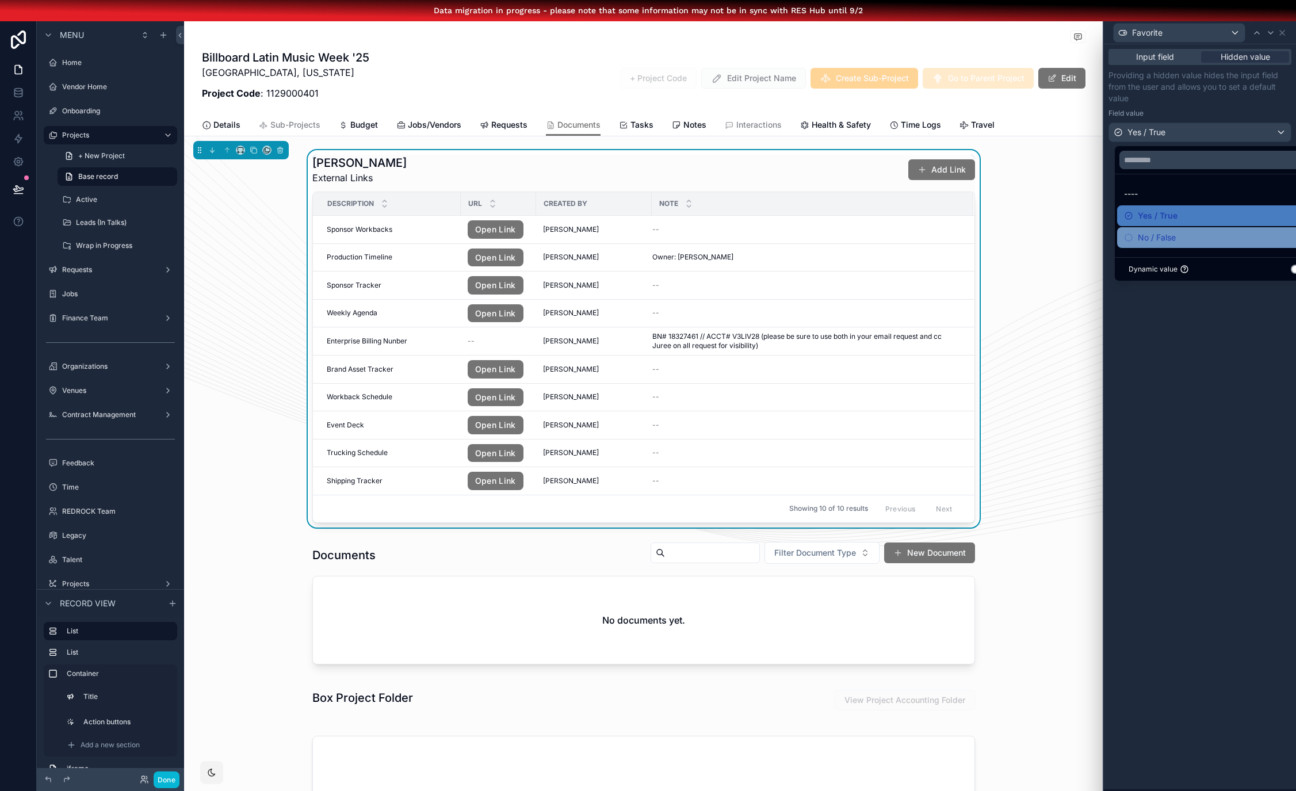
click at [1206, 234] on div "No / False" at bounding box center [1219, 238] width 190 height 14
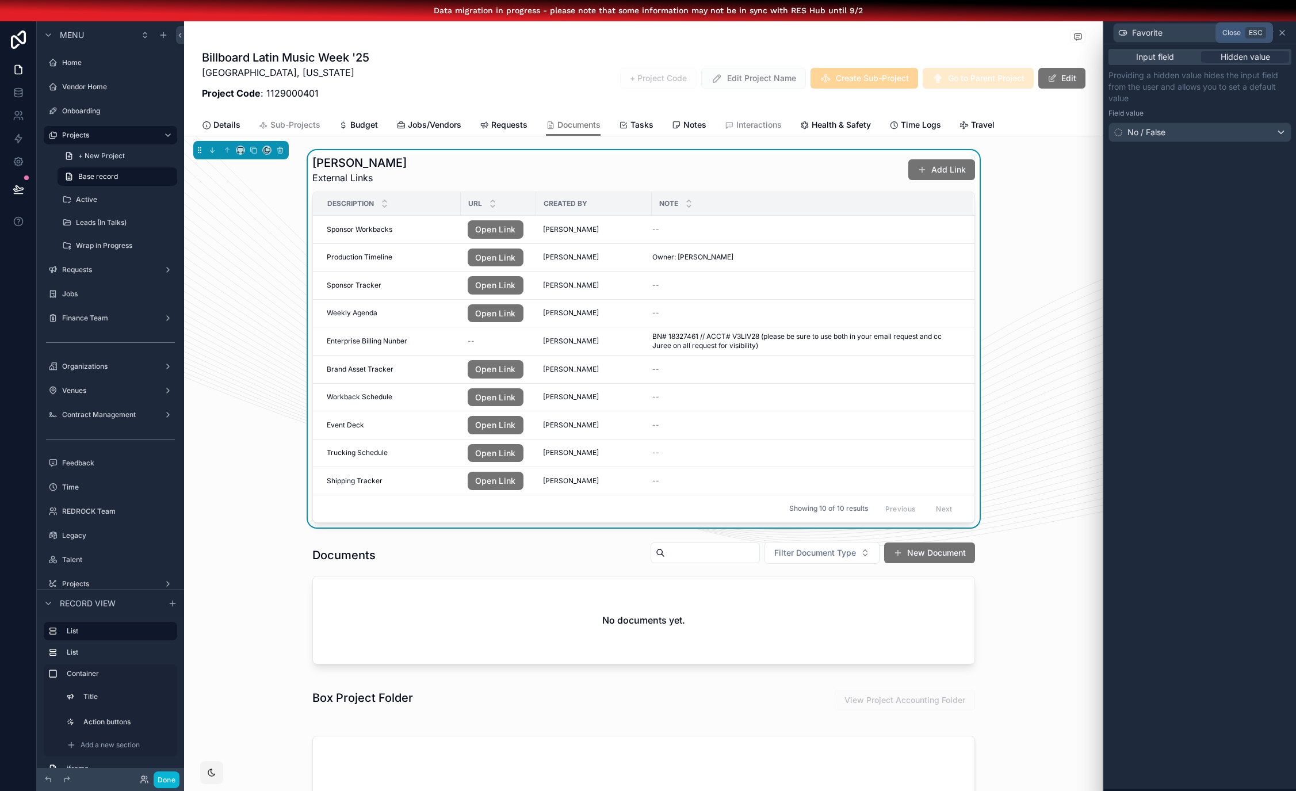
click at [1287, 33] on icon at bounding box center [1282, 32] width 9 height 9
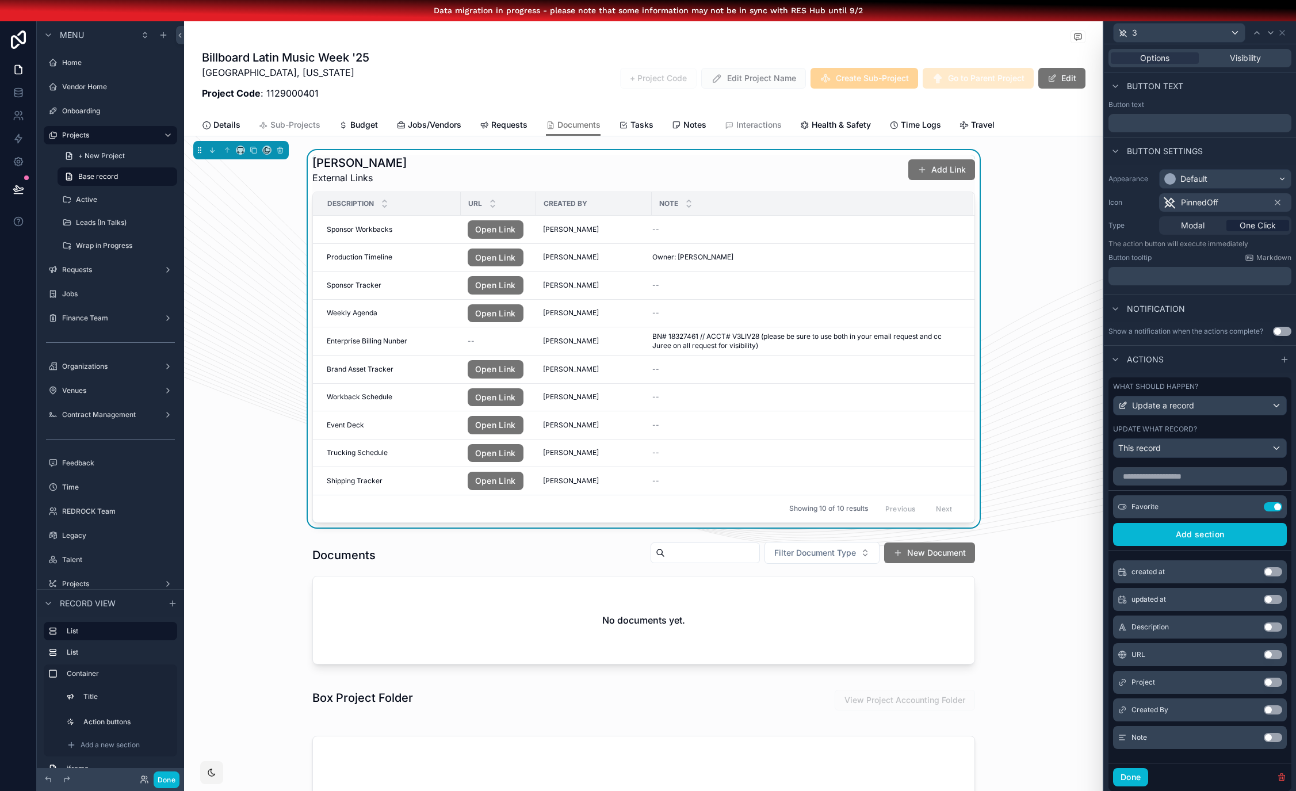
scroll to position [4, 0]
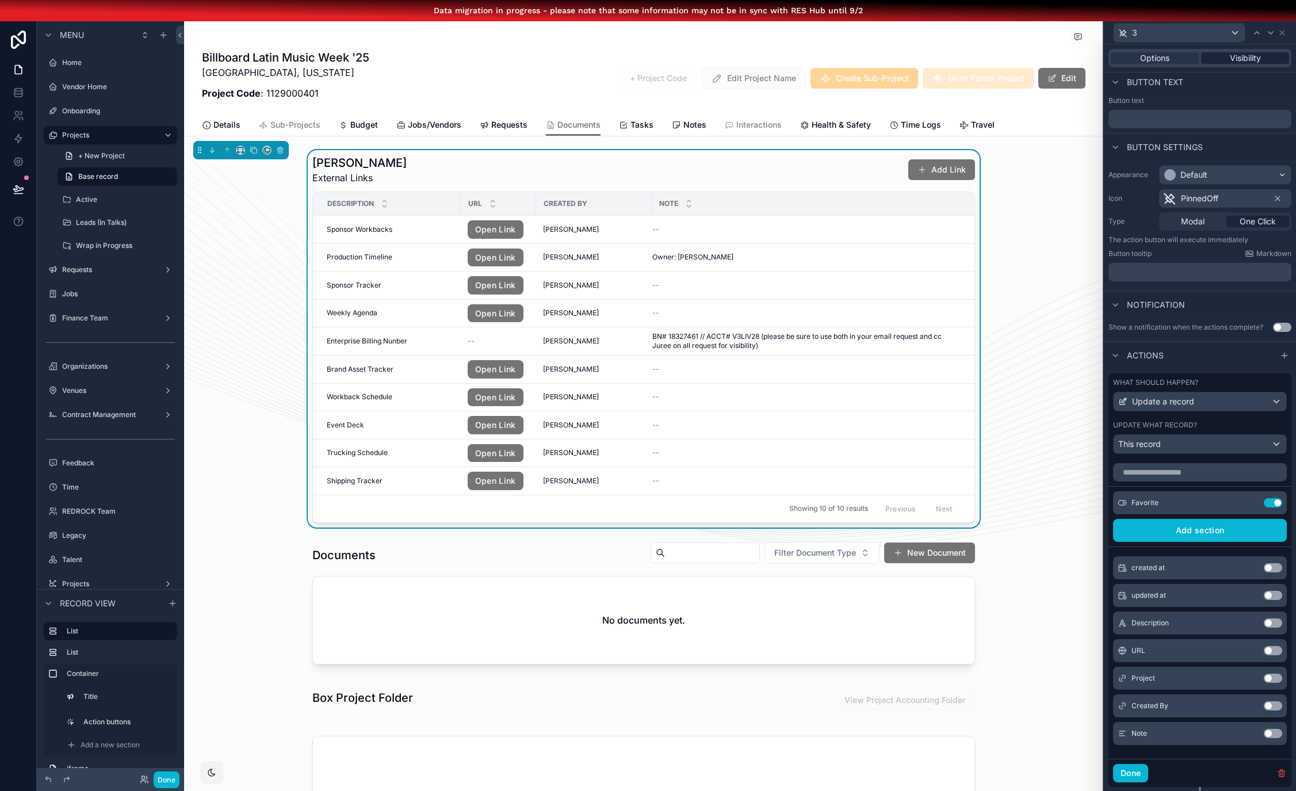
click at [1254, 61] on span "Visibility" at bounding box center [1245, 58] width 31 height 12
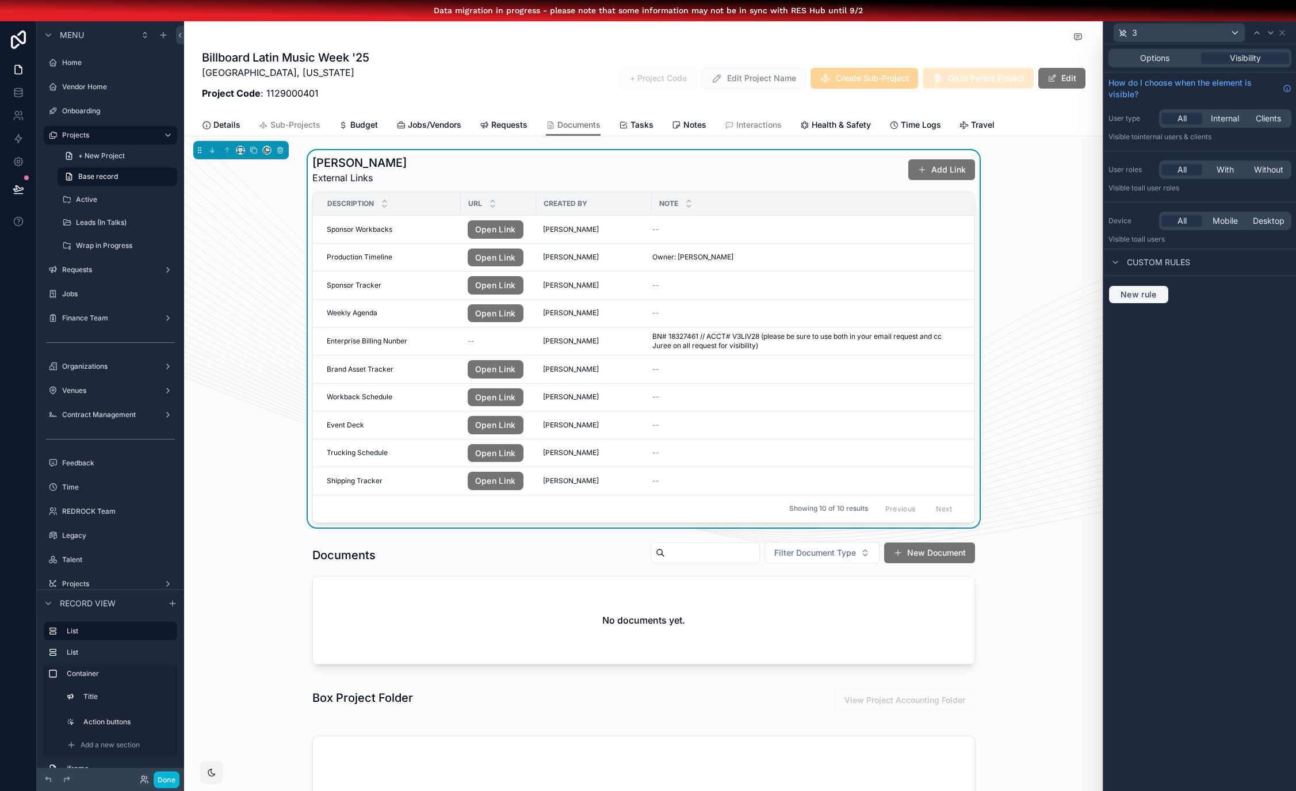
click at [1158, 295] on span "New rule" at bounding box center [1138, 294] width 45 height 10
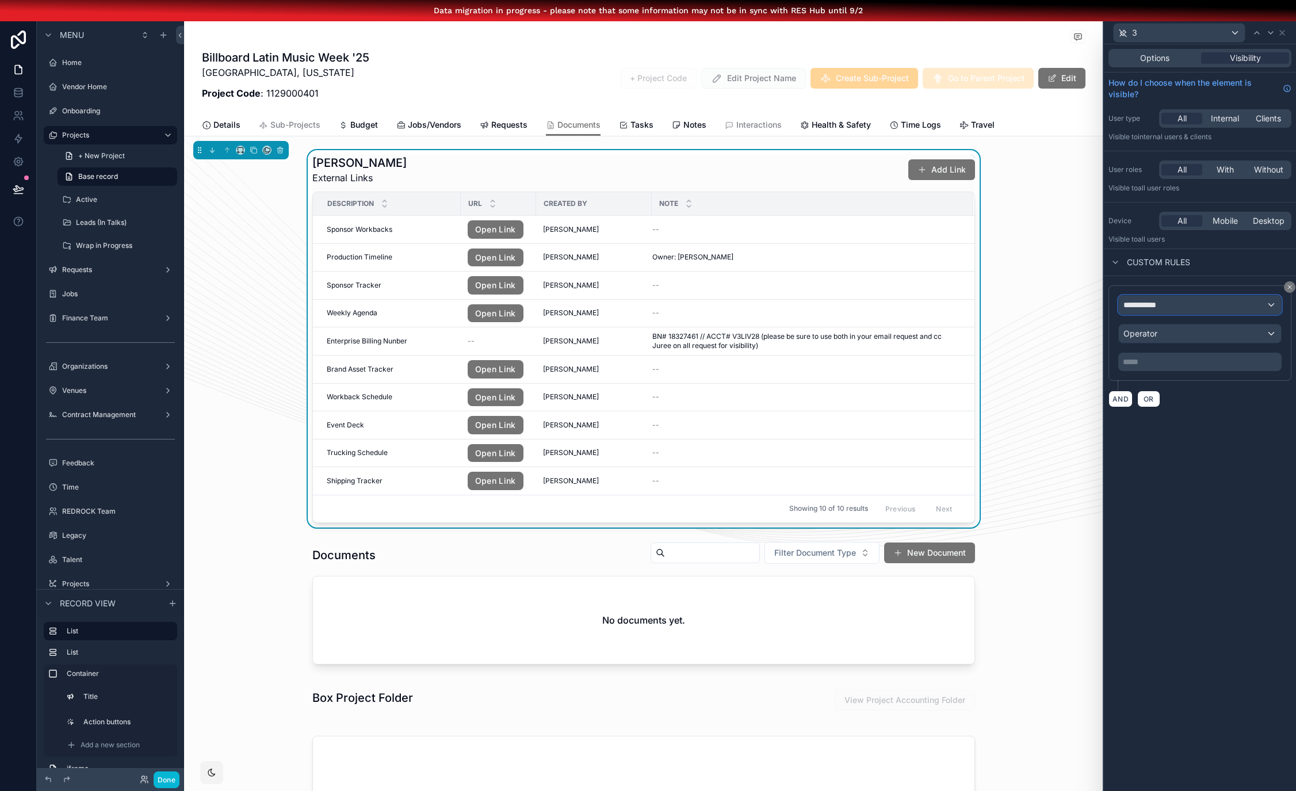
click at [1202, 308] on div "**********" at bounding box center [1200, 305] width 162 height 18
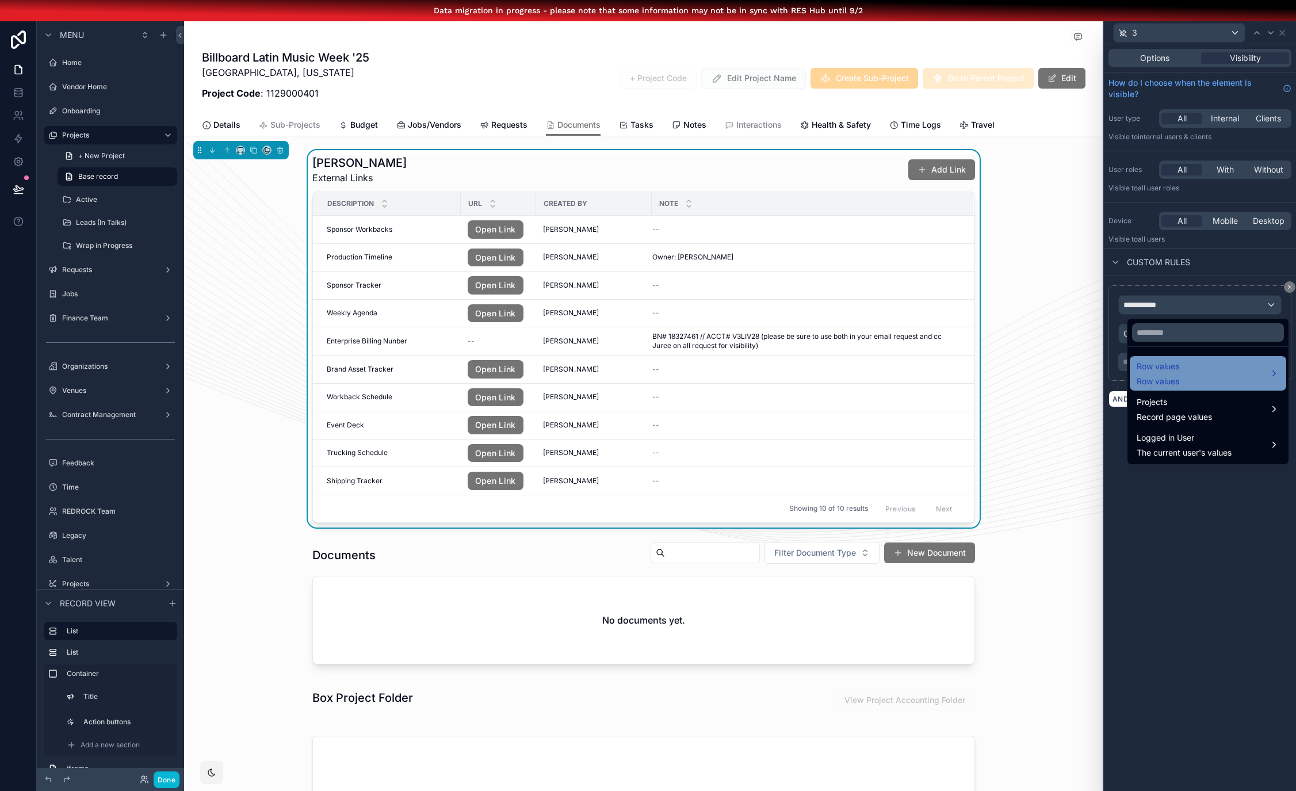
click at [1218, 380] on div "Row values Row values" at bounding box center [1208, 374] width 143 height 28
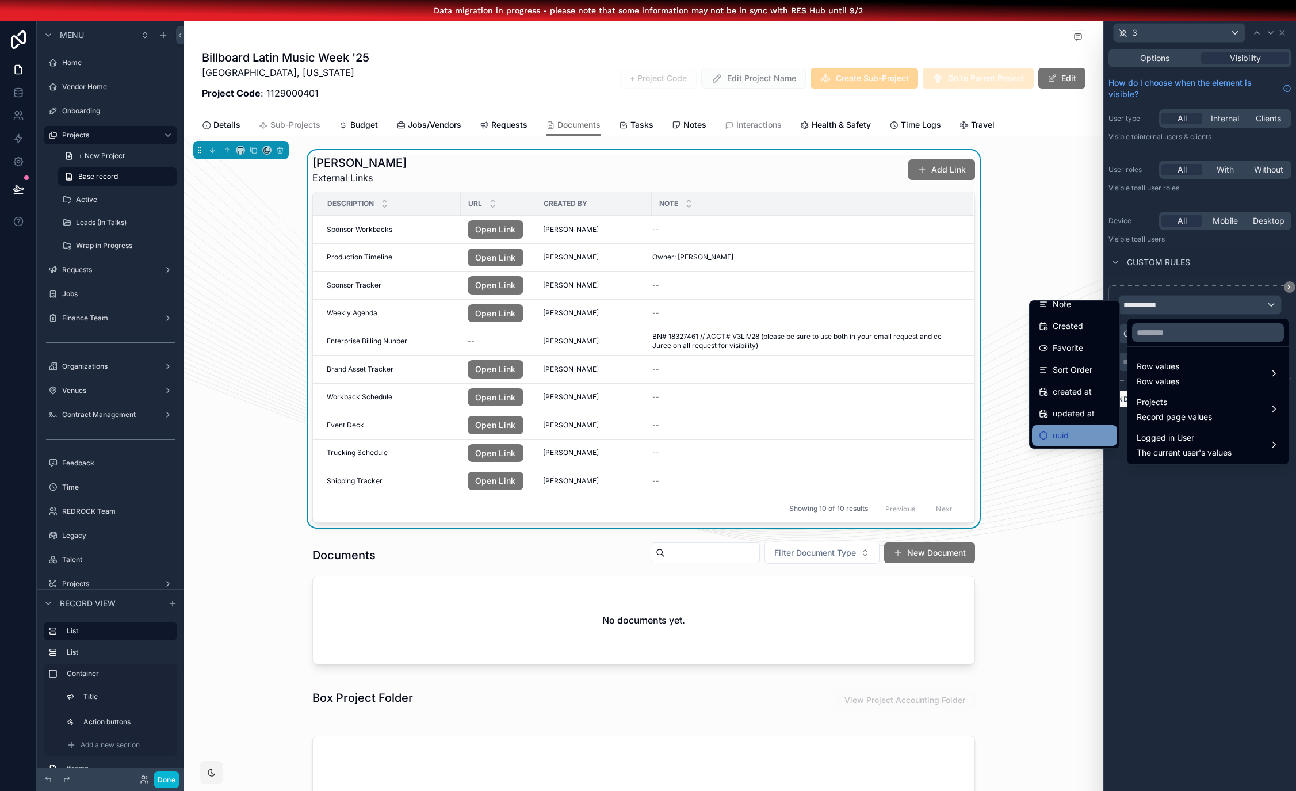
scroll to position [15, 0]
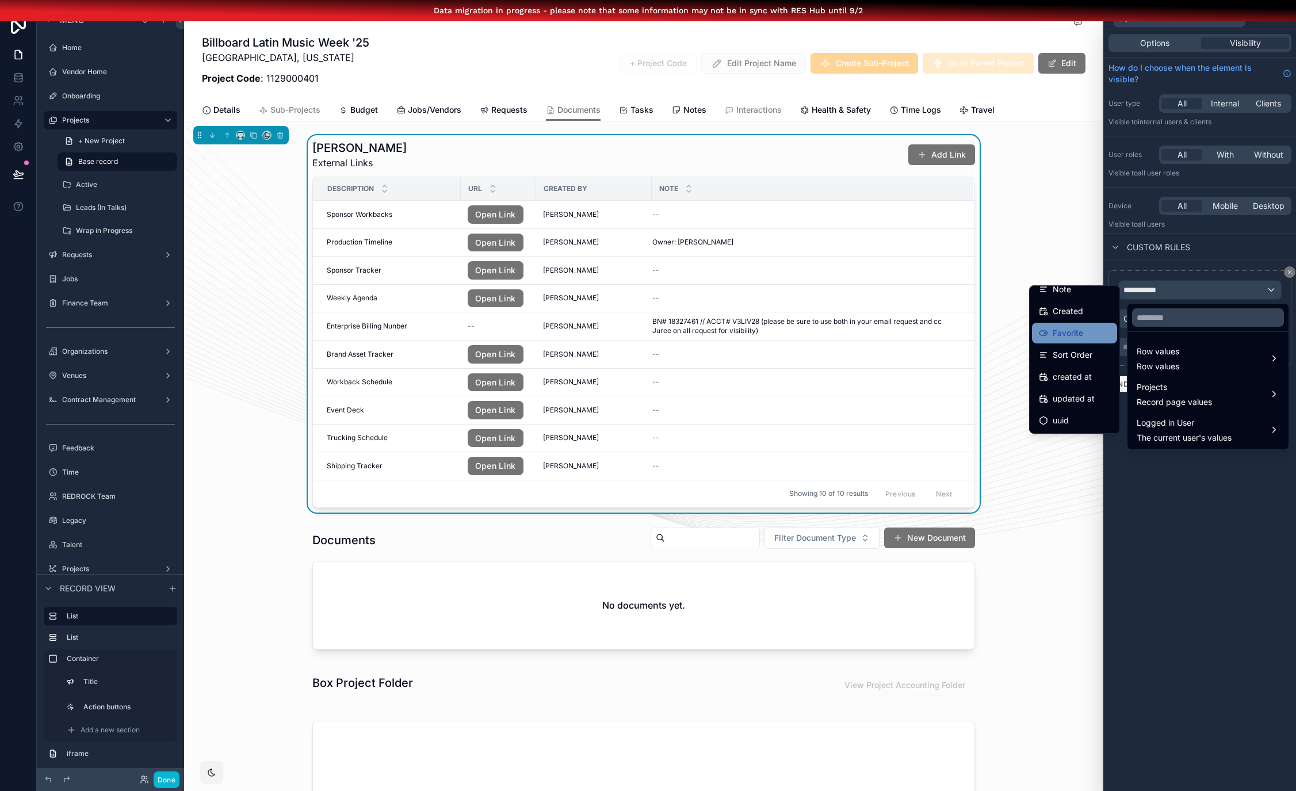
click at [1075, 338] on span "Favorite" at bounding box center [1068, 333] width 30 height 14
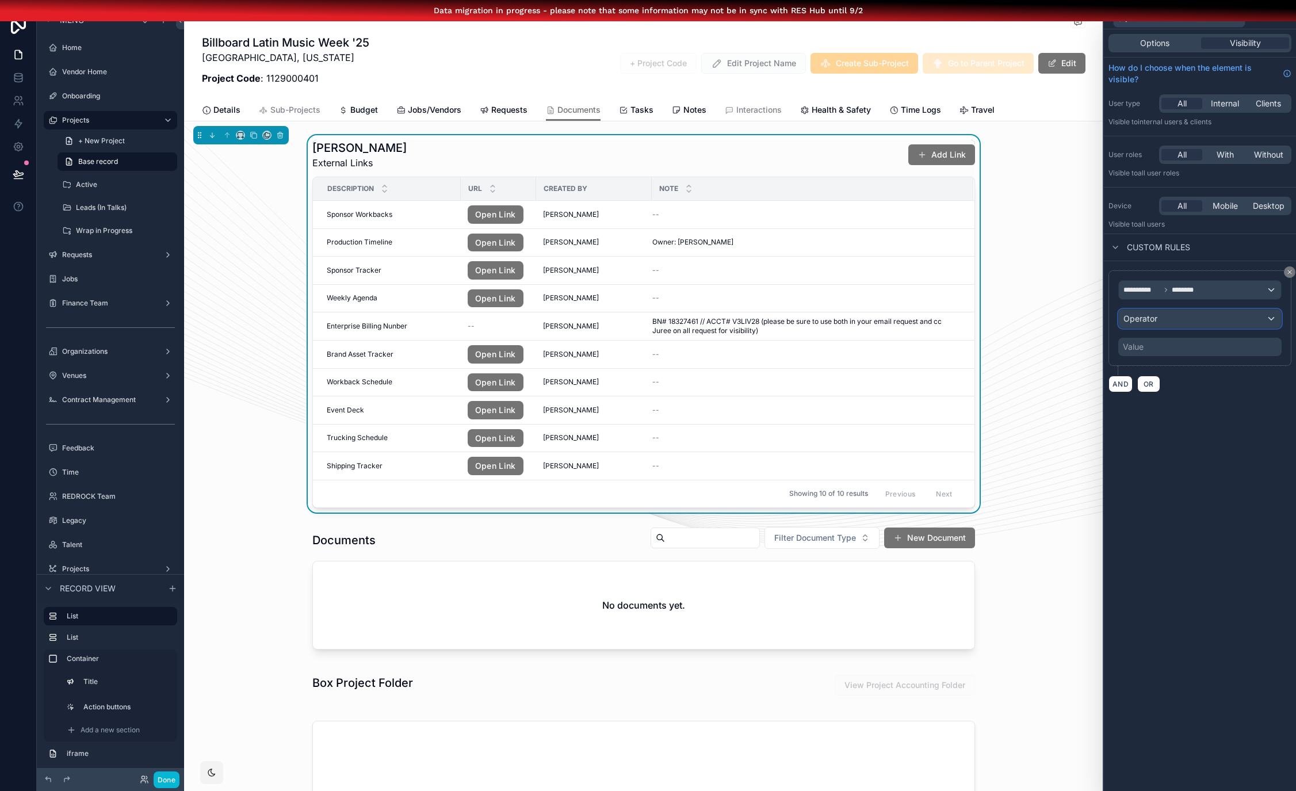
click at [1182, 318] on div "Operator" at bounding box center [1200, 319] width 162 height 18
click at [1184, 377] on div "Is true" at bounding box center [1208, 380] width 143 height 14
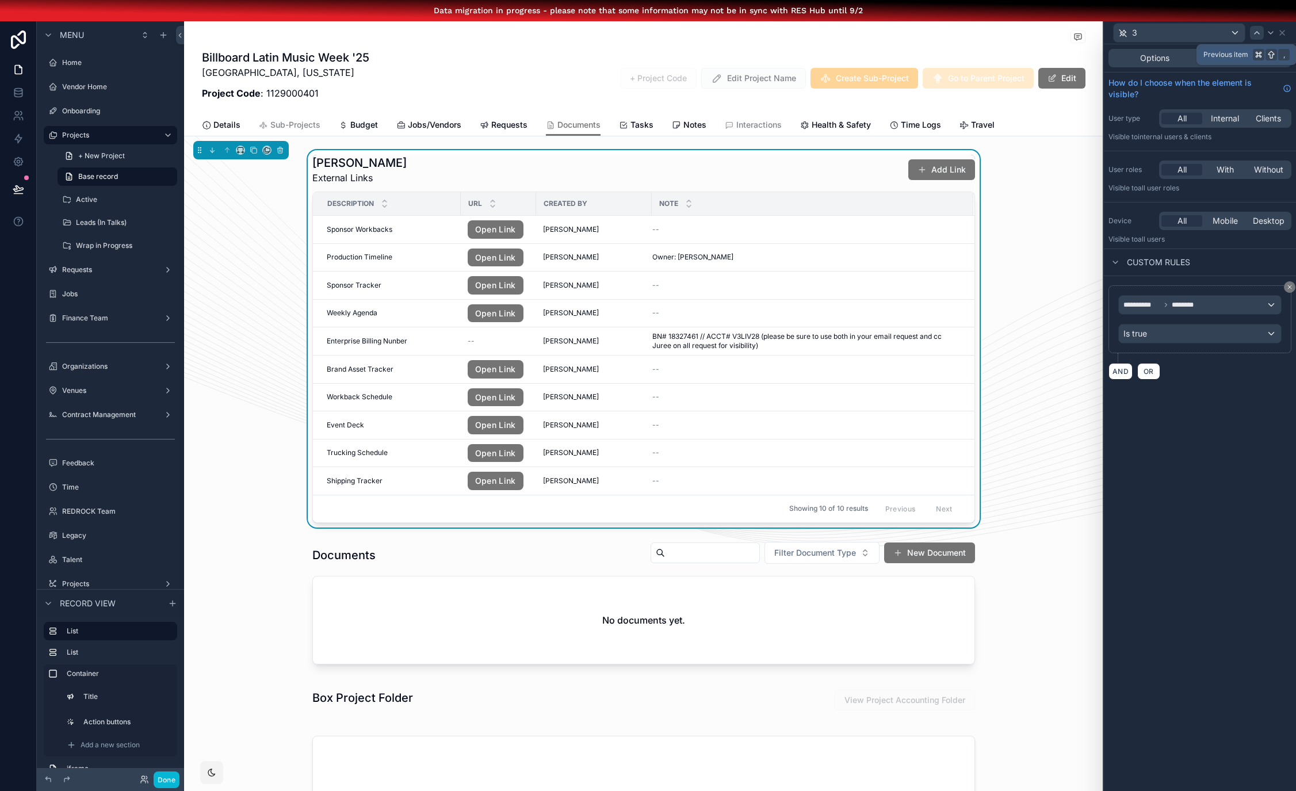
click at [1262, 33] on icon at bounding box center [1257, 32] width 9 height 9
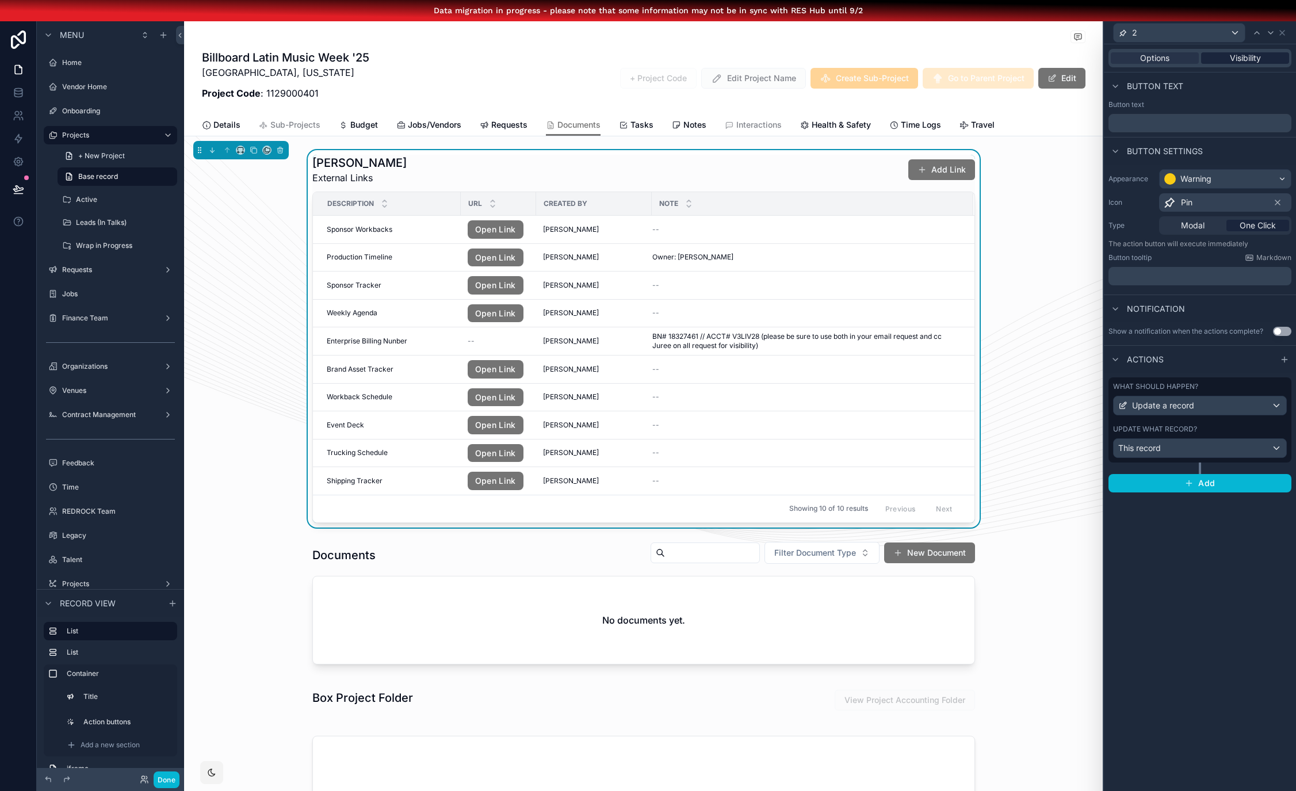
click at [1238, 59] on span "Visibility" at bounding box center [1245, 58] width 31 height 12
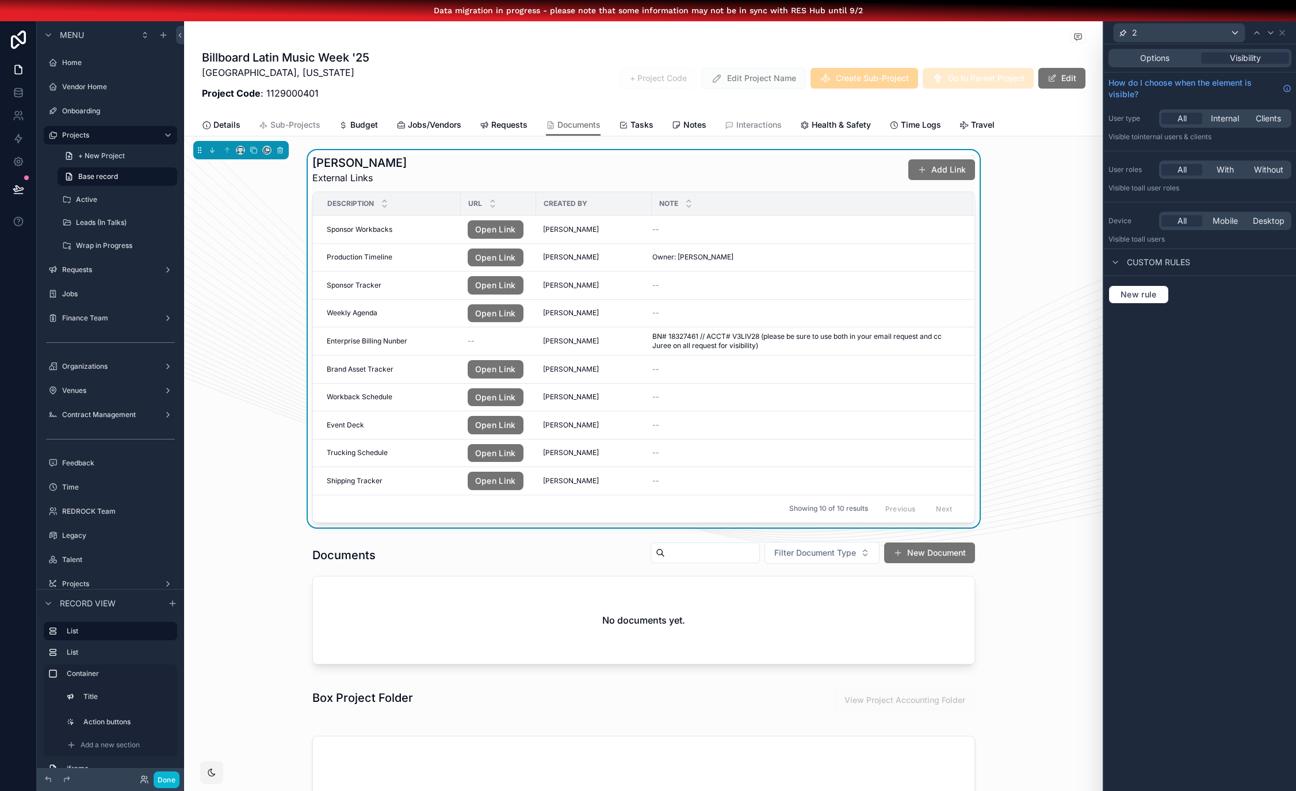
drag, startPoint x: 1151, startPoint y: 354, endPoint x: 1135, endPoint y: 326, distance: 32.5
click at [1143, 295] on span "New rule" at bounding box center [1138, 294] width 45 height 10
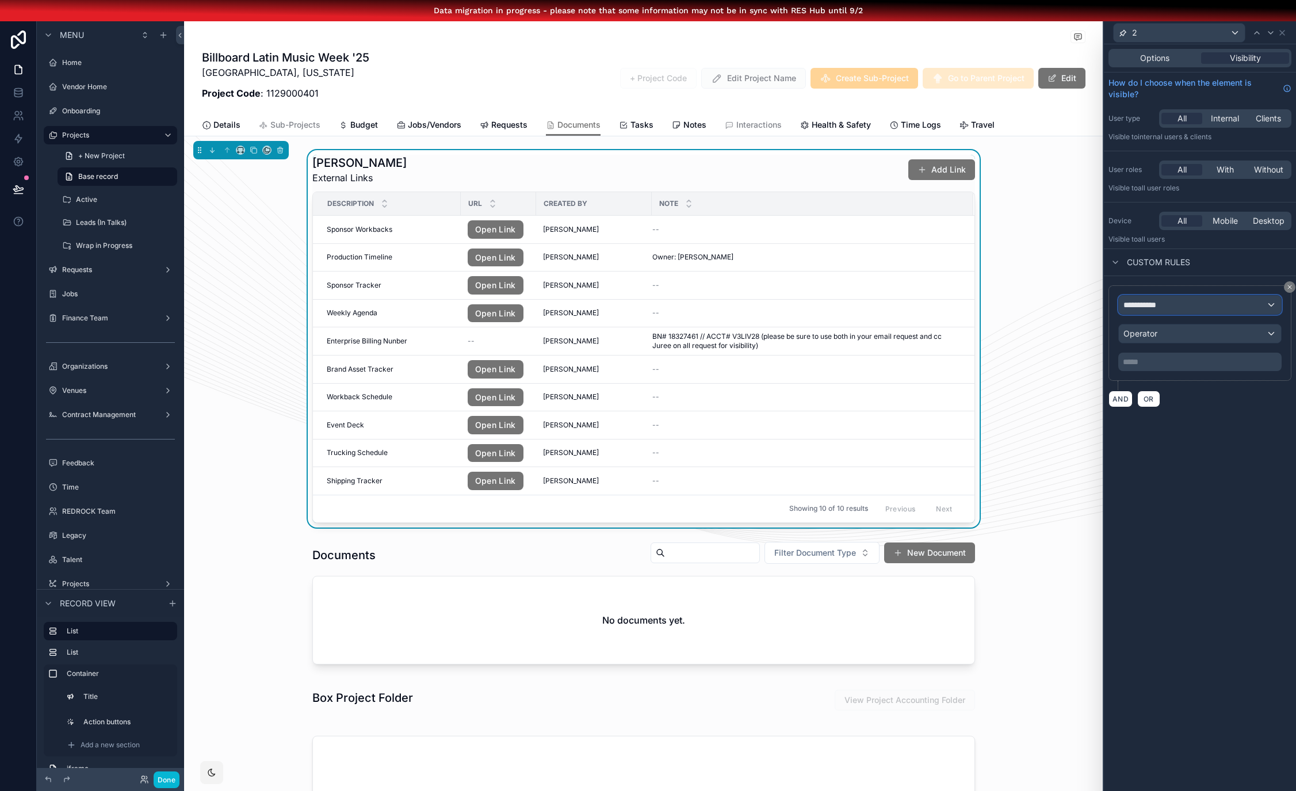
click at [1194, 298] on div "**********" at bounding box center [1200, 305] width 162 height 18
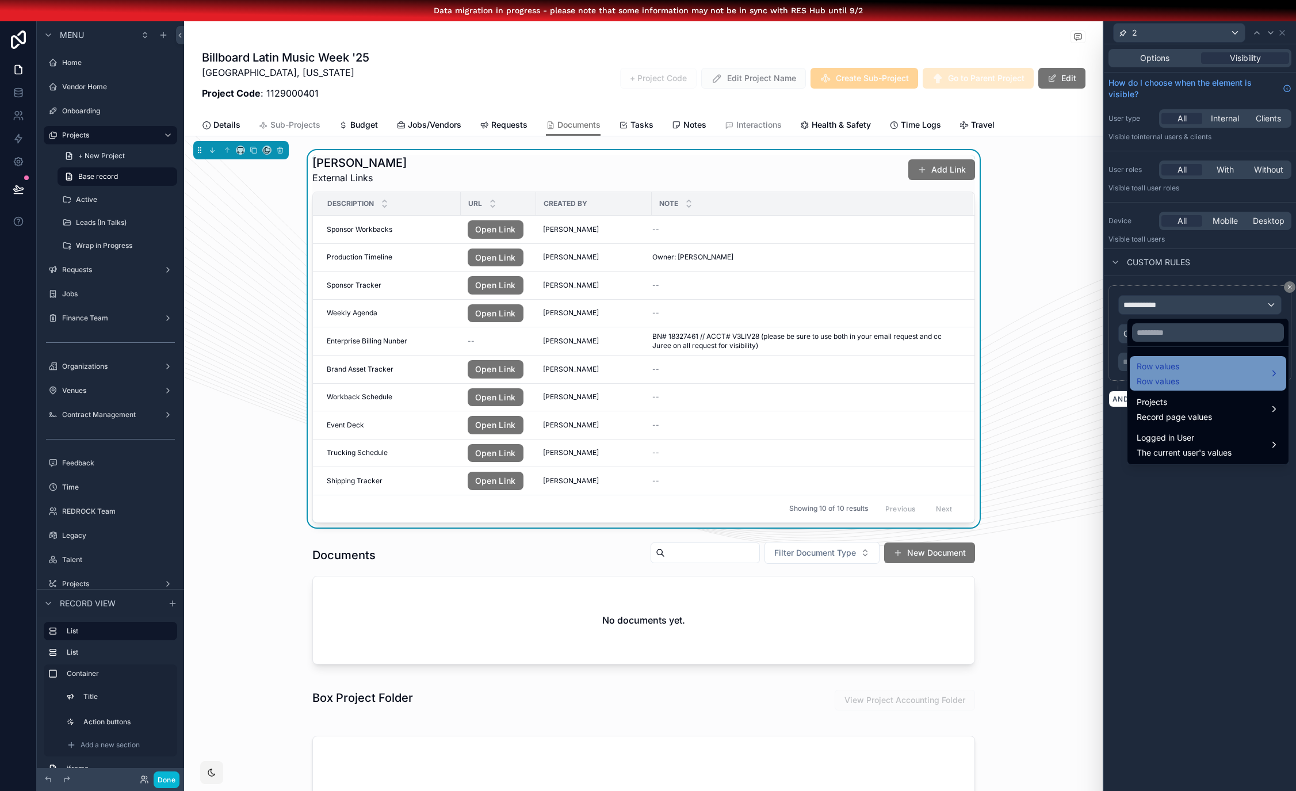
click at [1239, 375] on div "Row values Row values" at bounding box center [1208, 374] width 143 height 28
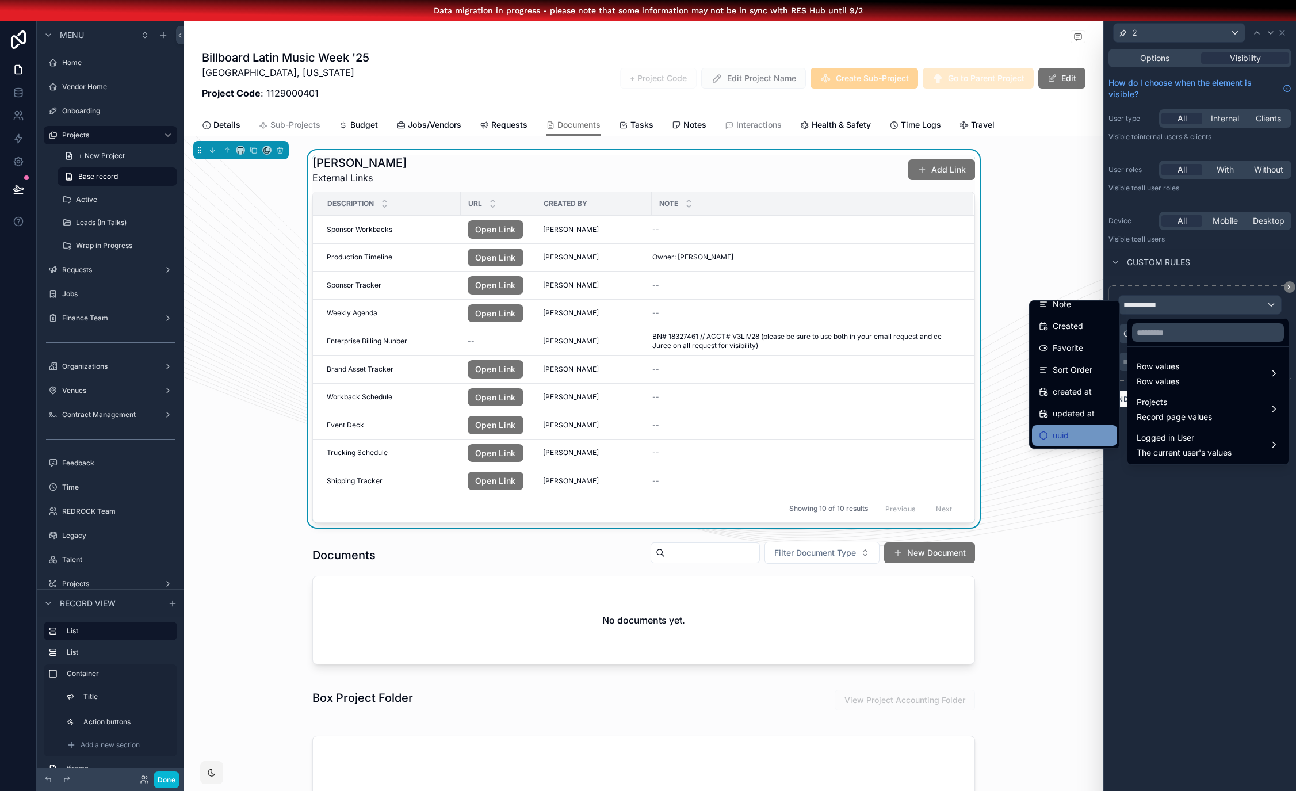
scroll to position [30, 0]
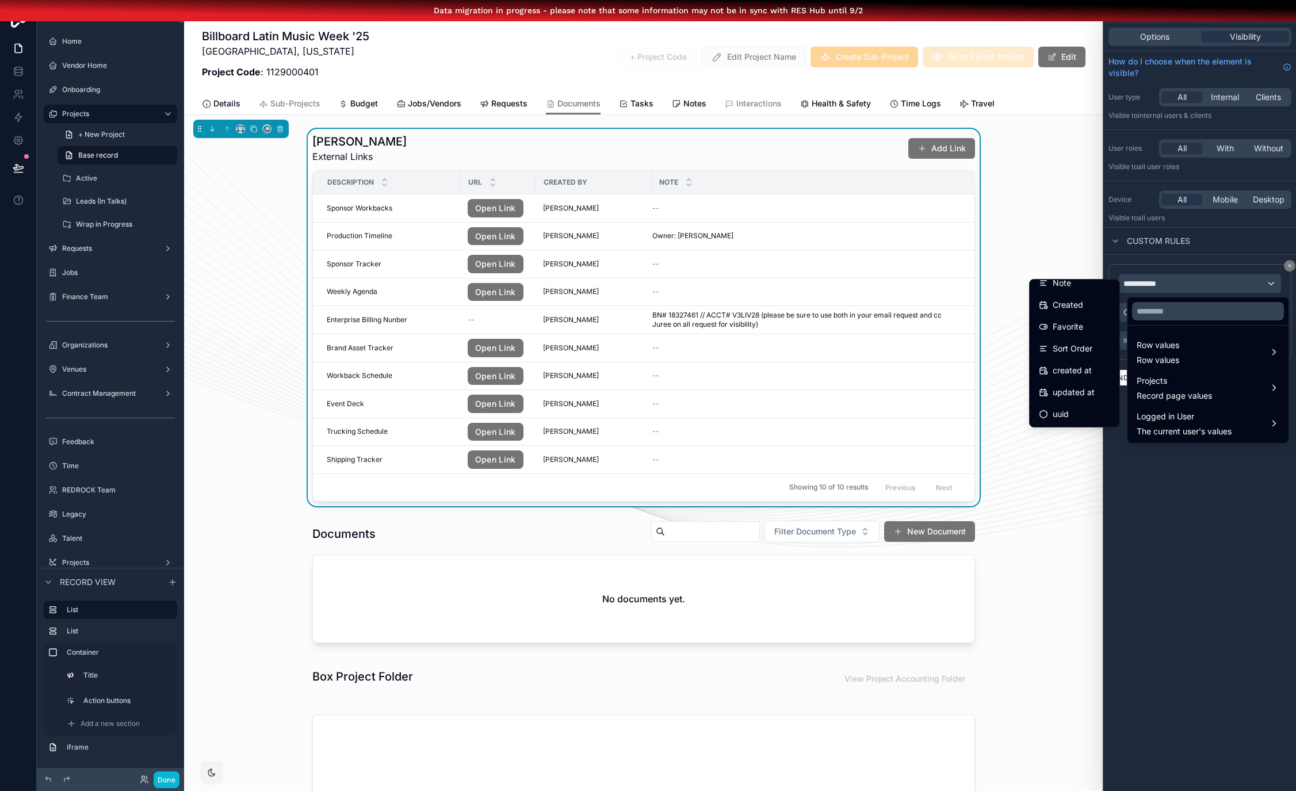
click at [1077, 320] on span "Favorite" at bounding box center [1068, 327] width 30 height 14
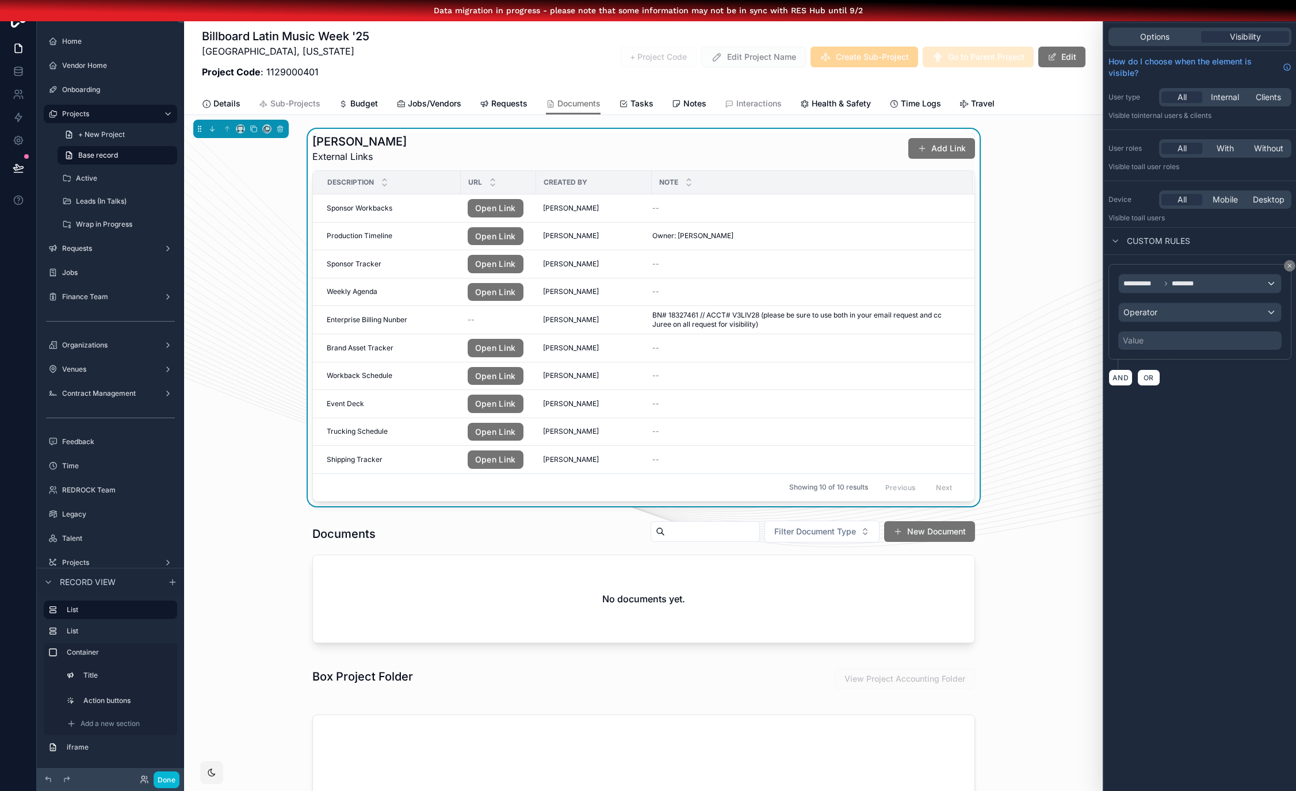
scroll to position [0, 0]
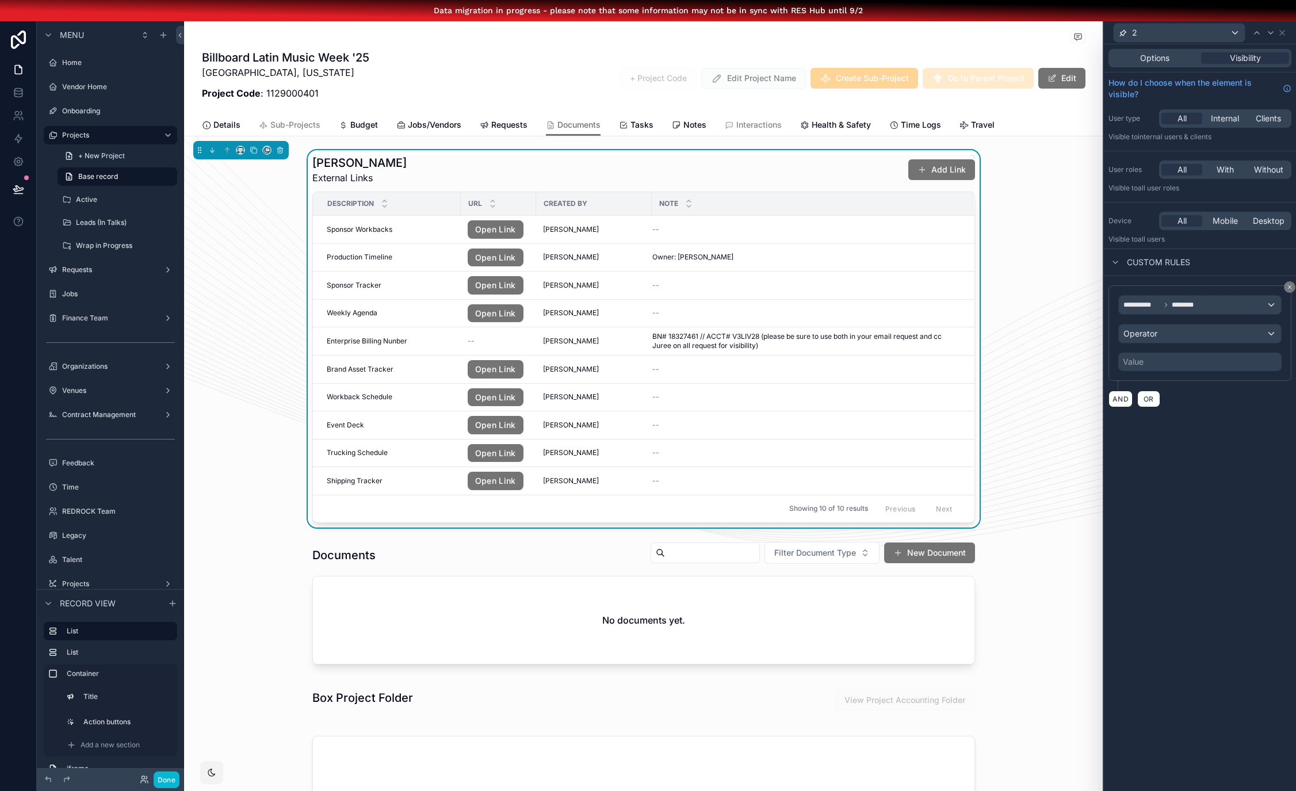
click at [1242, 360] on div "Value" at bounding box center [1200, 362] width 163 height 18
click at [1241, 364] on div "Value" at bounding box center [1200, 362] width 163 height 18
click at [1224, 334] on div "Operator" at bounding box center [1200, 334] width 162 height 18
click at [1174, 410] on div "Is false" at bounding box center [1208, 417] width 143 height 14
click at [1285, 33] on icon at bounding box center [1282, 32] width 5 height 5
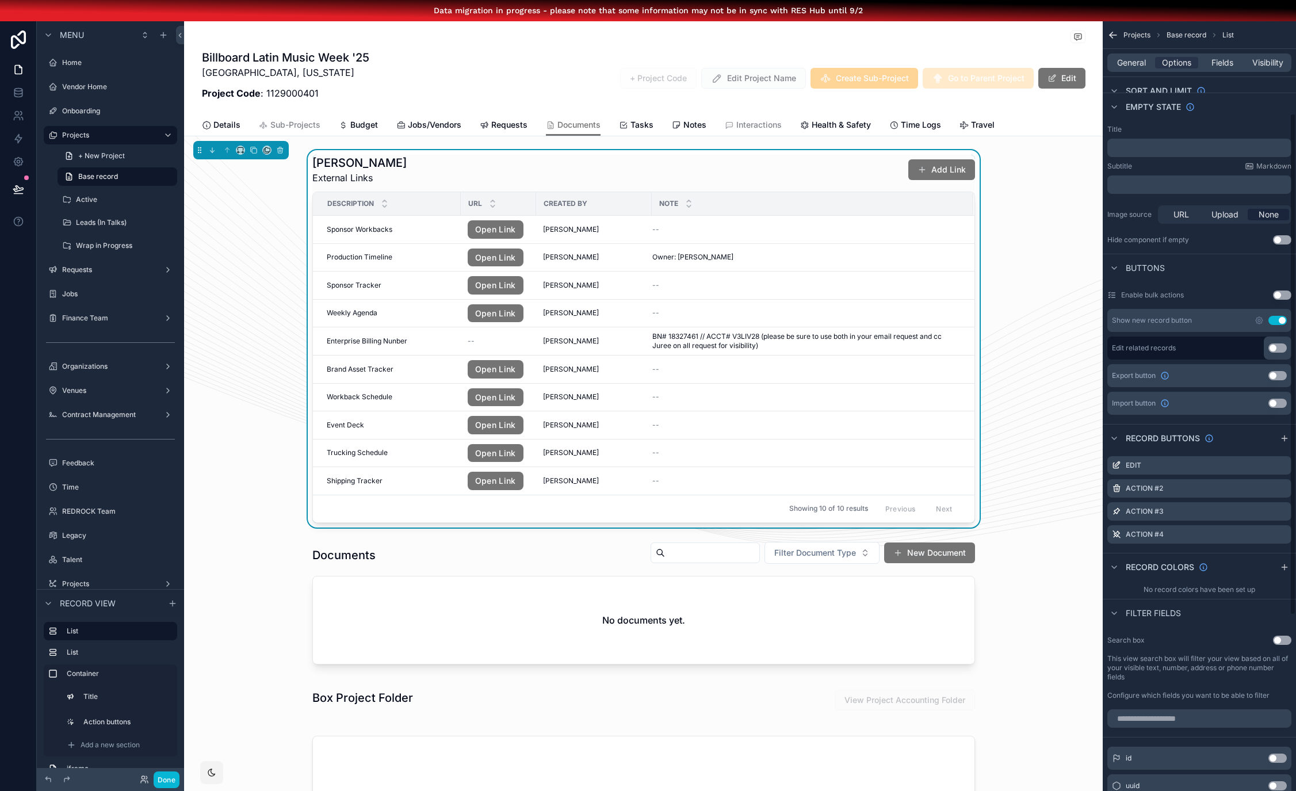
scroll to position [308, 0]
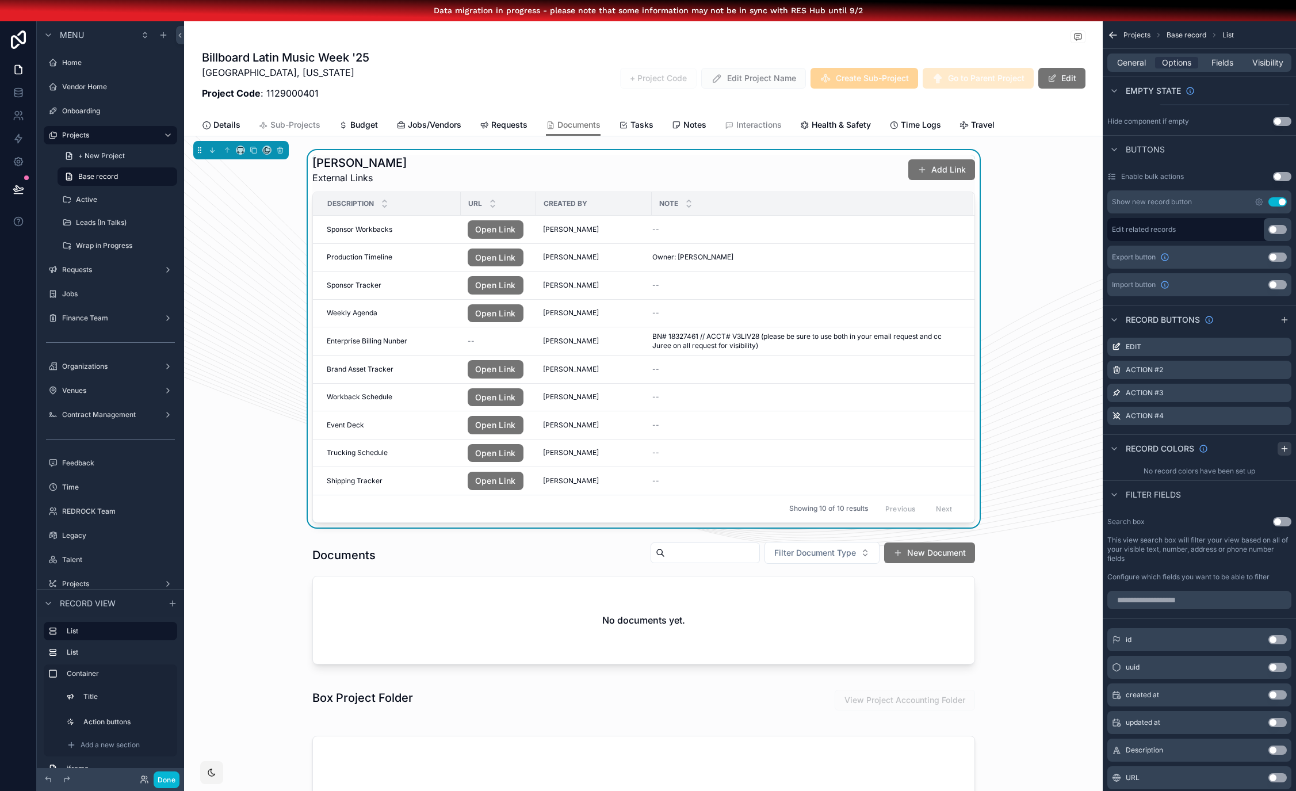
click at [1289, 449] on icon "scrollable content" at bounding box center [1284, 448] width 9 height 9
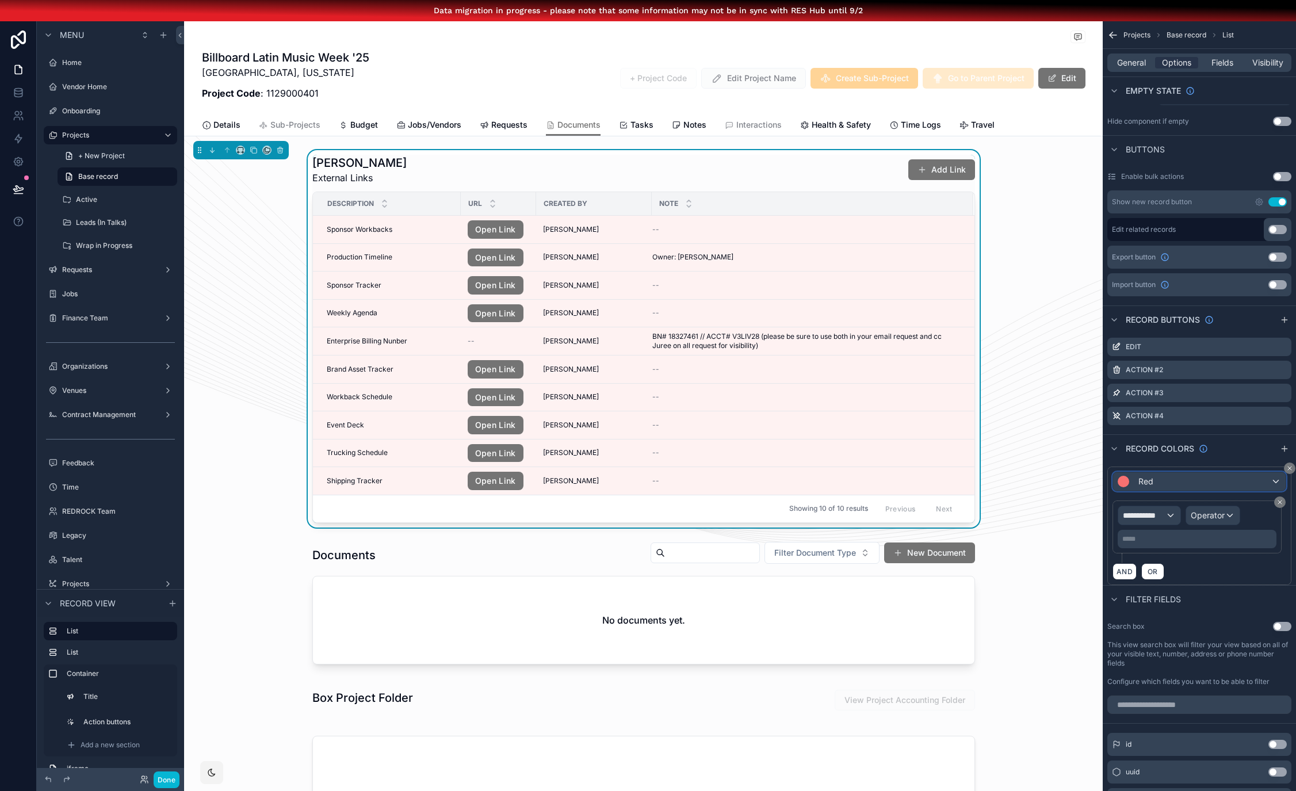
click at [1236, 483] on div "Red" at bounding box center [1199, 481] width 173 height 18
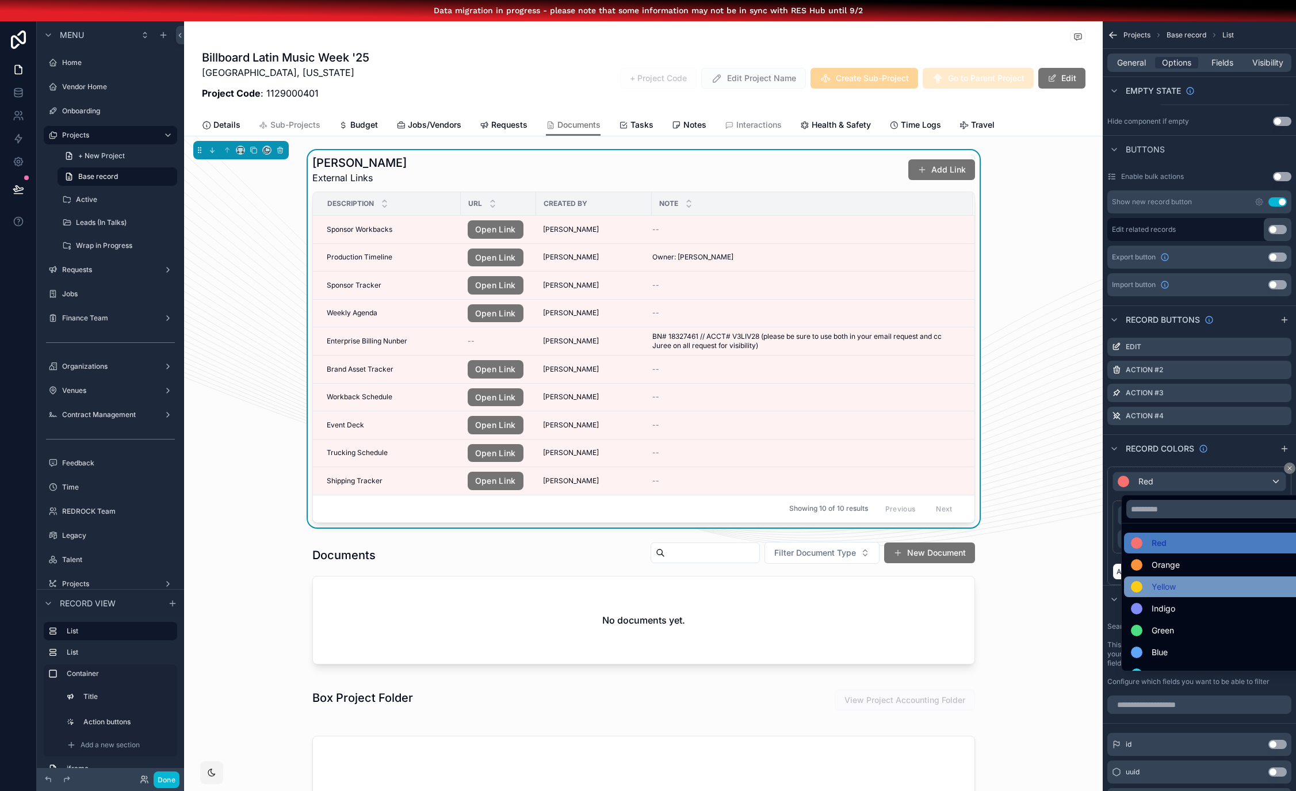
click at [1188, 583] on div "Yellow" at bounding box center [1221, 587] width 181 height 14
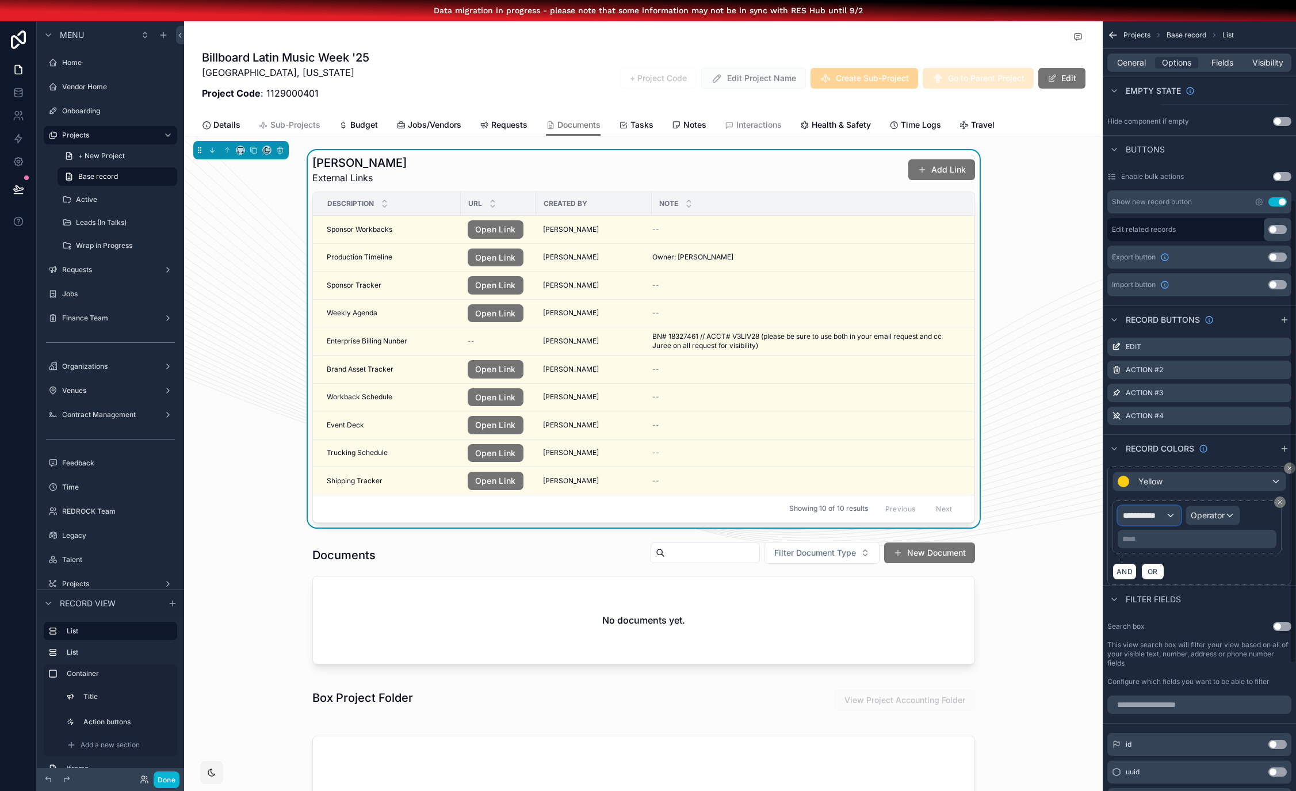
click at [1166, 516] on span "**********" at bounding box center [1144, 516] width 43 height 12
click at [1178, 586] on span "Row values" at bounding box center [1157, 592] width 43 height 12
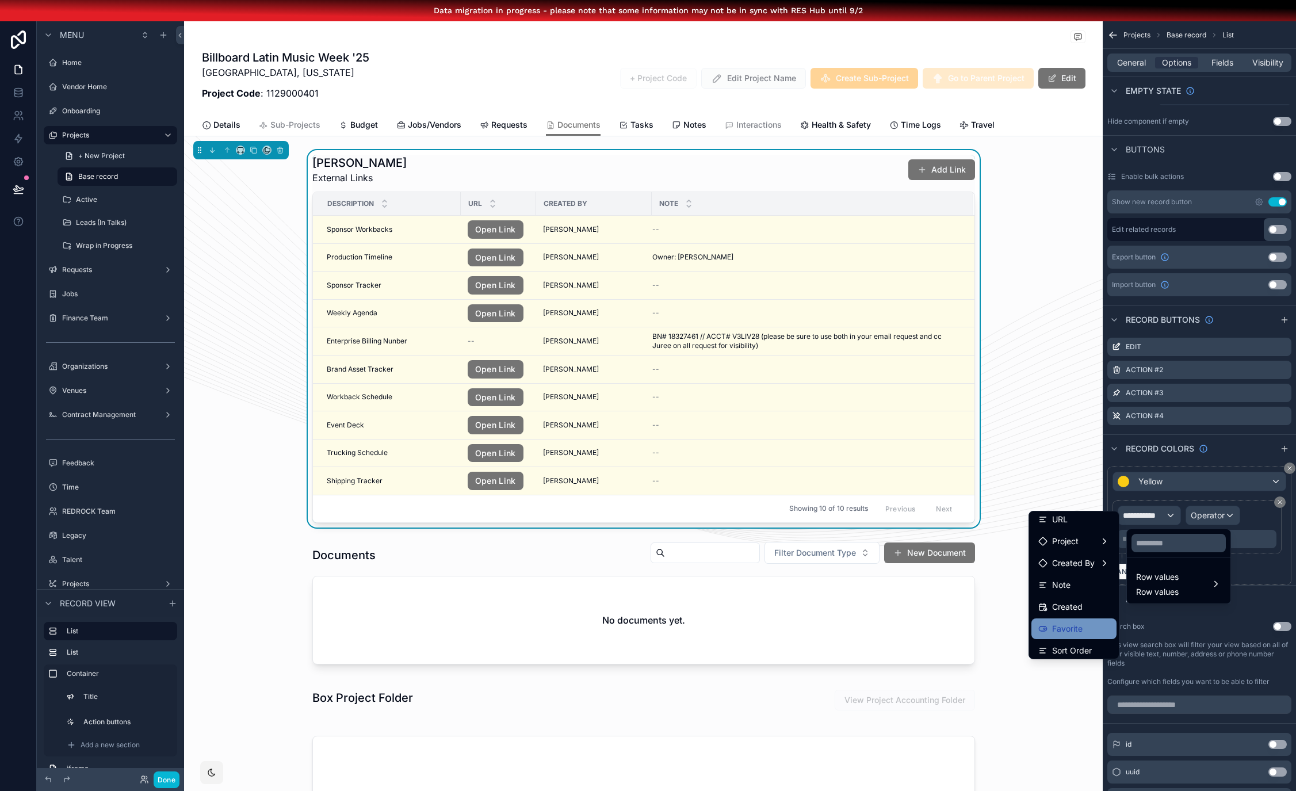
scroll to position [69, 0]
drag, startPoint x: 1077, startPoint y: 604, endPoint x: 1173, endPoint y: 558, distance: 106.8
click at [1077, 604] on span "Favorite" at bounding box center [1067, 608] width 30 height 14
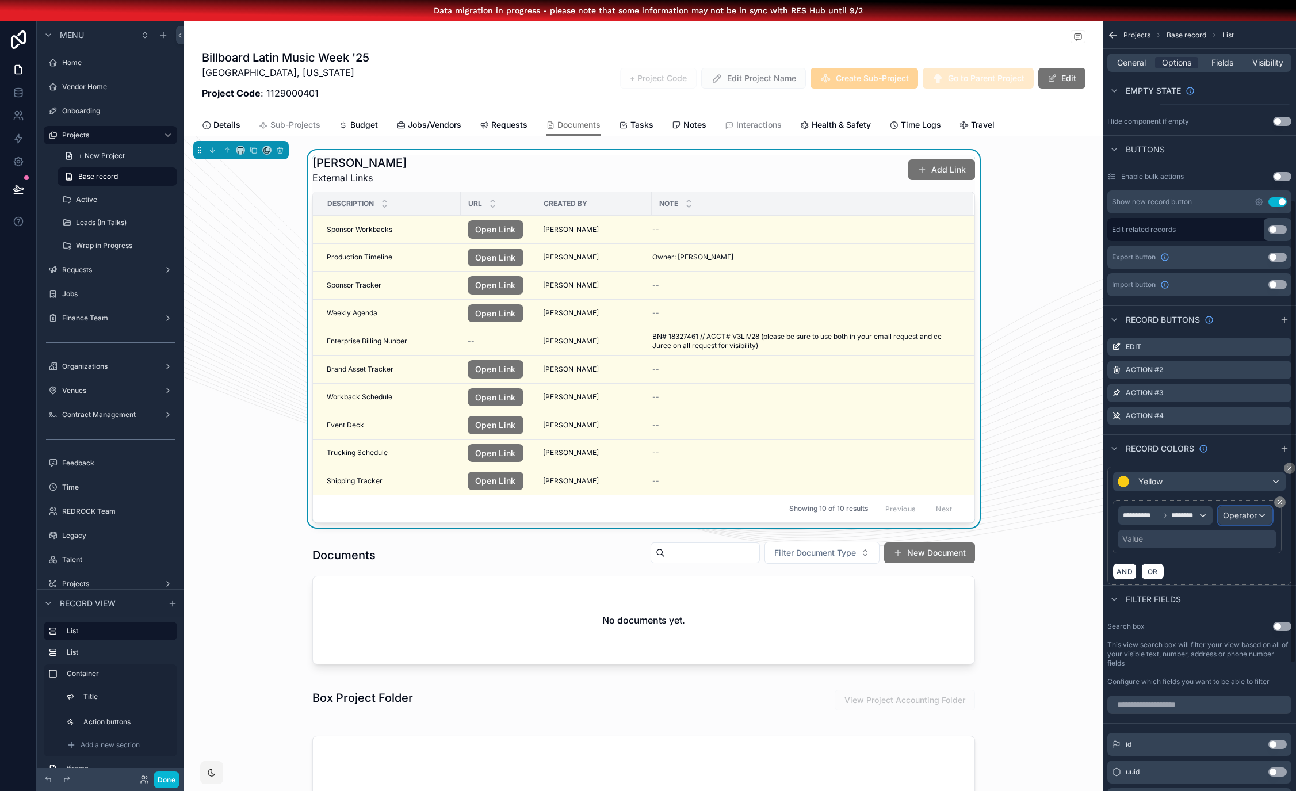
click at [1253, 520] on span "Operator" at bounding box center [1240, 516] width 34 height 12
click at [1237, 574] on div "Is true" at bounding box center [1220, 577] width 85 height 14
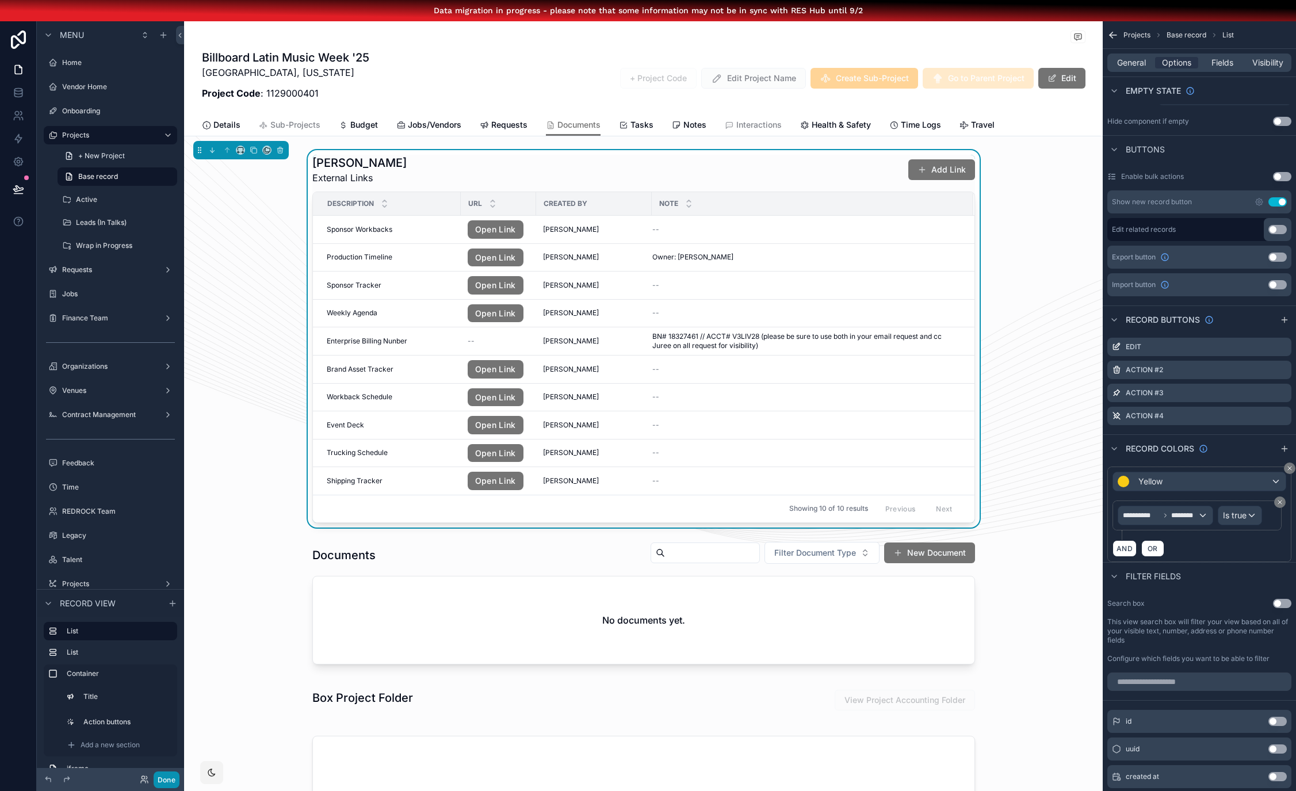
click at [174, 778] on button "Done" at bounding box center [167, 780] width 26 height 17
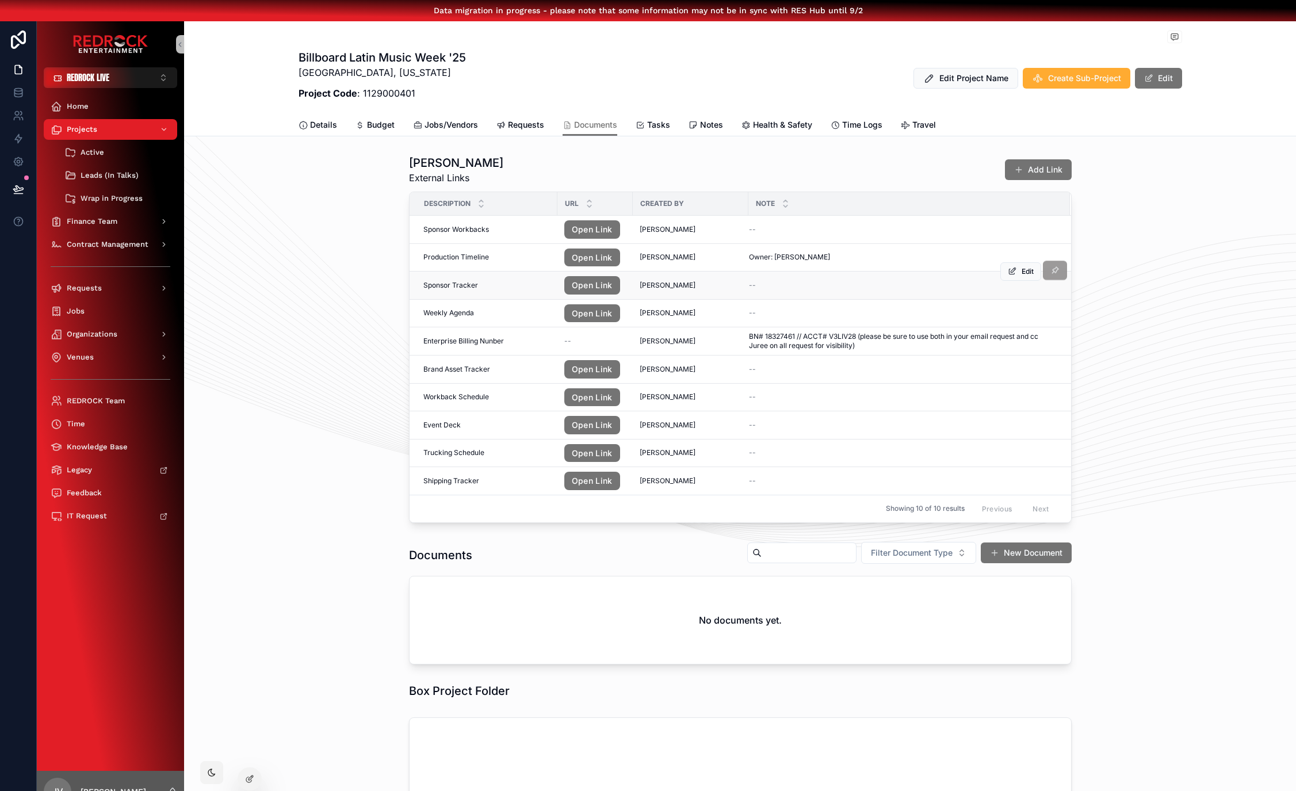
click at [1056, 272] on icon "scrollable content" at bounding box center [1055, 271] width 10 height 10
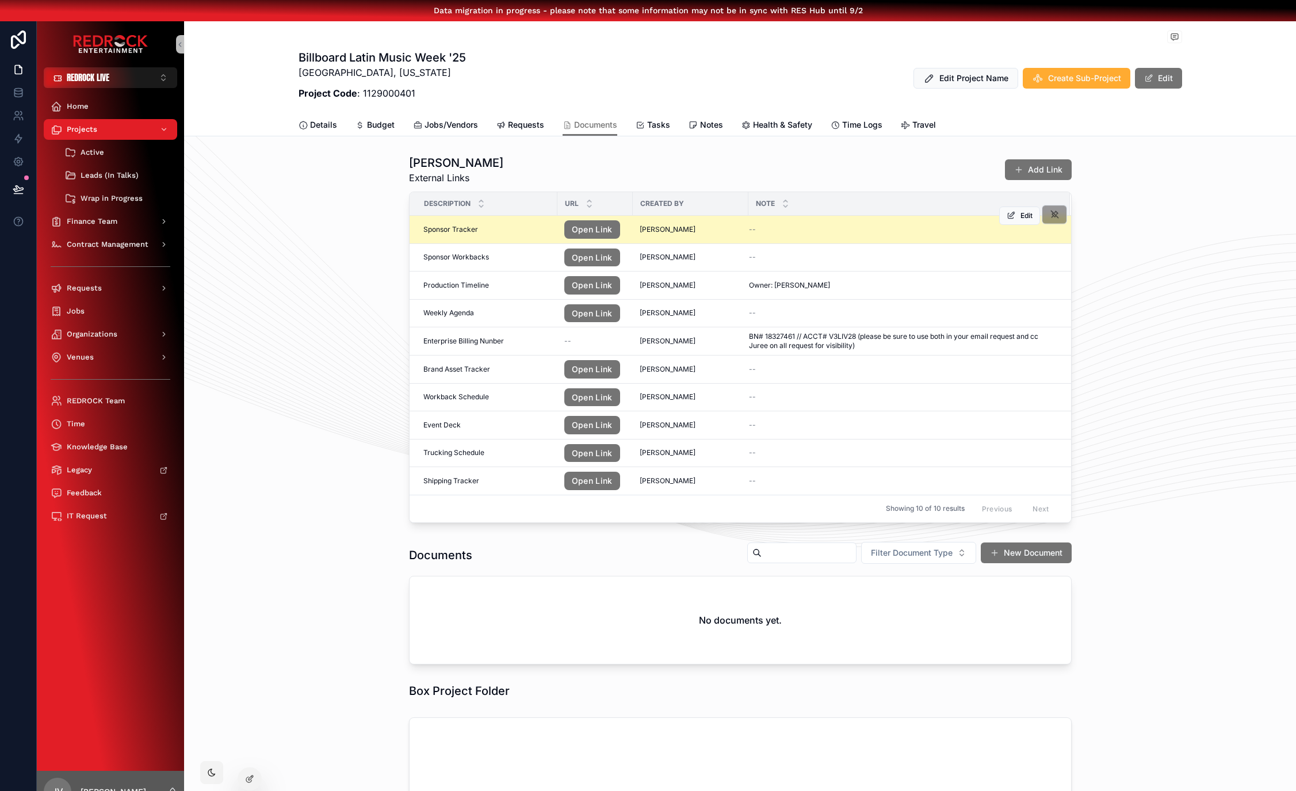
click at [1058, 216] on icon "scrollable content" at bounding box center [1055, 215] width 10 height 10
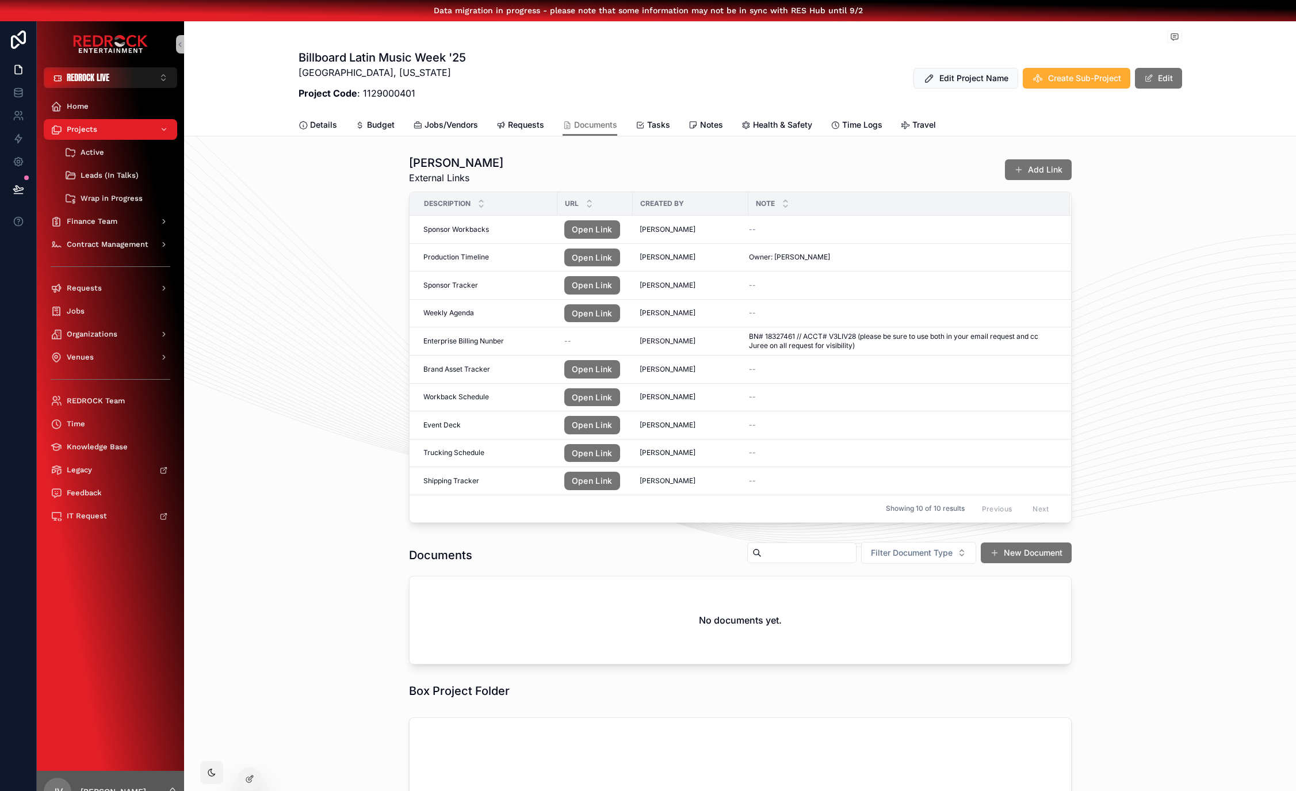
drag, startPoint x: 303, startPoint y: 261, endPoint x: 278, endPoint y: 232, distance: 37.6
